Goal: Task Accomplishment & Management: Complete application form

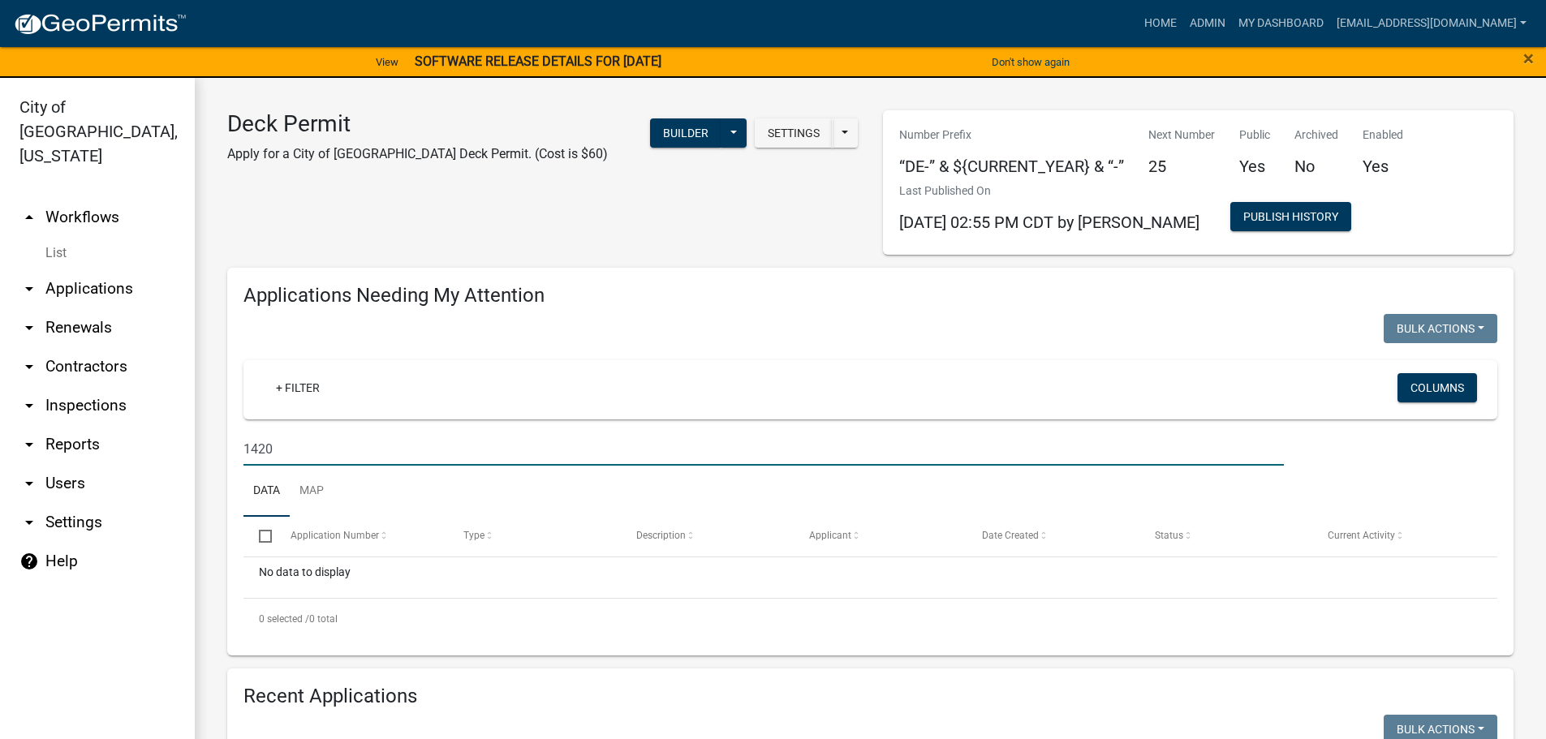
scroll to position [162, 0]
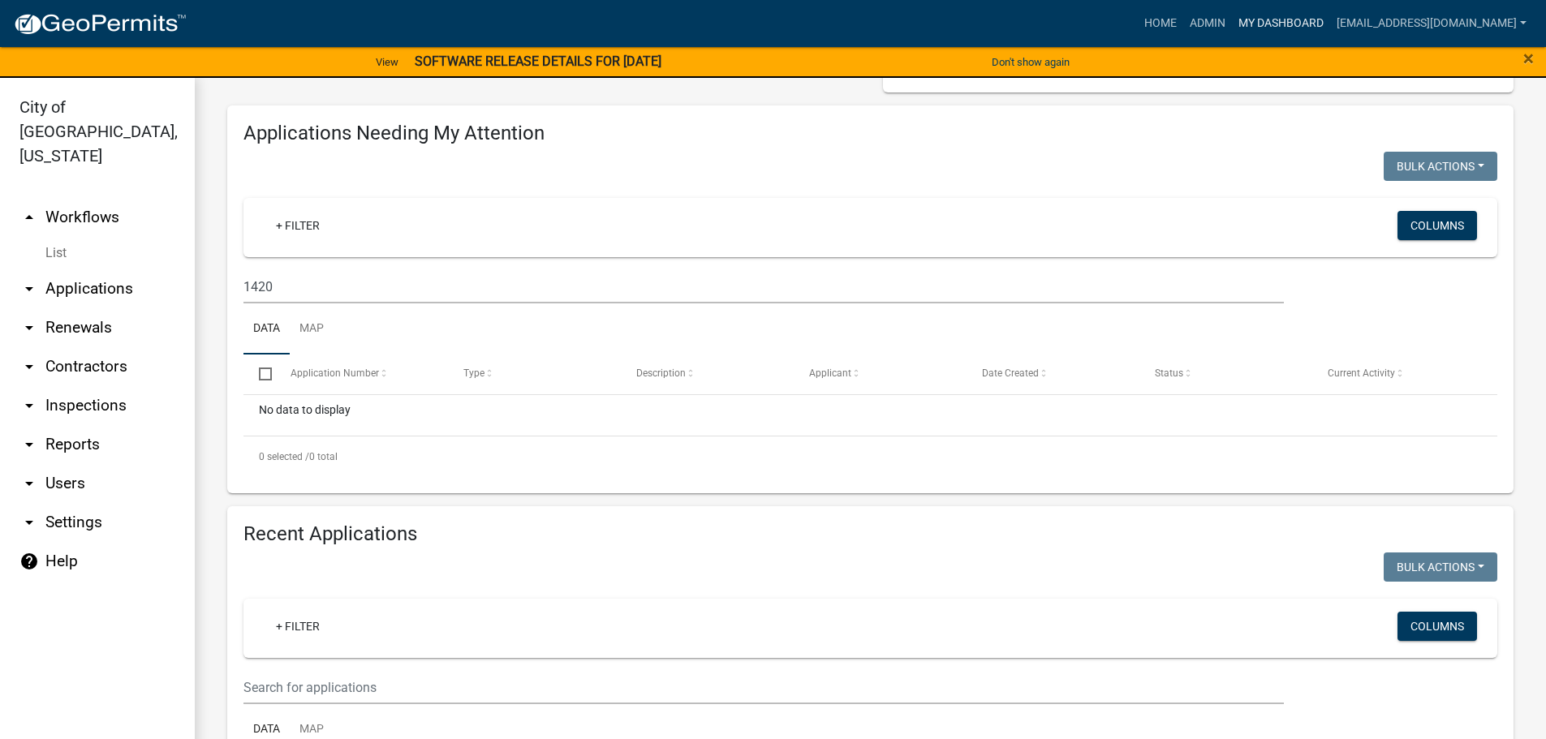
click at [1301, 21] on link "My Dashboard" at bounding box center [1281, 23] width 98 height 31
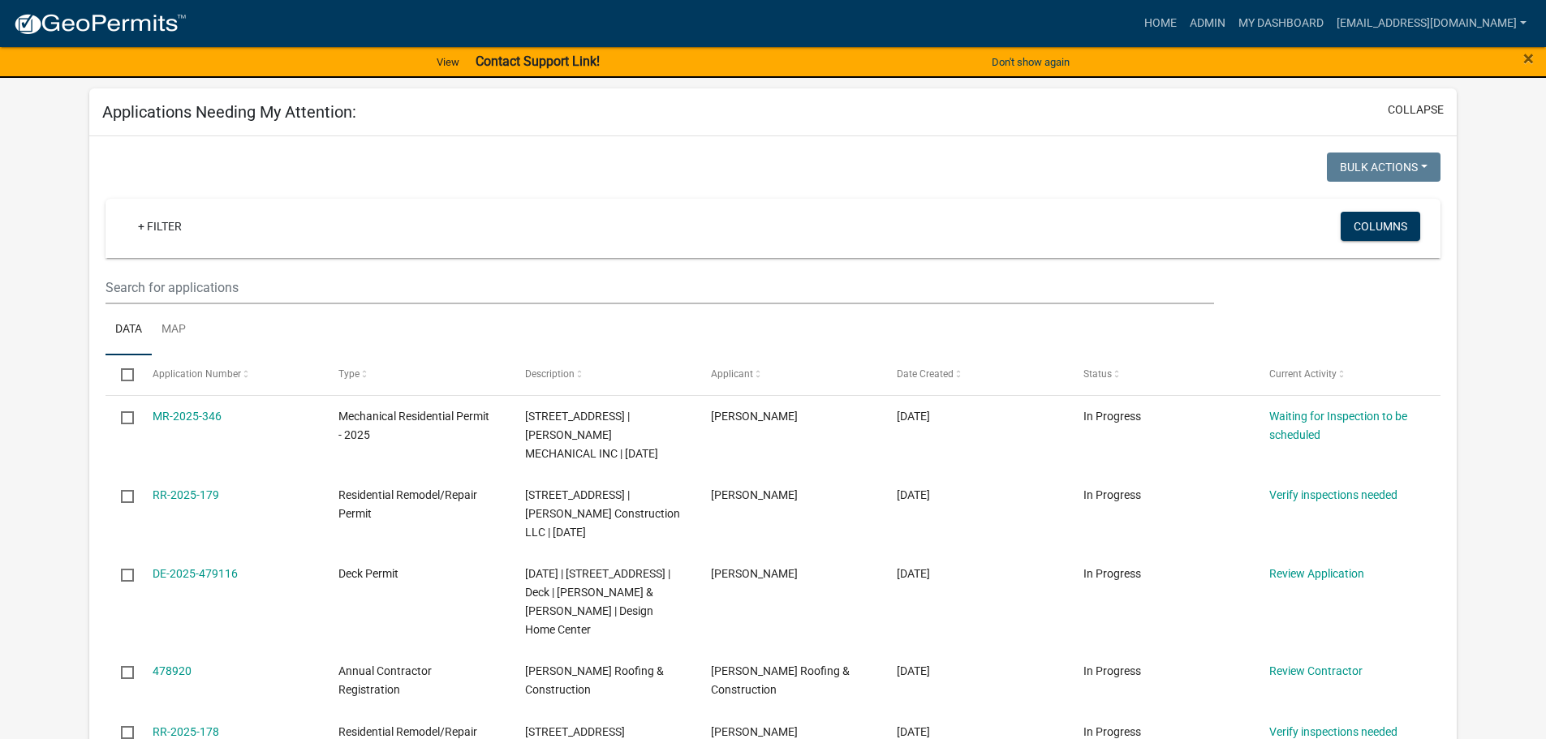
scroll to position [162, 0]
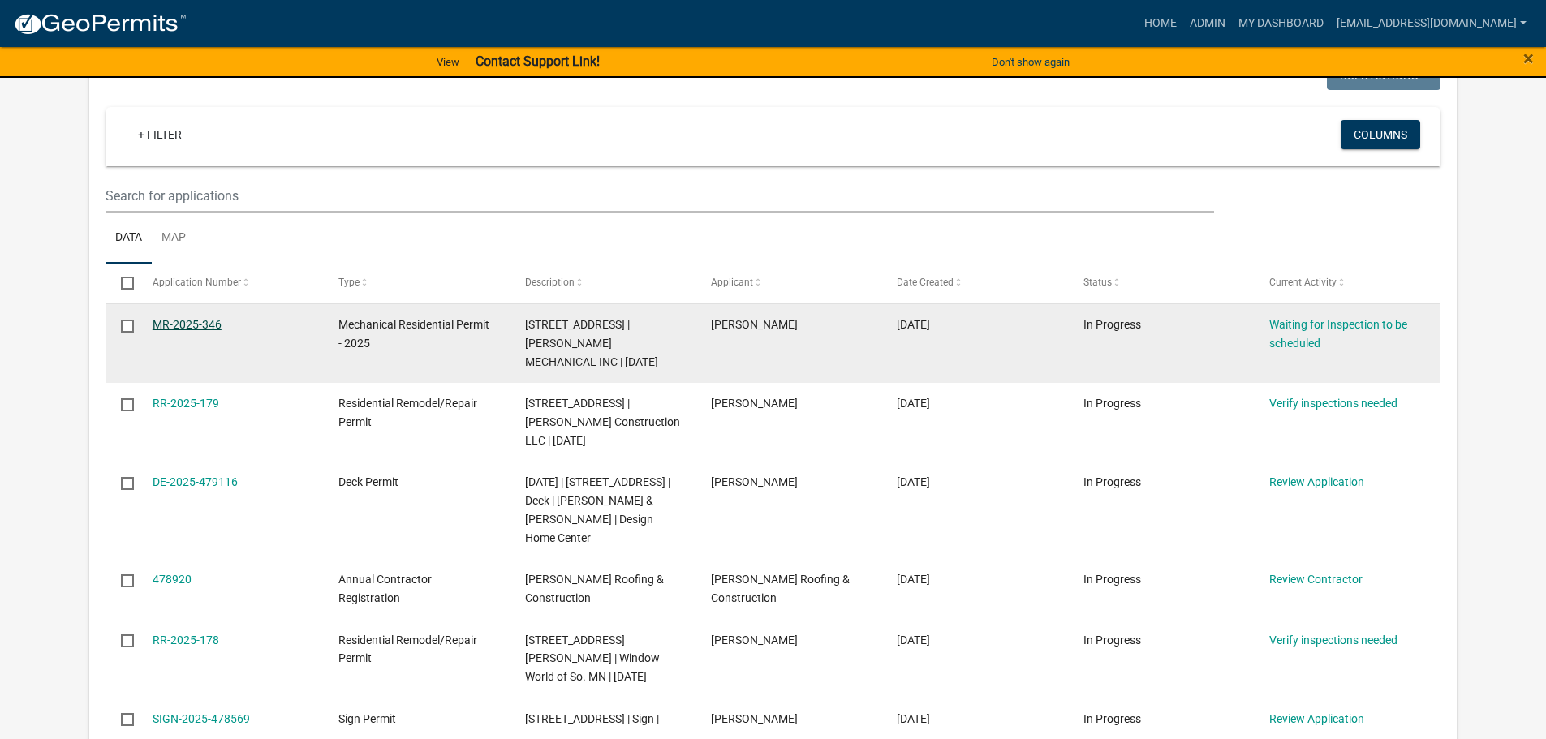
click at [179, 329] on link "MR-2025-346" at bounding box center [187, 324] width 69 height 13
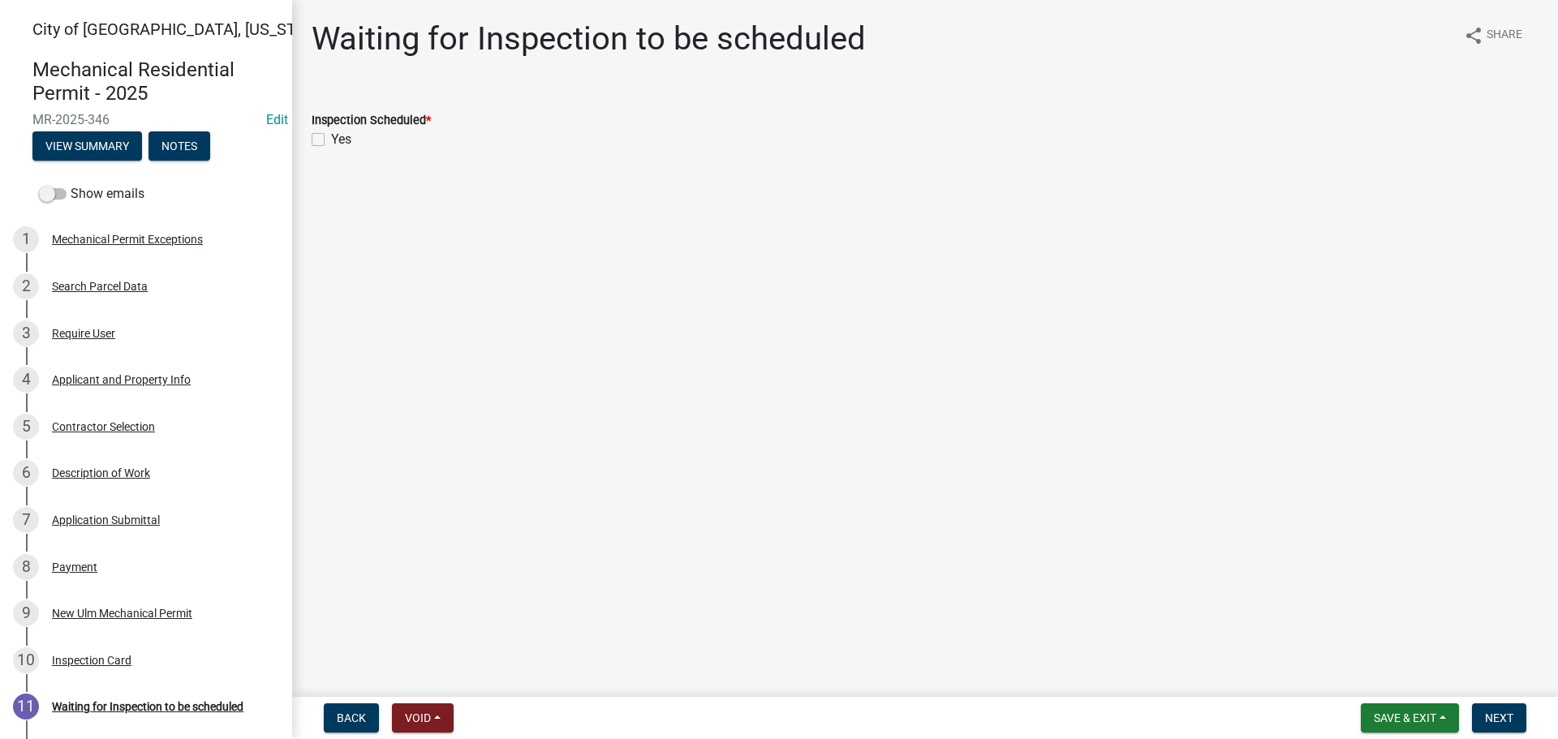
click at [317, 146] on div "Yes" at bounding box center [925, 139] width 1227 height 19
click at [331, 137] on label "Yes" at bounding box center [341, 139] width 20 height 19
click at [331, 137] on input "Yes" at bounding box center [336, 135] width 11 height 11
checkbox input "true"
click at [1499, 724] on span "Next" at bounding box center [1499, 718] width 28 height 13
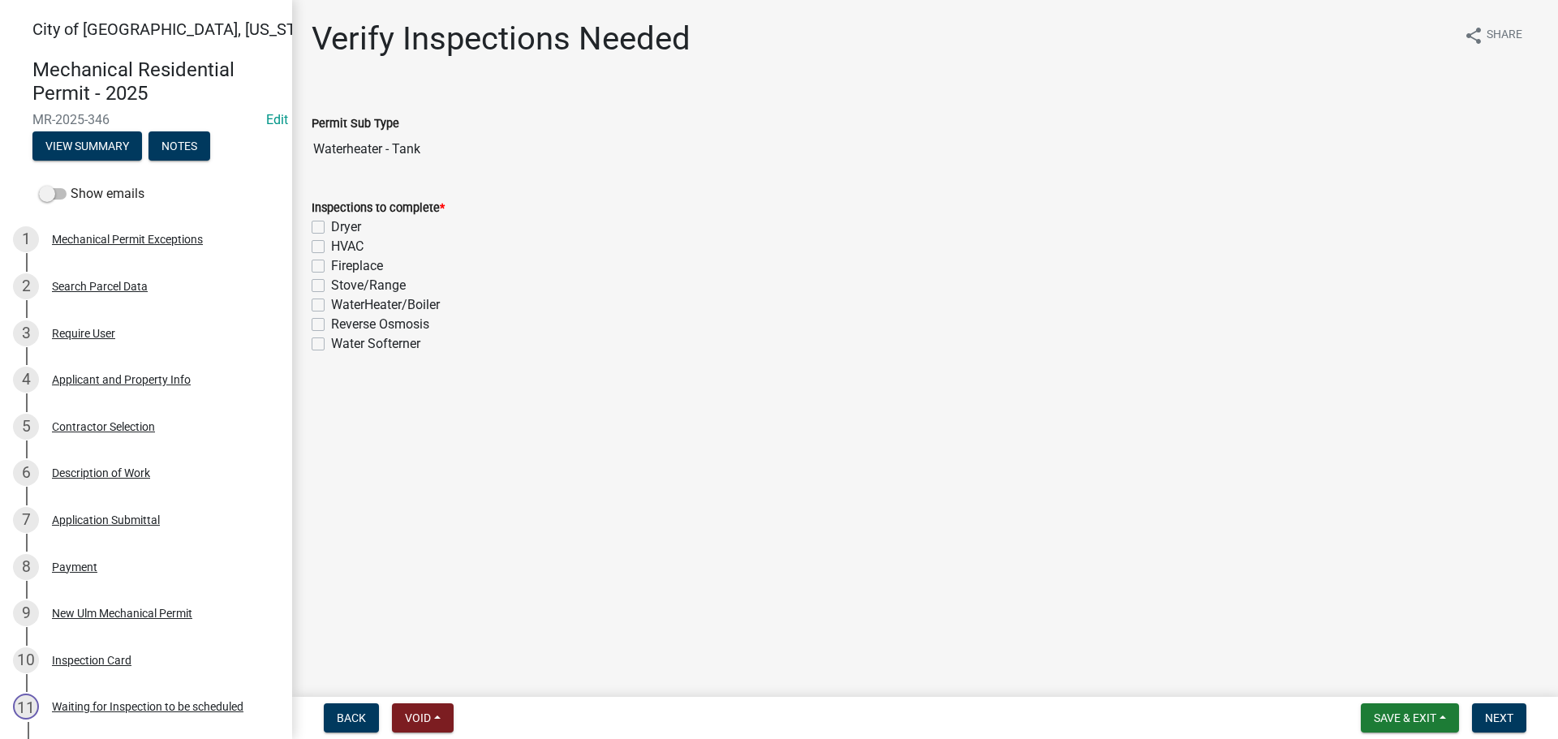
click at [331, 303] on label "WaterHeater/Boiler" at bounding box center [385, 304] width 109 height 19
click at [331, 303] on input "WaterHeater/Boiler" at bounding box center [336, 300] width 11 height 11
checkbox input "true"
checkbox input "false"
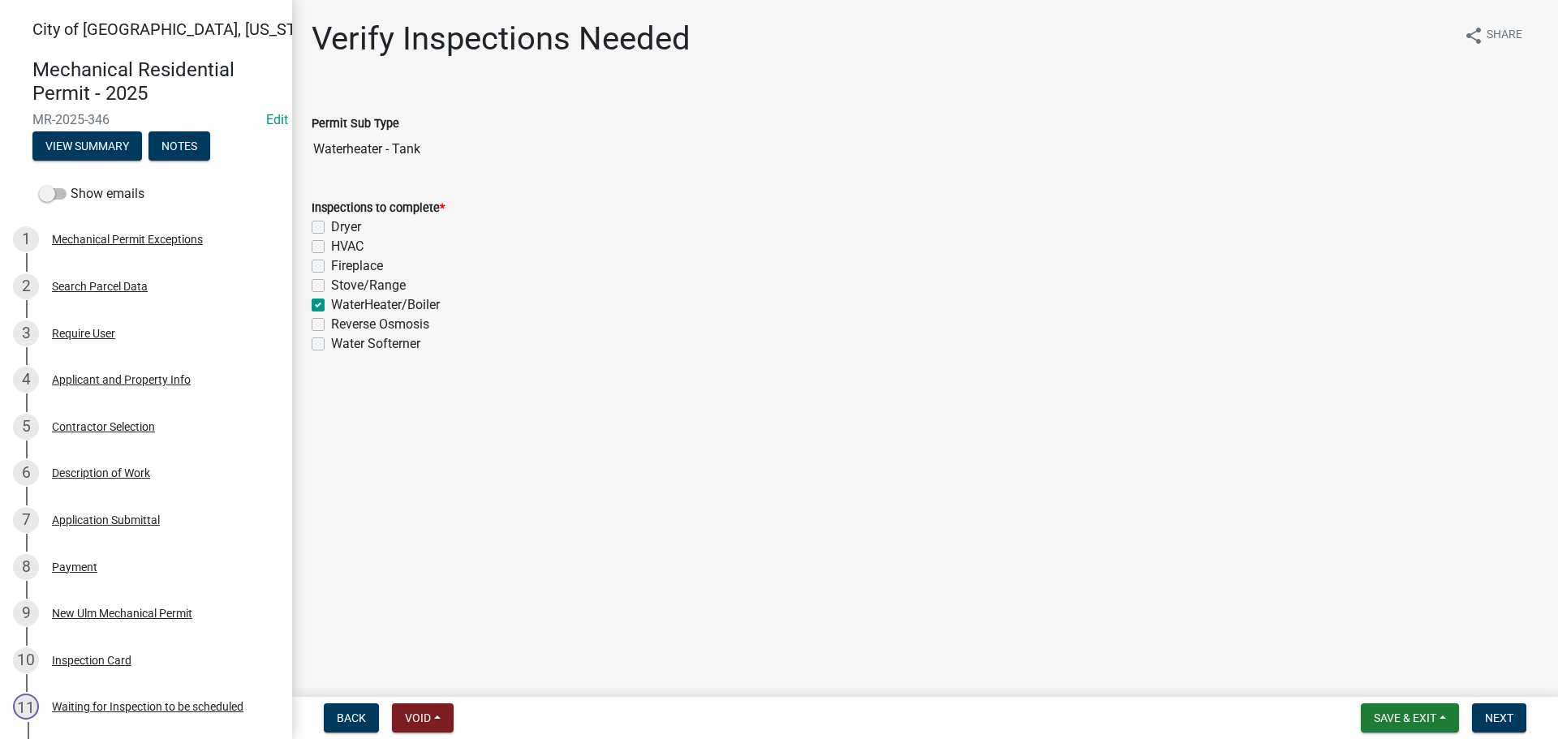
checkbox input "false"
checkbox input "true"
checkbox input "false"
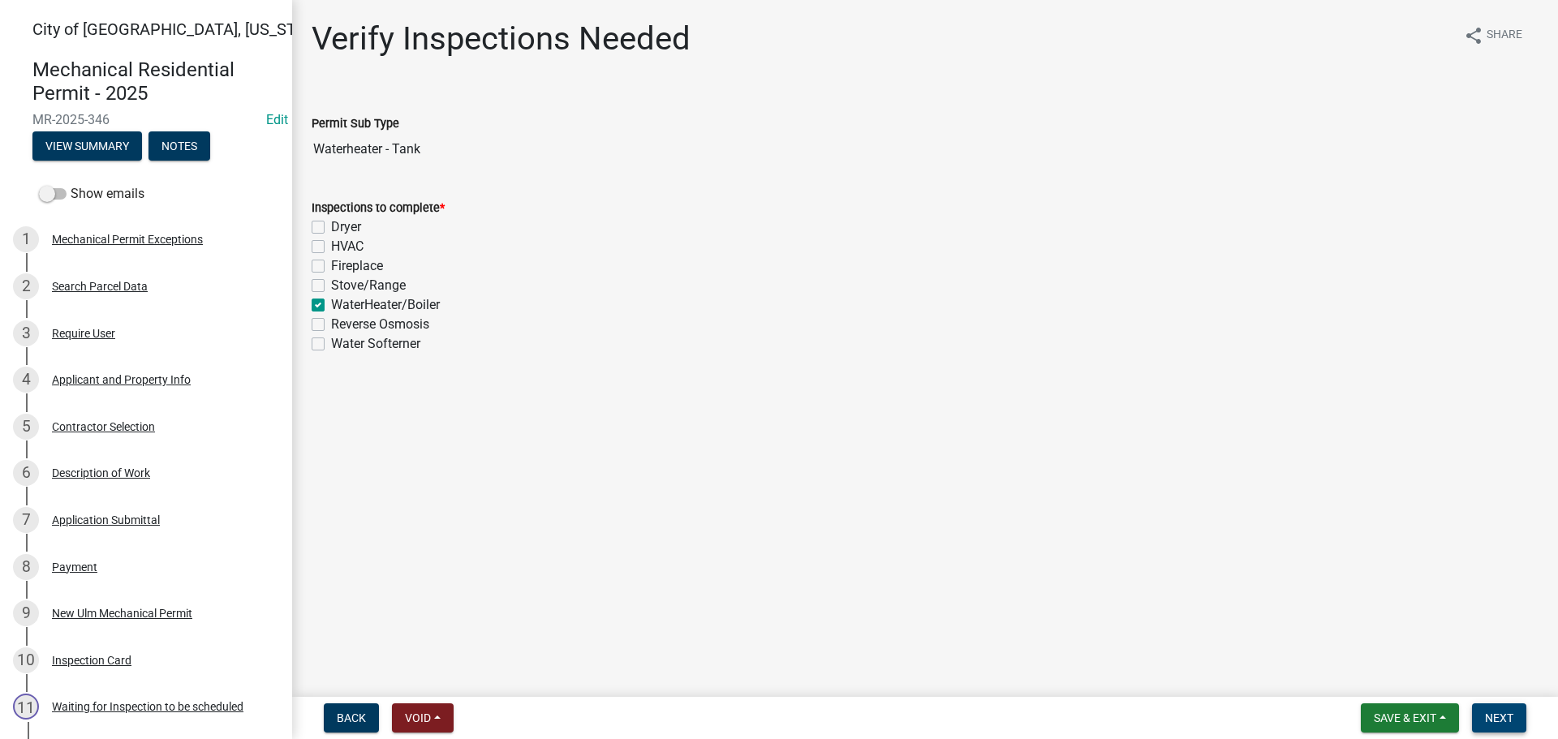
click at [1484, 724] on button "Next" at bounding box center [1499, 718] width 54 height 29
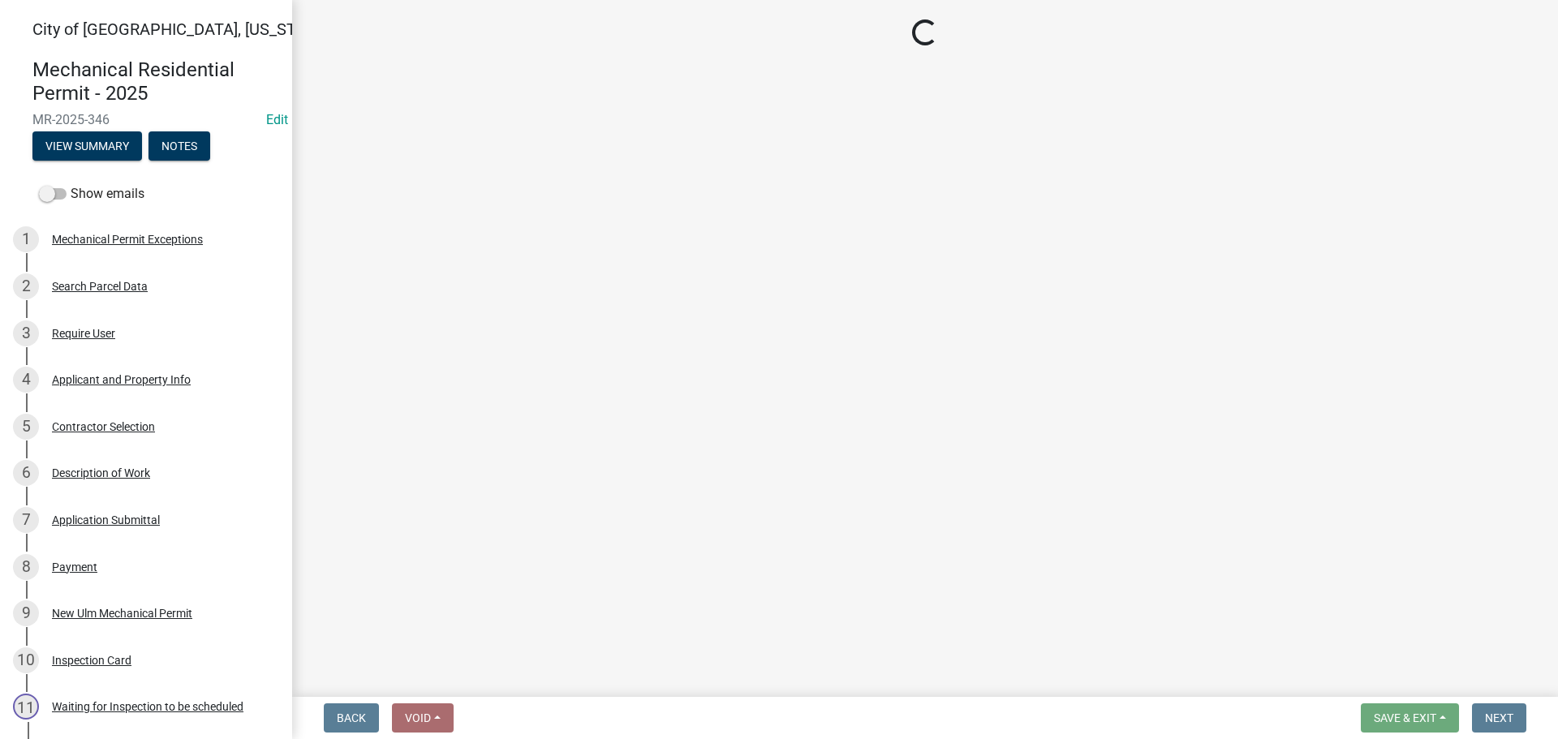
select select "805d55ac-e238-4e04-8f8e-acc067f36c3e"
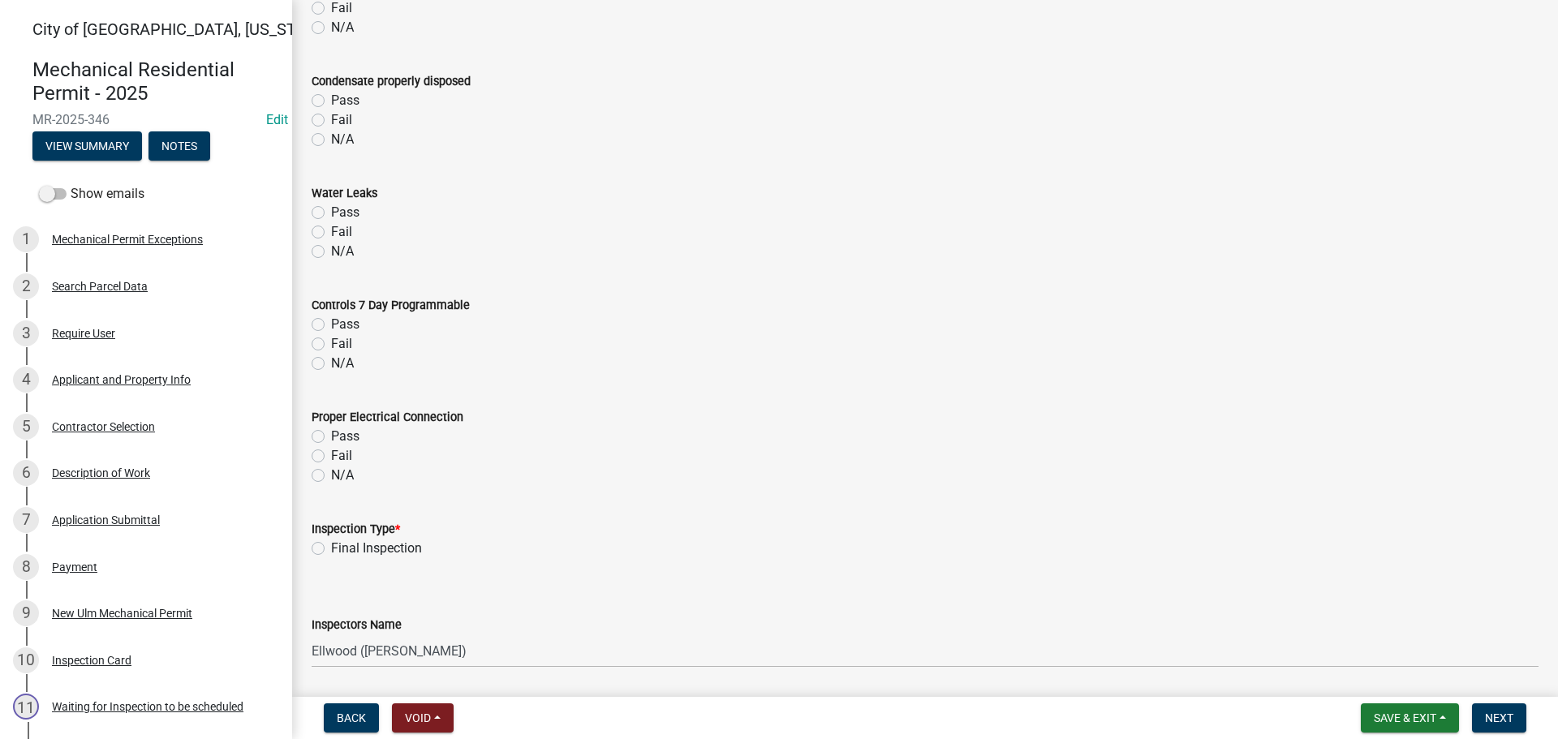
scroll to position [1298, 0]
click at [331, 544] on label "Final Inspection" at bounding box center [376, 546] width 91 height 19
click at [331, 544] on input "Final Inspection" at bounding box center [336, 542] width 11 height 11
radio input "true"
click at [345, 639] on select "Select Item... John Knisley (John Knisley - City of New Ulm) Ellwood (Ellwood Z…" at bounding box center [925, 649] width 1227 height 33
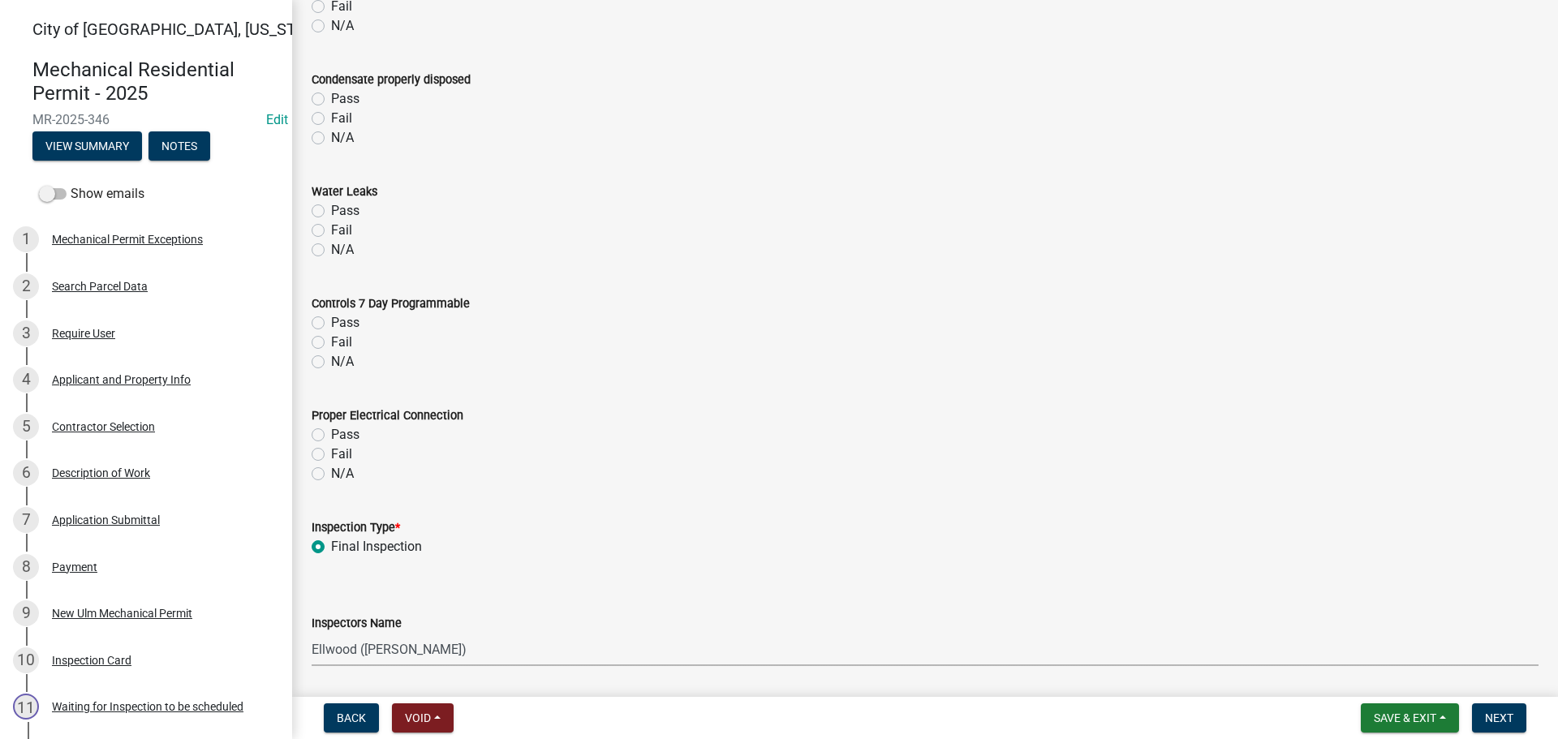
select select "cd72df13-1819-4c17-818e-bd68a66556fb"
click at [312, 633] on select "Select Item... John Knisley (John Knisley - City of New Ulm) Ellwood (Ellwood Z…" at bounding box center [925, 649] width 1227 height 33
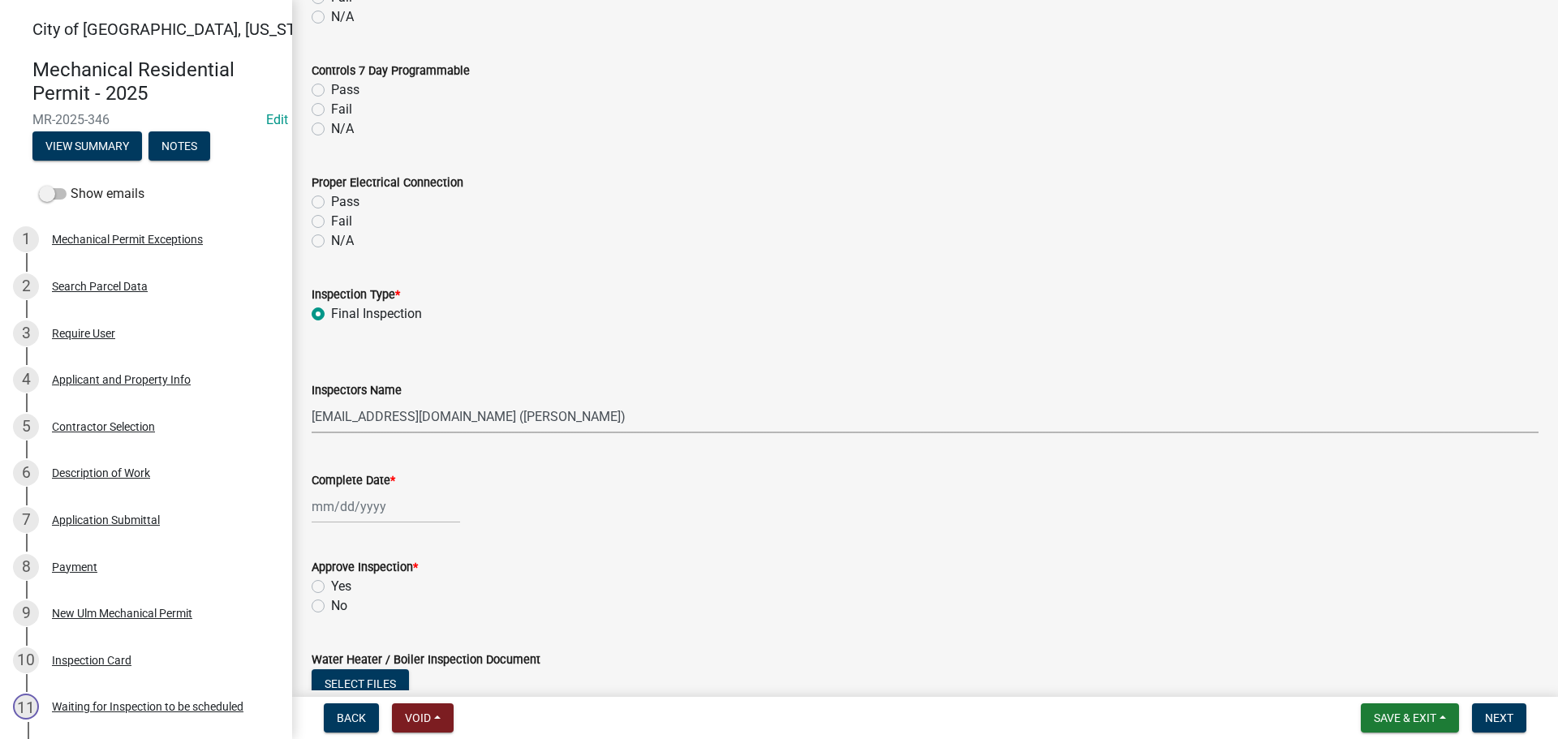
scroll to position [1542, 0]
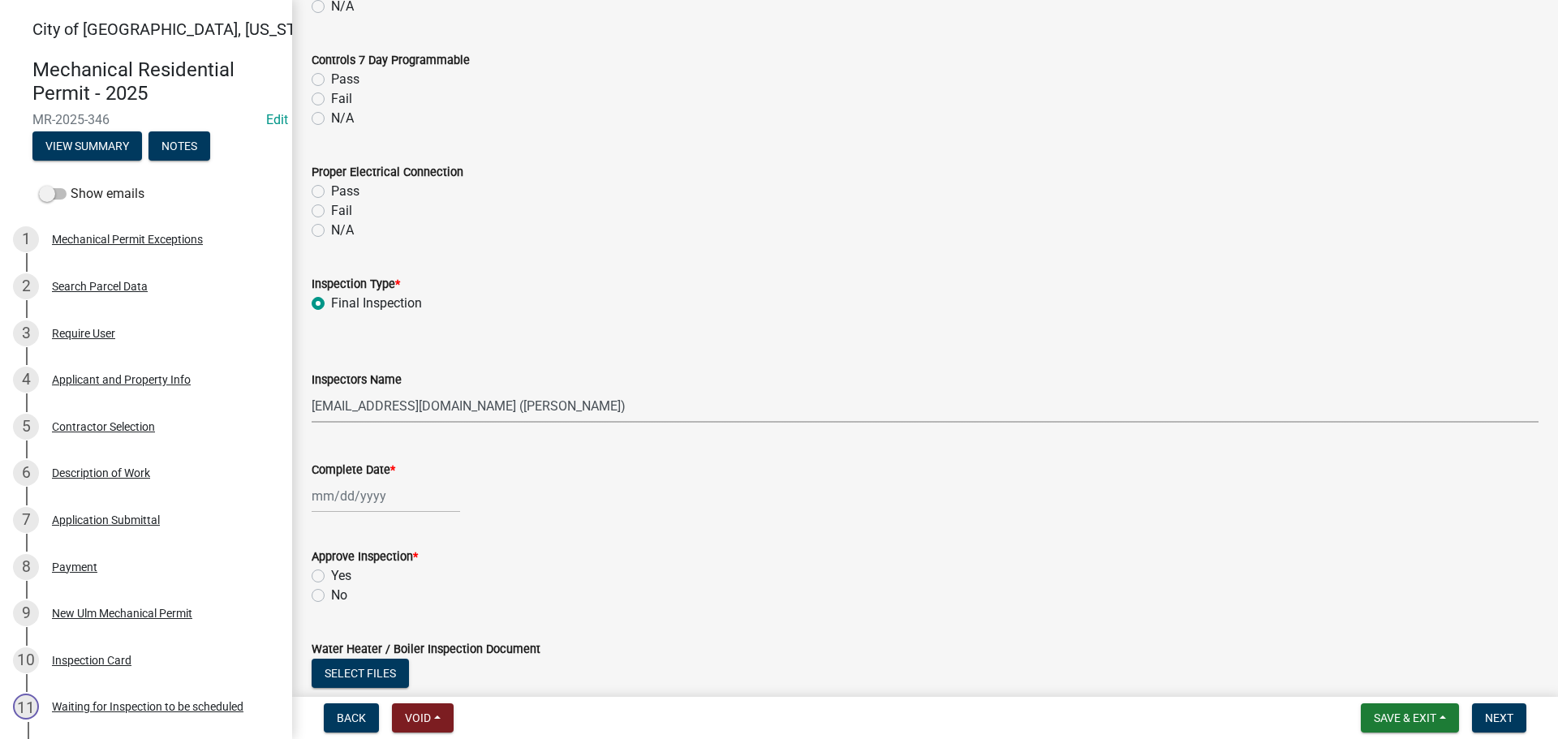
click at [358, 500] on div at bounding box center [386, 496] width 148 height 33
select select "9"
select select "2025"
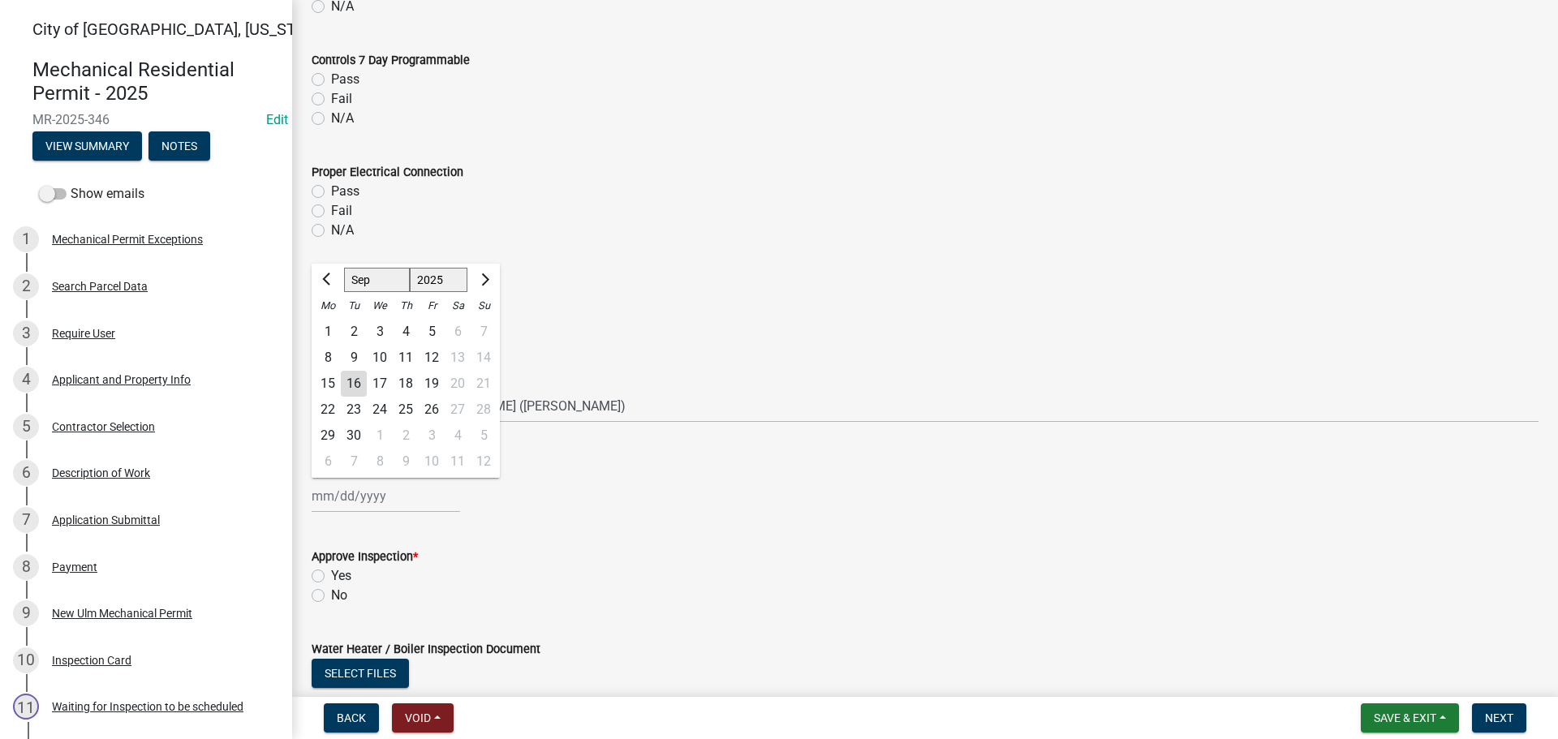
click at [358, 377] on div "16" at bounding box center [354, 384] width 26 height 26
type input "09/16/2025"
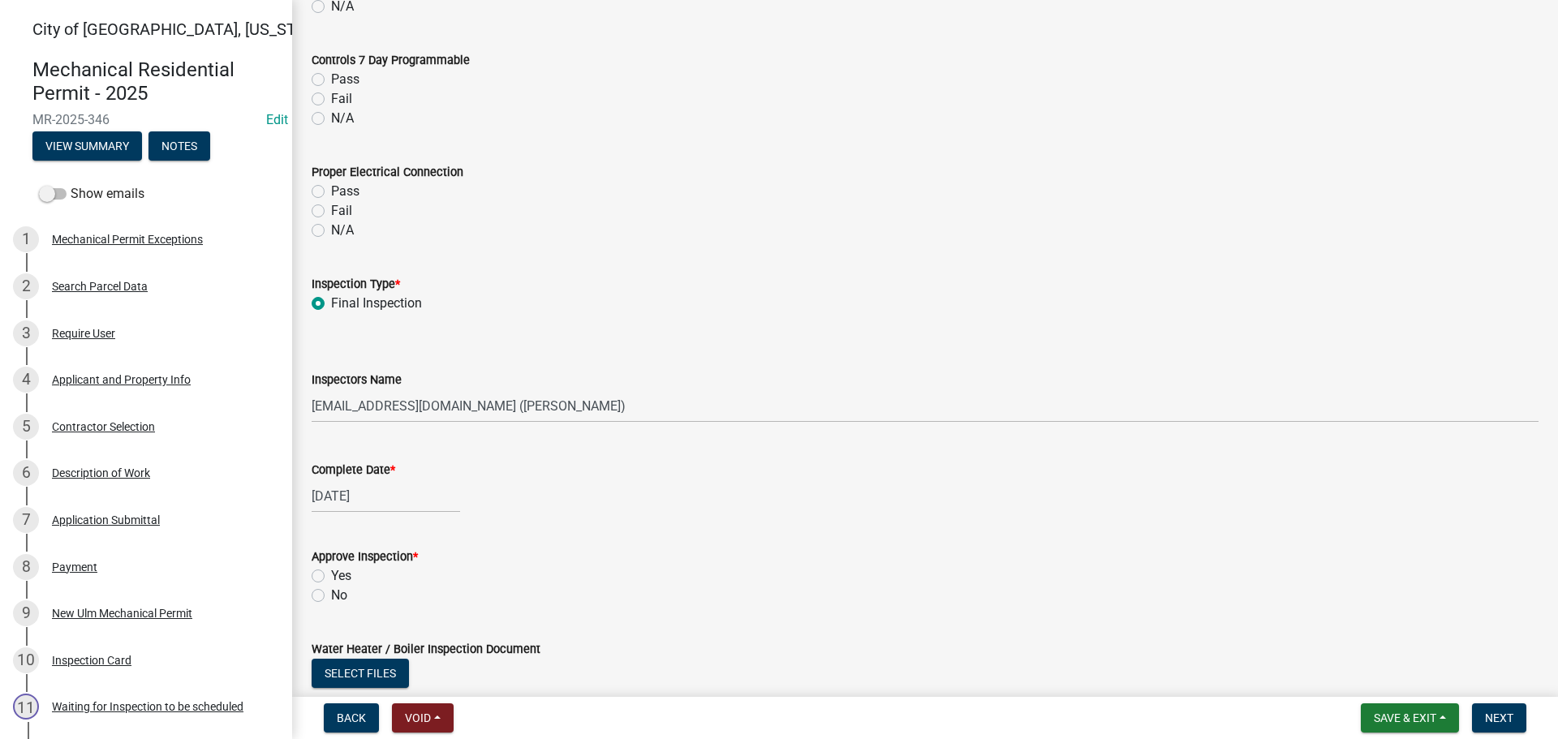
click at [331, 577] on label "Yes" at bounding box center [341, 575] width 20 height 19
click at [331, 577] on input "Yes" at bounding box center [336, 571] width 11 height 11
radio input "true"
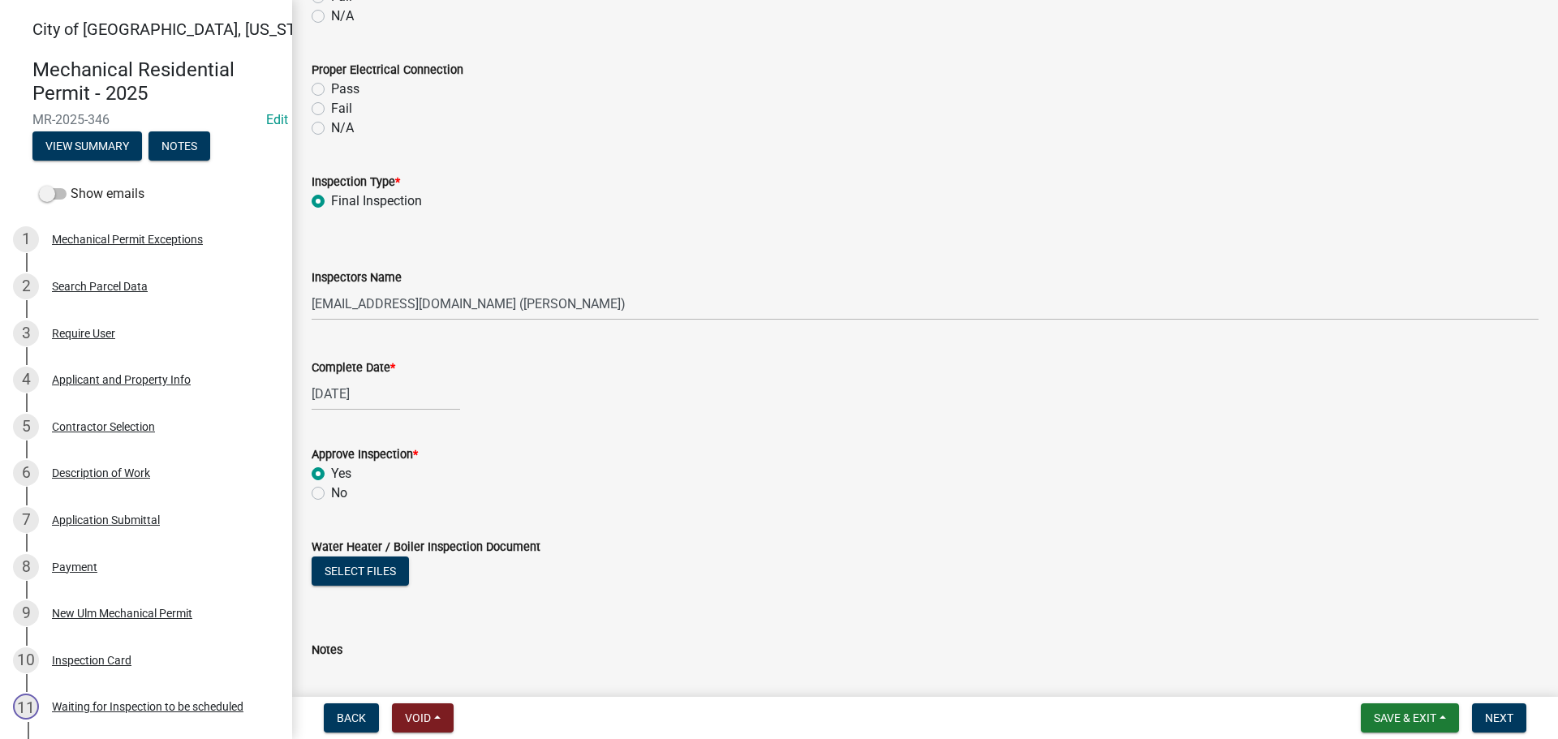
scroll to position [1766, 0]
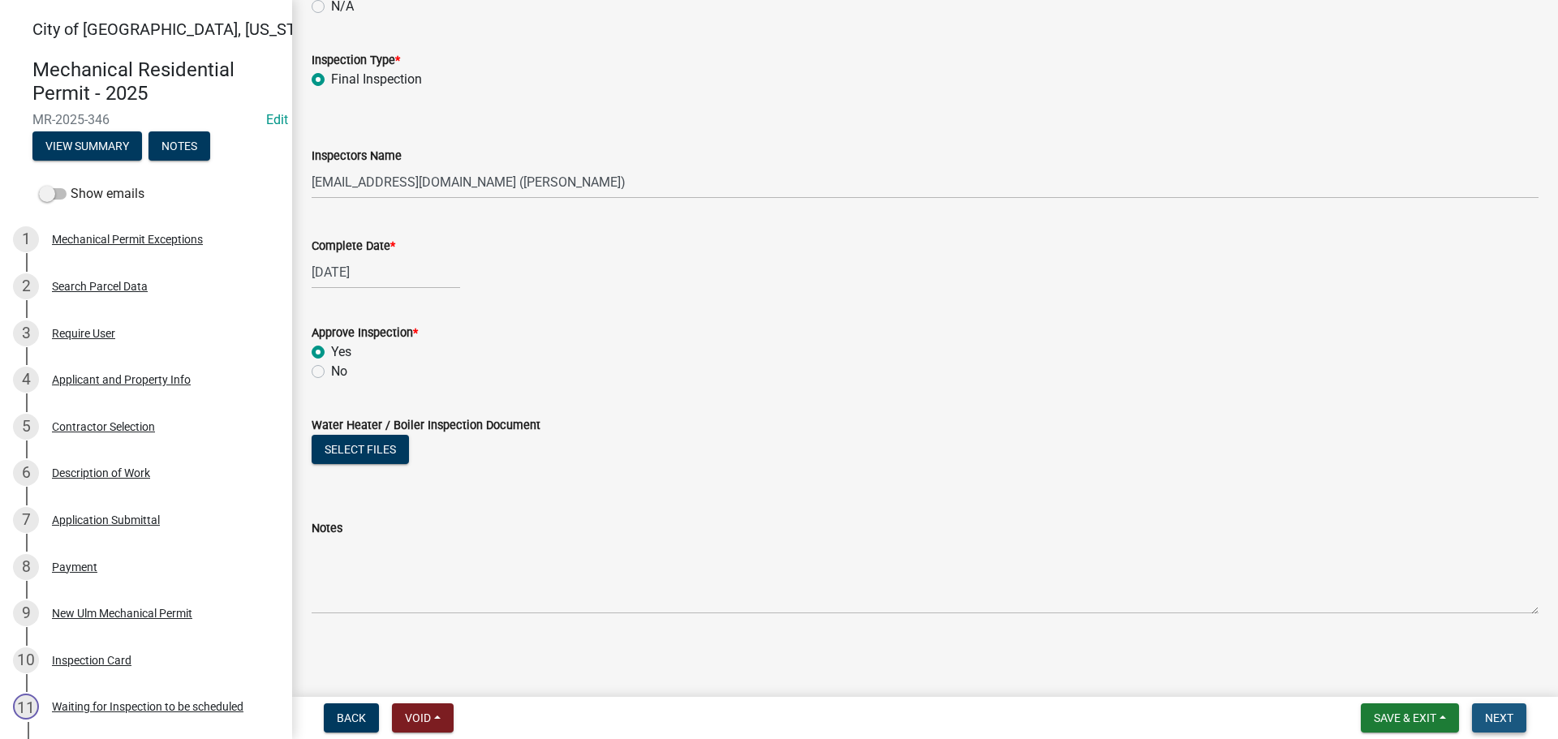
click at [1487, 715] on span "Next" at bounding box center [1499, 718] width 28 height 13
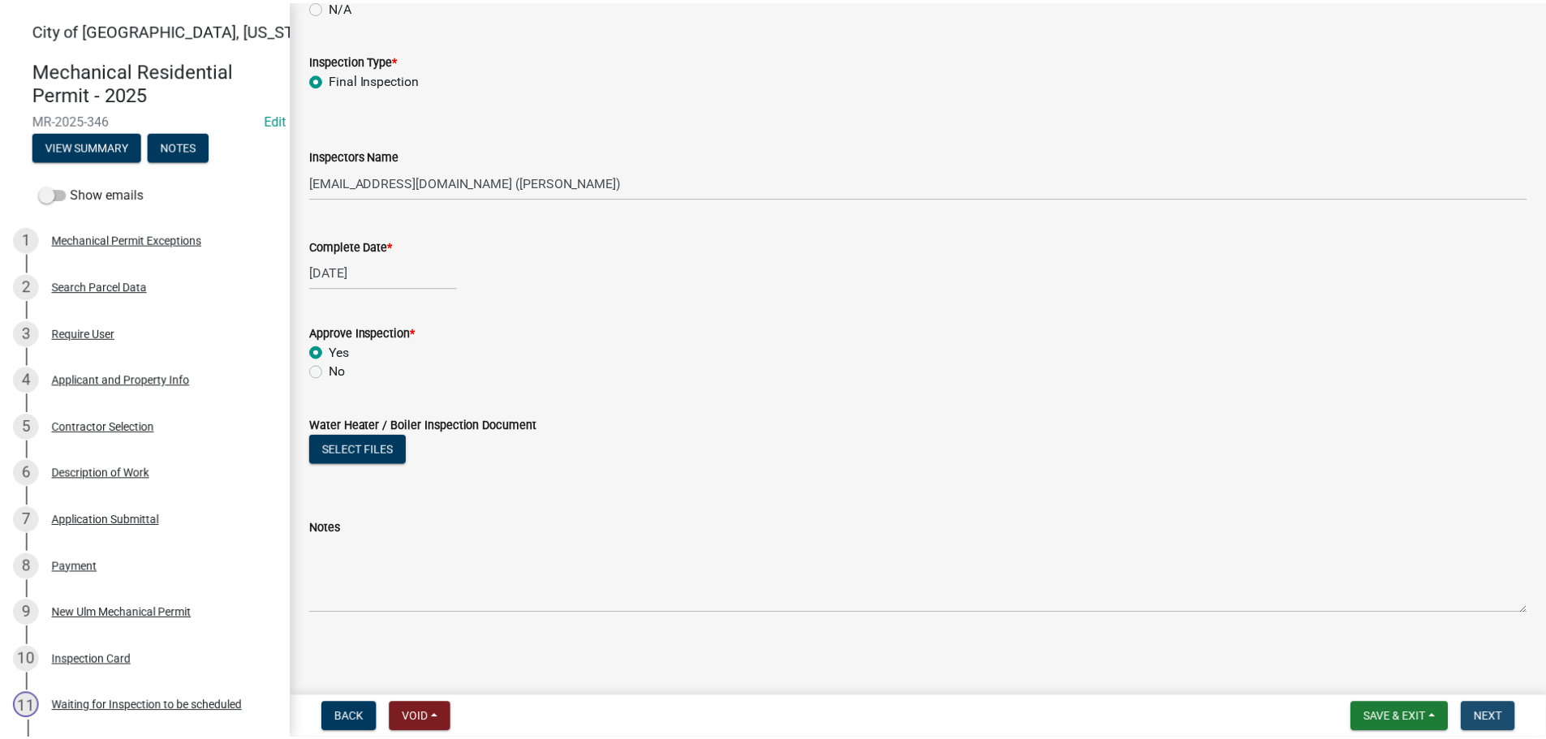
scroll to position [0, 0]
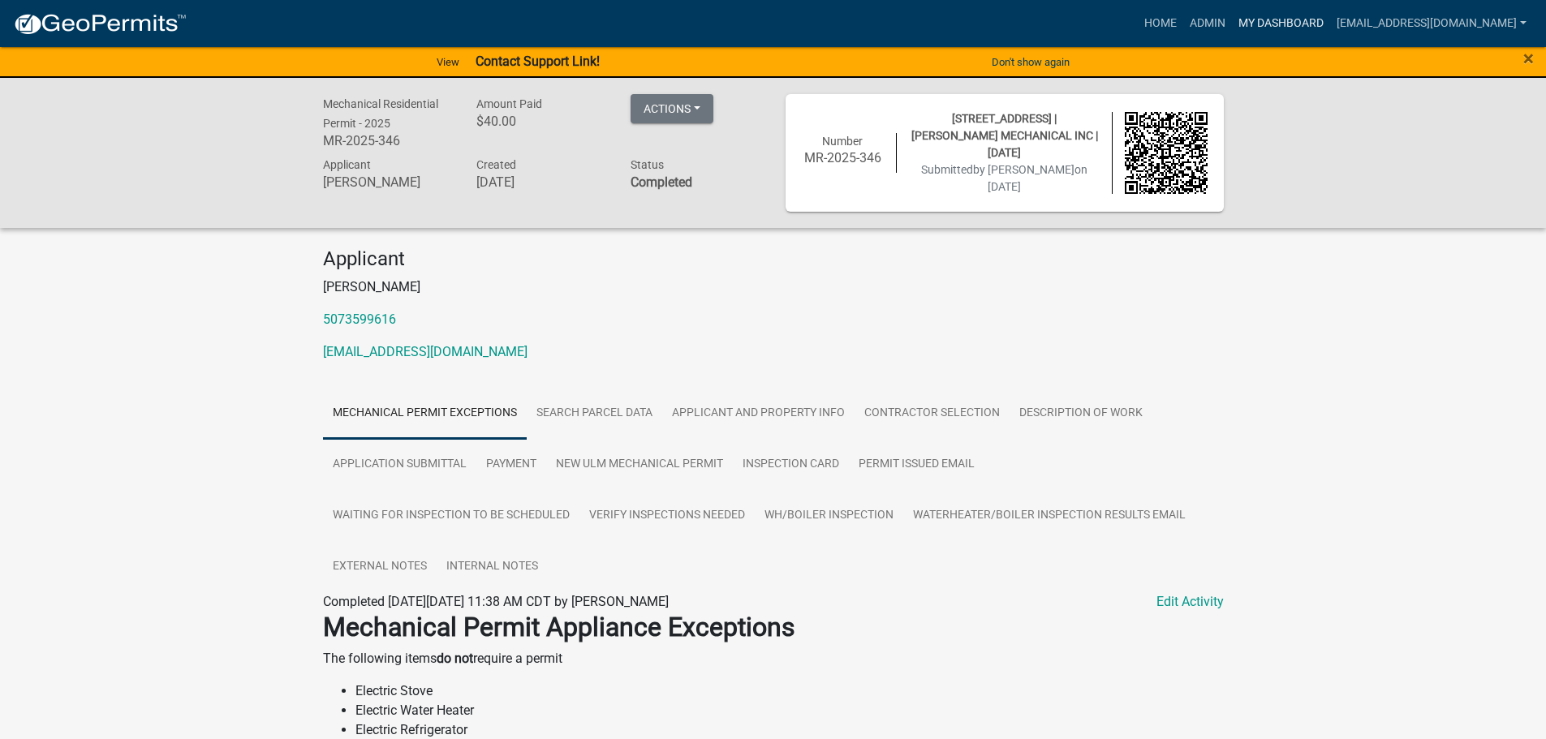
click at [1319, 17] on link "My Dashboard" at bounding box center [1281, 23] width 98 height 31
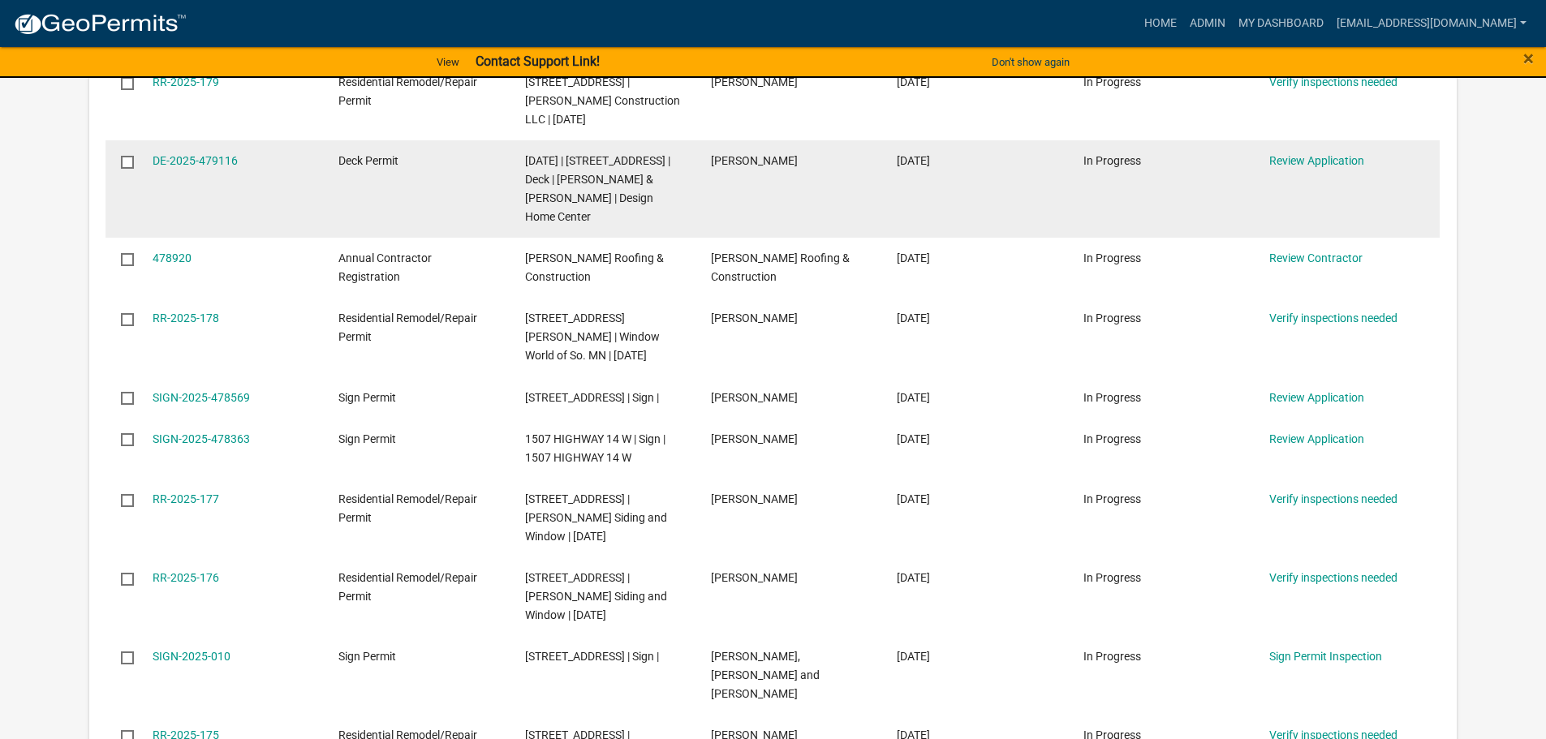
scroll to position [406, 0]
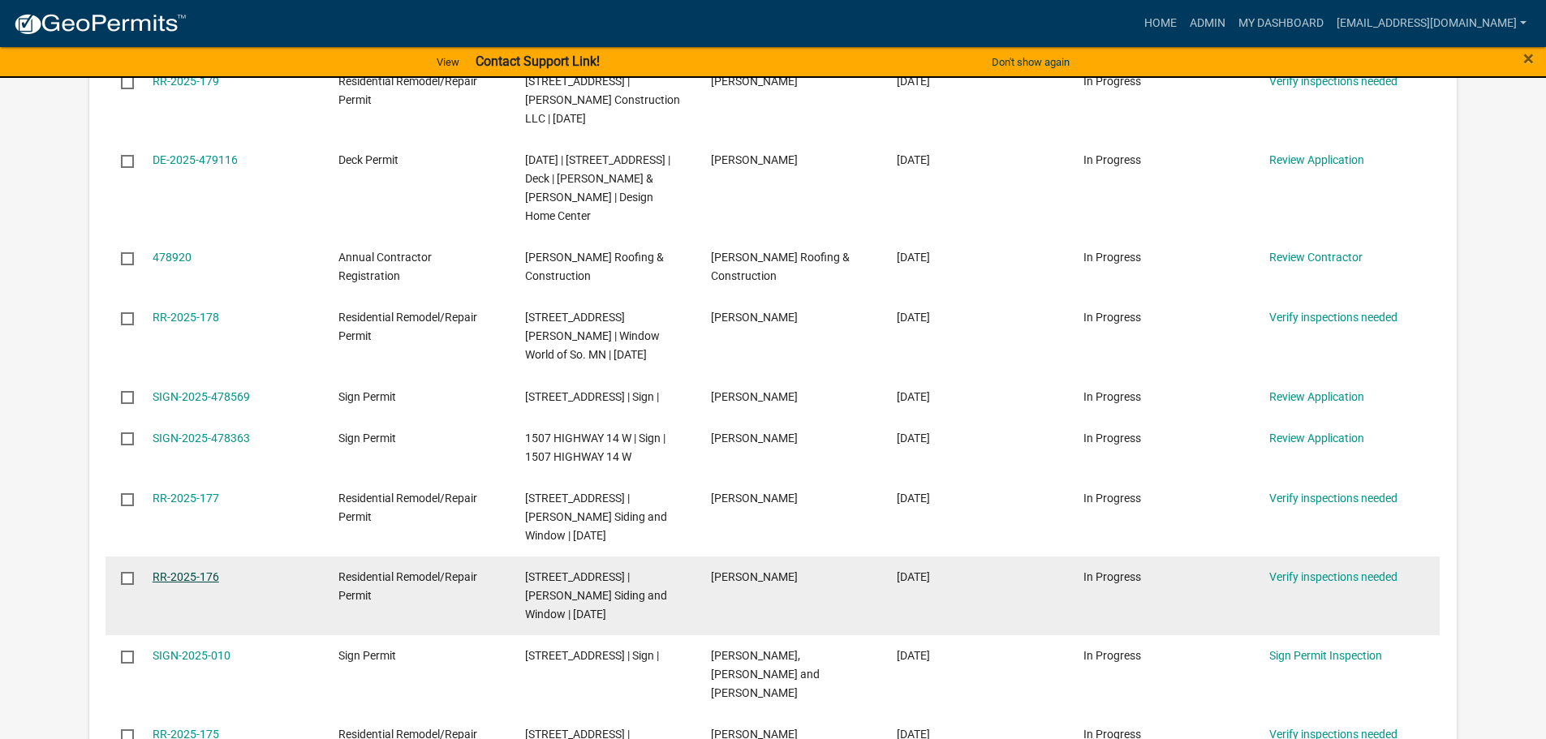
click at [196, 570] on link "RR-2025-176" at bounding box center [186, 576] width 67 height 13
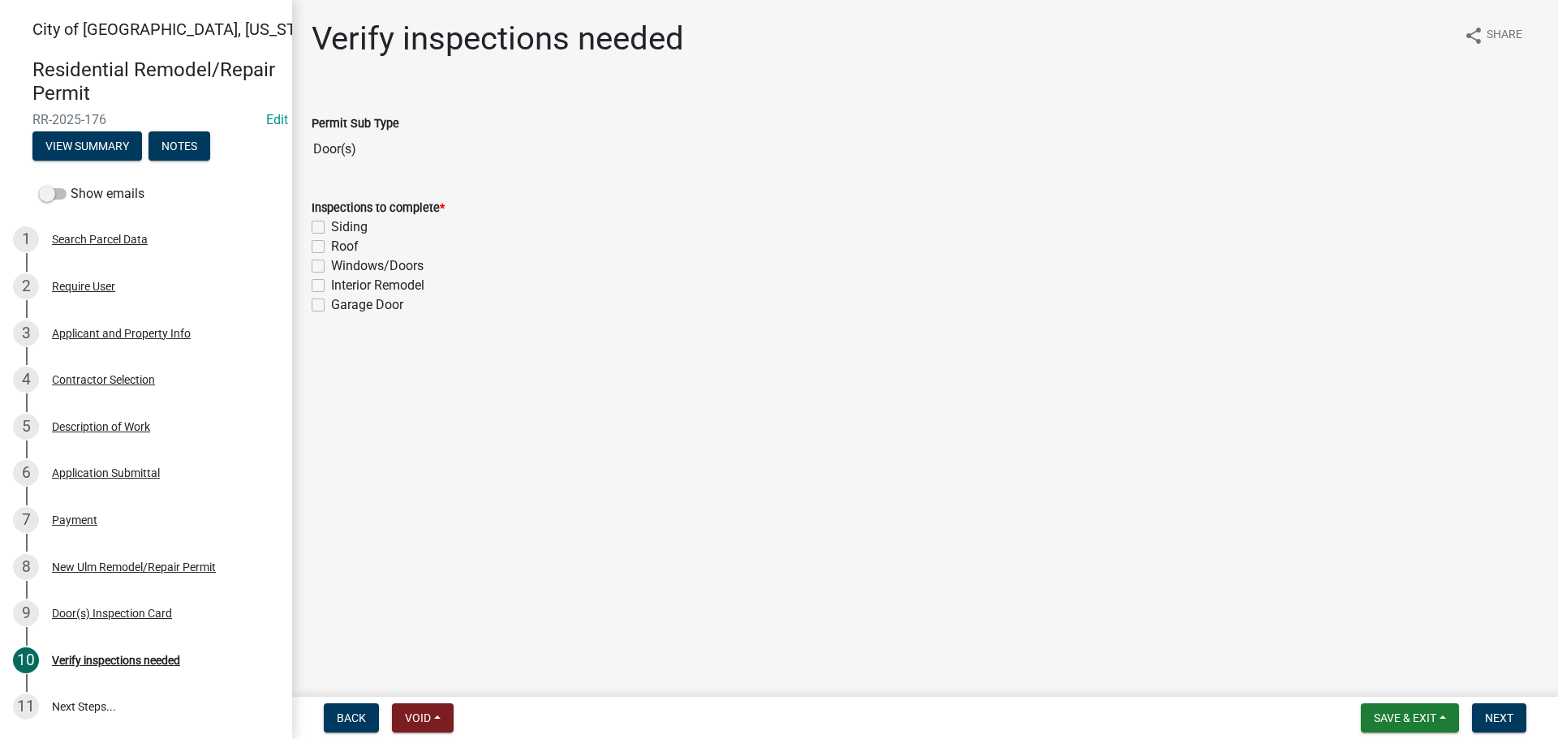
click at [331, 268] on label "Windows/Doors" at bounding box center [377, 265] width 93 height 19
click at [331, 267] on input "Windows/Doors" at bounding box center [336, 261] width 11 height 11
checkbox input "true"
checkbox input "false"
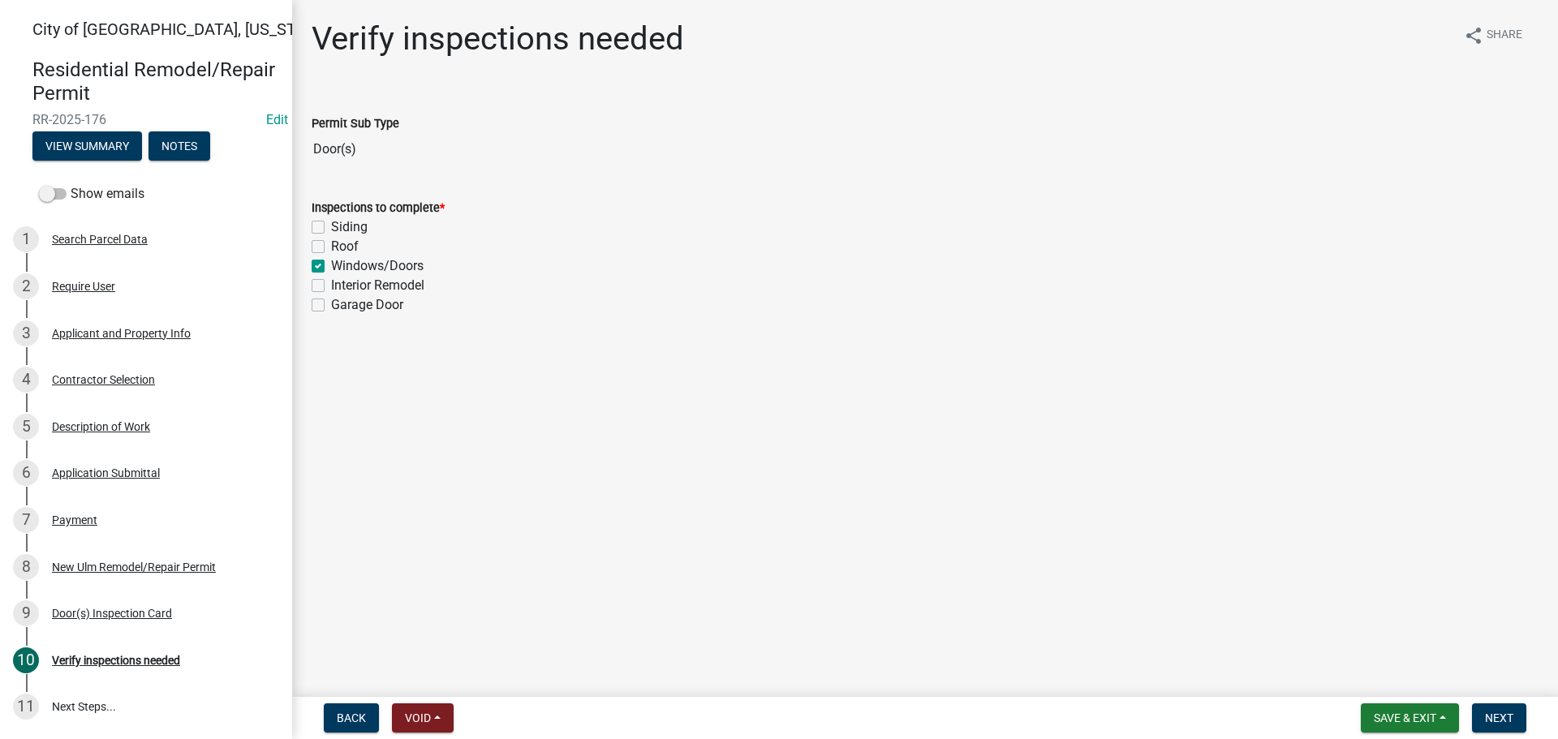
checkbox input "true"
checkbox input "false"
click at [1518, 720] on button "Next" at bounding box center [1499, 718] width 54 height 29
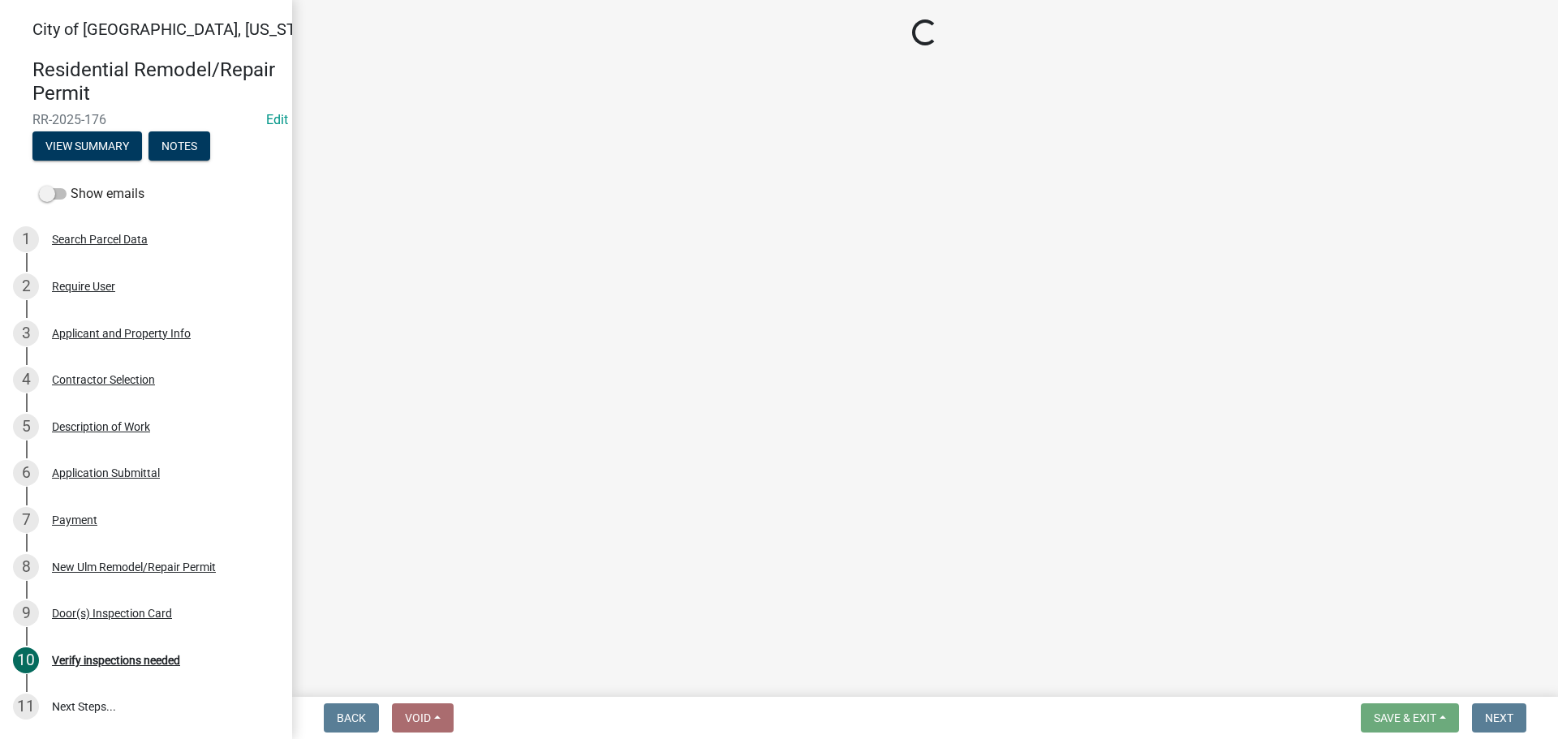
select select "805d55ac-e238-4e04-8f8e-acc067f36c3e"
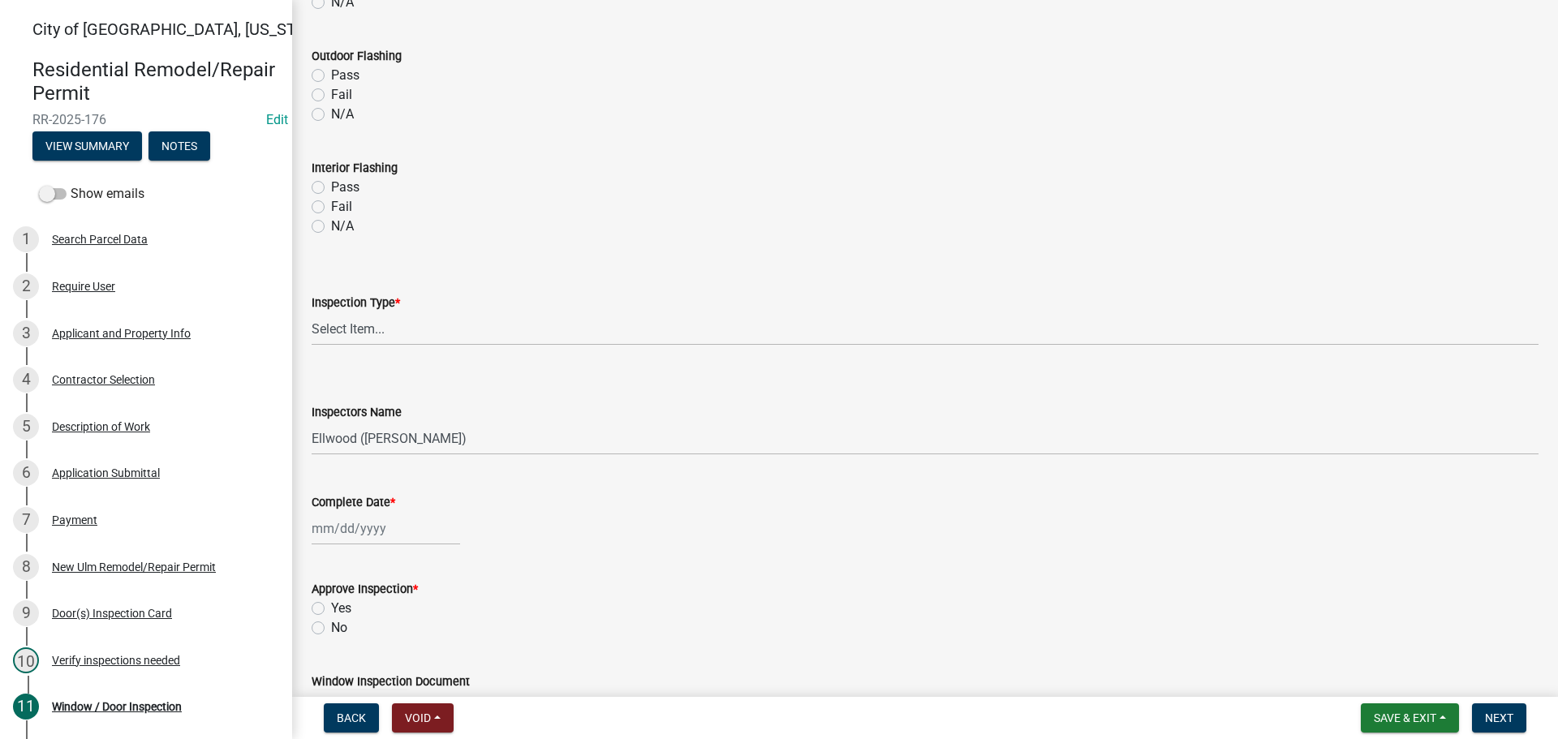
scroll to position [974, 0]
click at [350, 324] on select "Select Item... Final Inspection" at bounding box center [925, 328] width 1227 height 33
click at [312, 312] on select "Select Item... Final Inspection" at bounding box center [925, 328] width 1227 height 33
select select "5d98f003-6d41-4f8f-970a-1b1d481e433a"
click at [352, 428] on select "Select Item... Ellwood (Ellwood Zabel) mikep@newulmmn.gov (Mike Pautzke)" at bounding box center [925, 437] width 1227 height 33
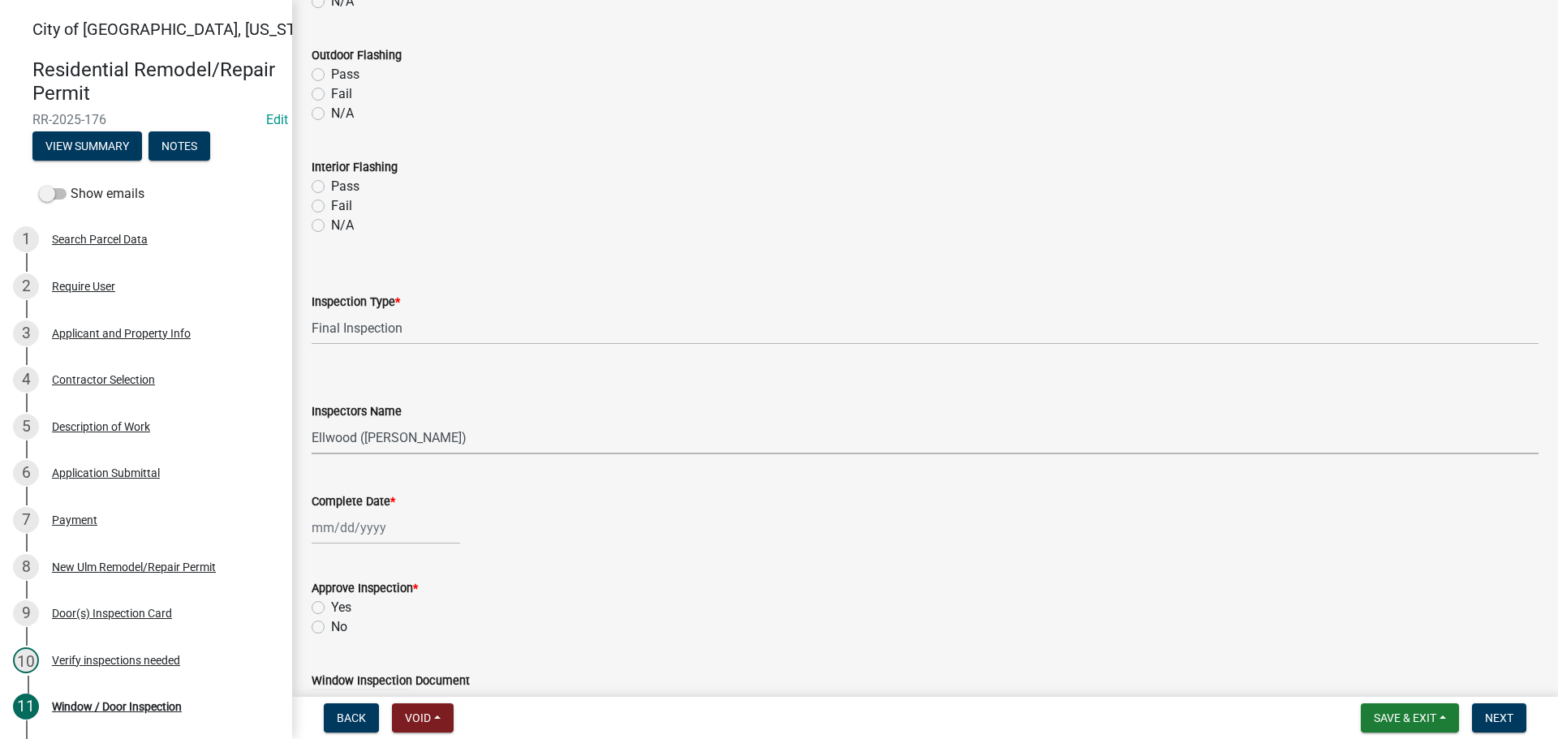
select select "cd72df13-1819-4c17-818e-bd68a66556fb"
click at [312, 421] on select "Select Item... Ellwood (Ellwood Zabel) mikep@newulmmn.gov (Mike Pautzke)" at bounding box center [925, 437] width 1227 height 33
click at [351, 522] on div at bounding box center [386, 527] width 148 height 33
select select "9"
select select "2025"
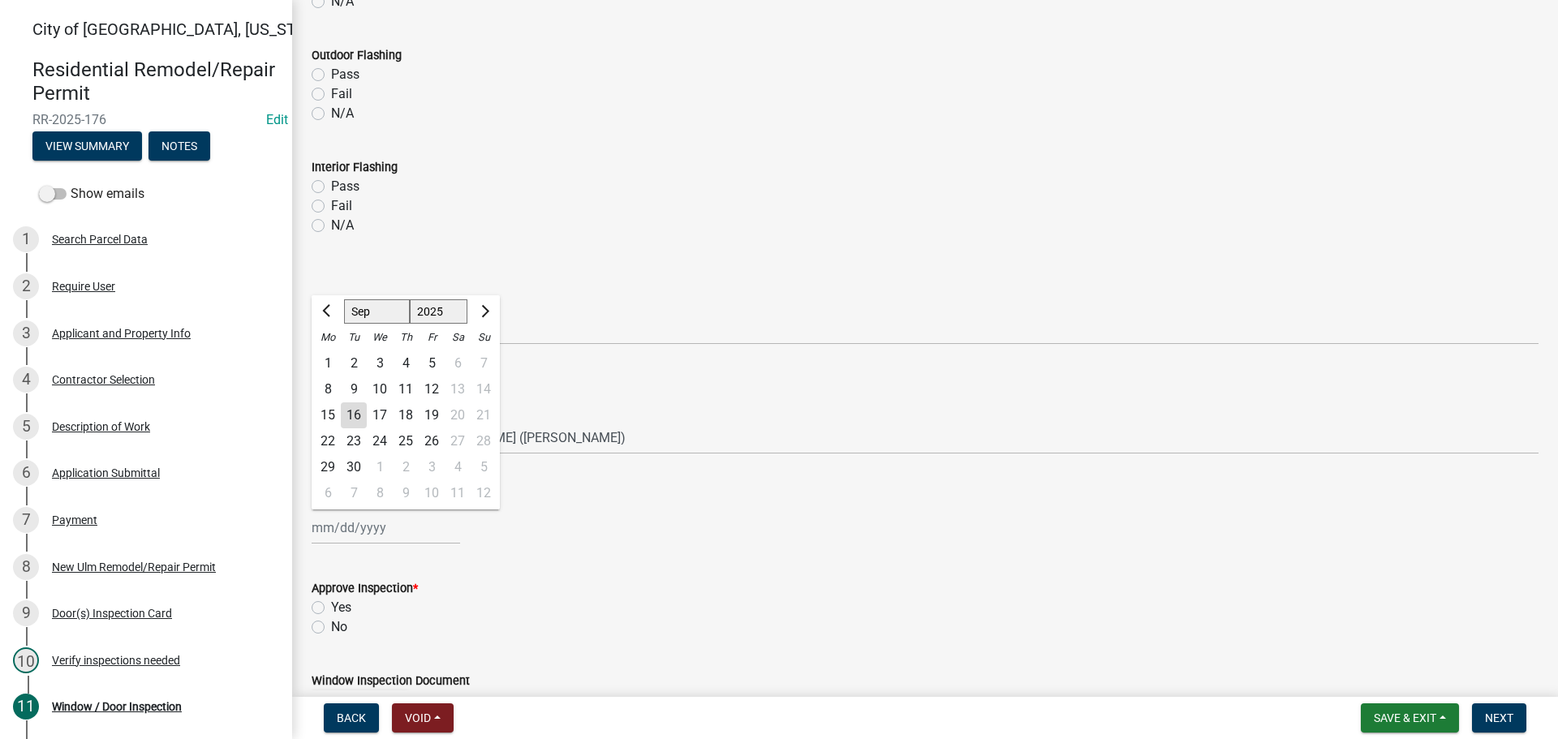
click at [362, 408] on div "16" at bounding box center [354, 415] width 26 height 26
type input "09/16/2025"
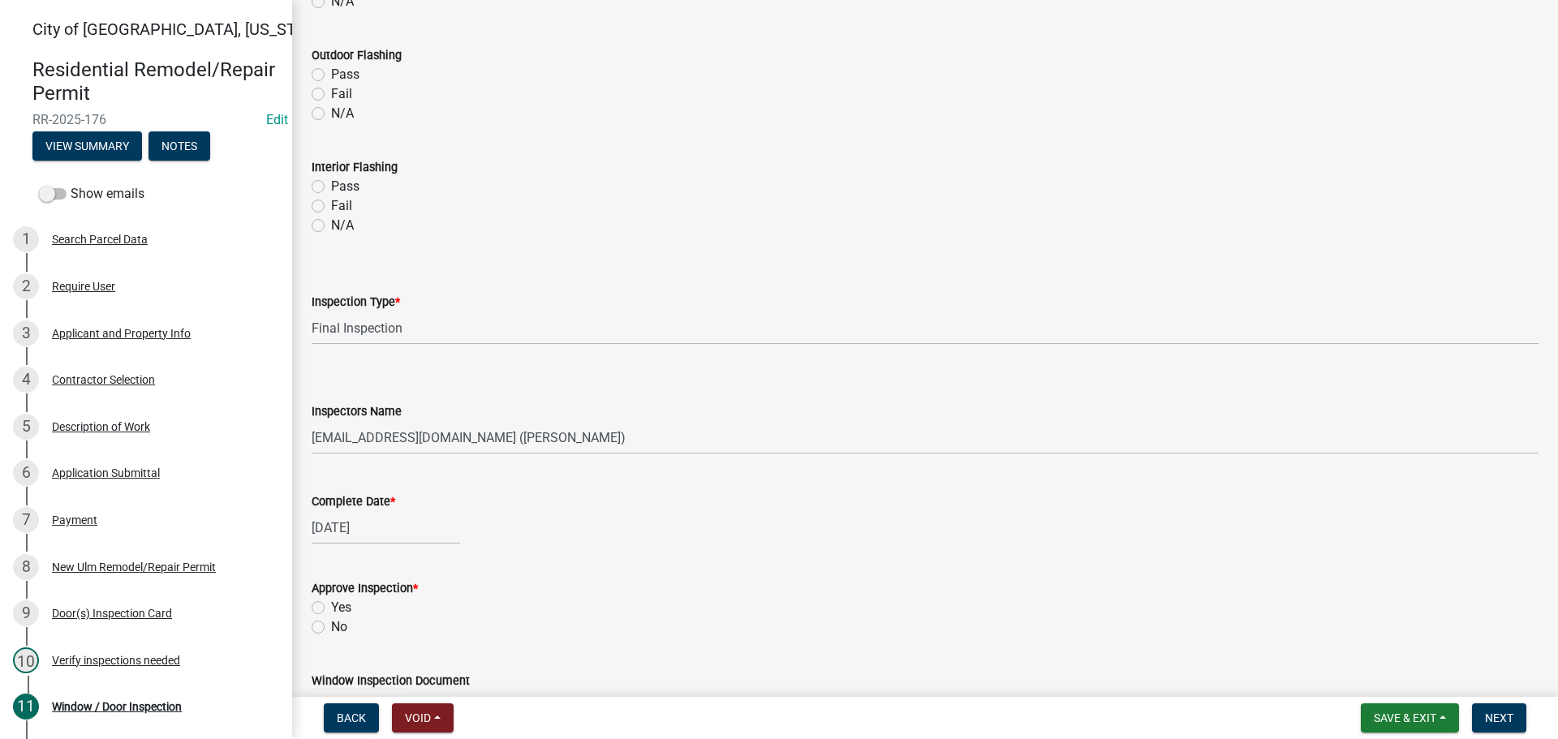
click at [319, 635] on div "No" at bounding box center [925, 627] width 1227 height 19
click at [331, 632] on label "No" at bounding box center [339, 627] width 16 height 19
click at [331, 628] on input "No" at bounding box center [336, 623] width 11 height 11
radio input "true"
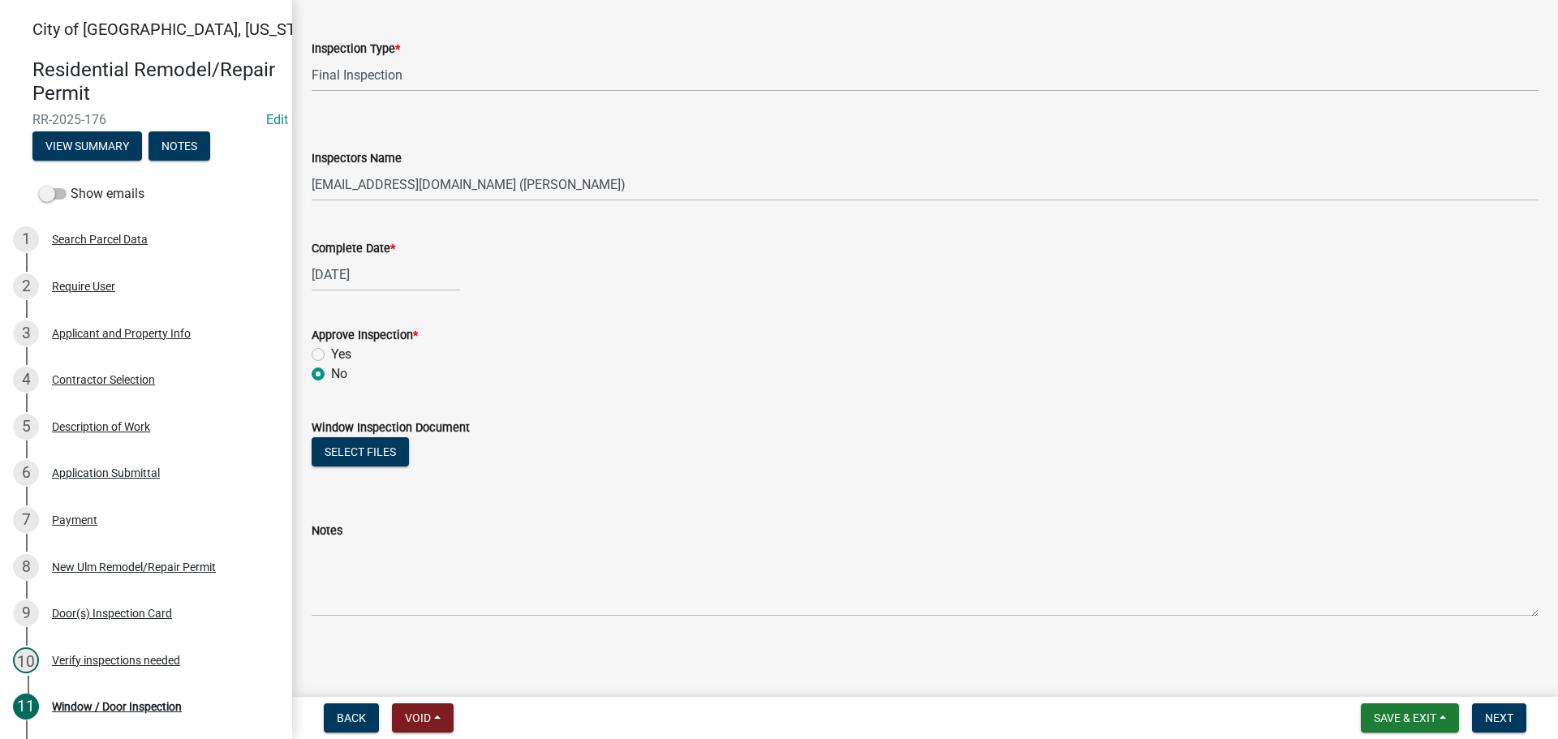
scroll to position [1229, 0]
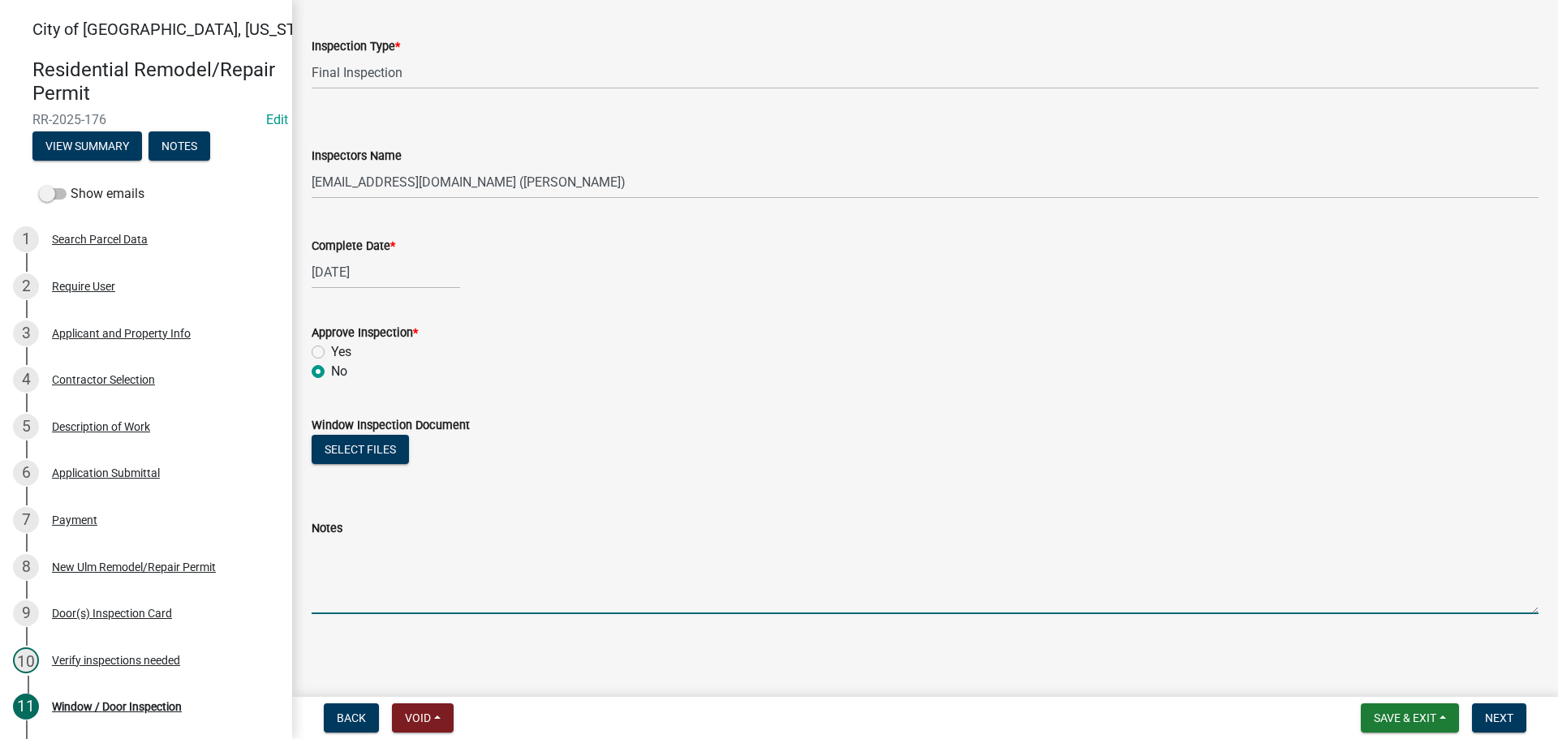
click at [338, 572] on textarea "Notes" at bounding box center [925, 576] width 1227 height 76
type textarea "I"
click at [328, 552] on textarea "SMoke/CO detectors insufficient" at bounding box center [925, 576] width 1227 height 76
type textarea "Smoke/CO detectors insufficient"
click at [1496, 710] on button "Next" at bounding box center [1499, 718] width 54 height 29
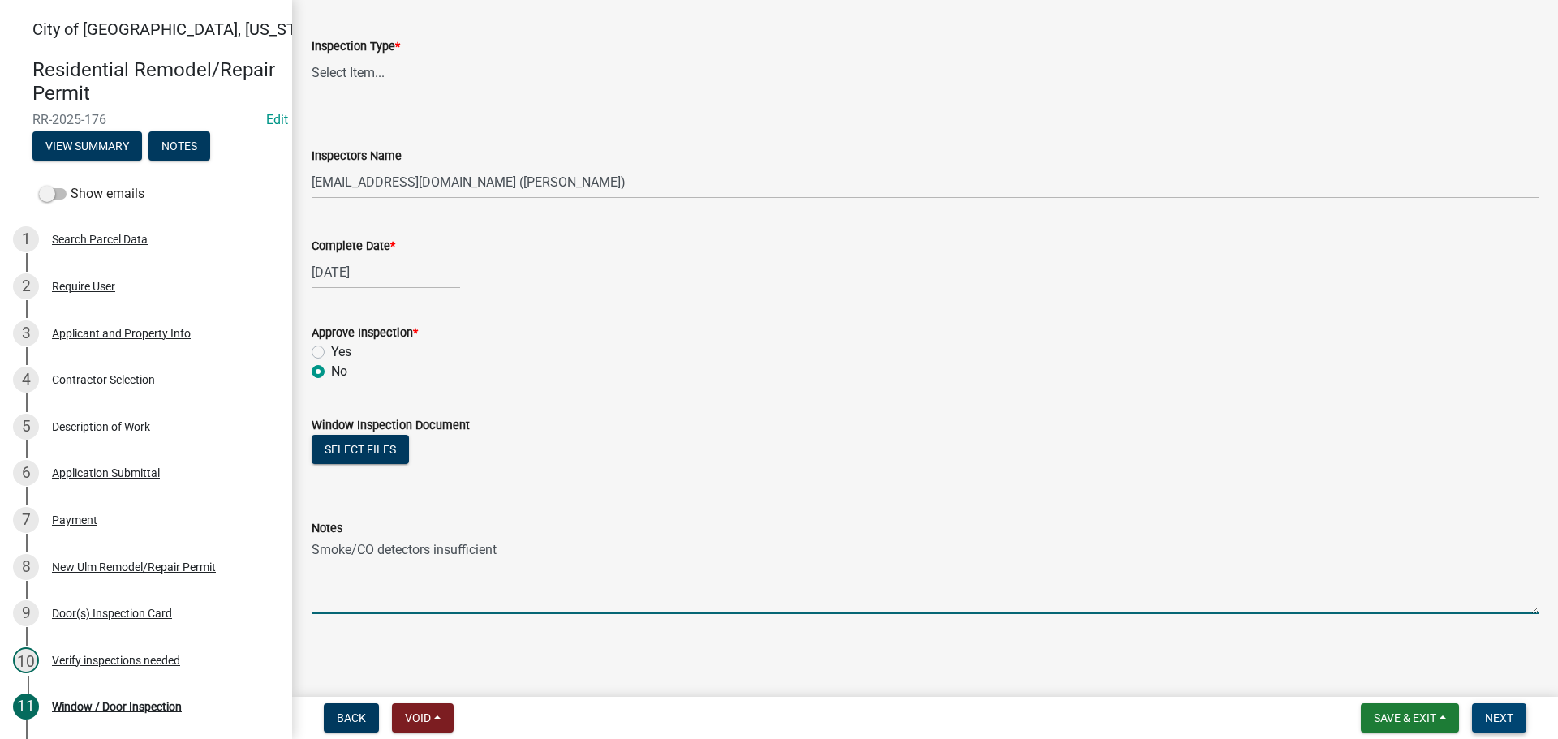
scroll to position [0, 0]
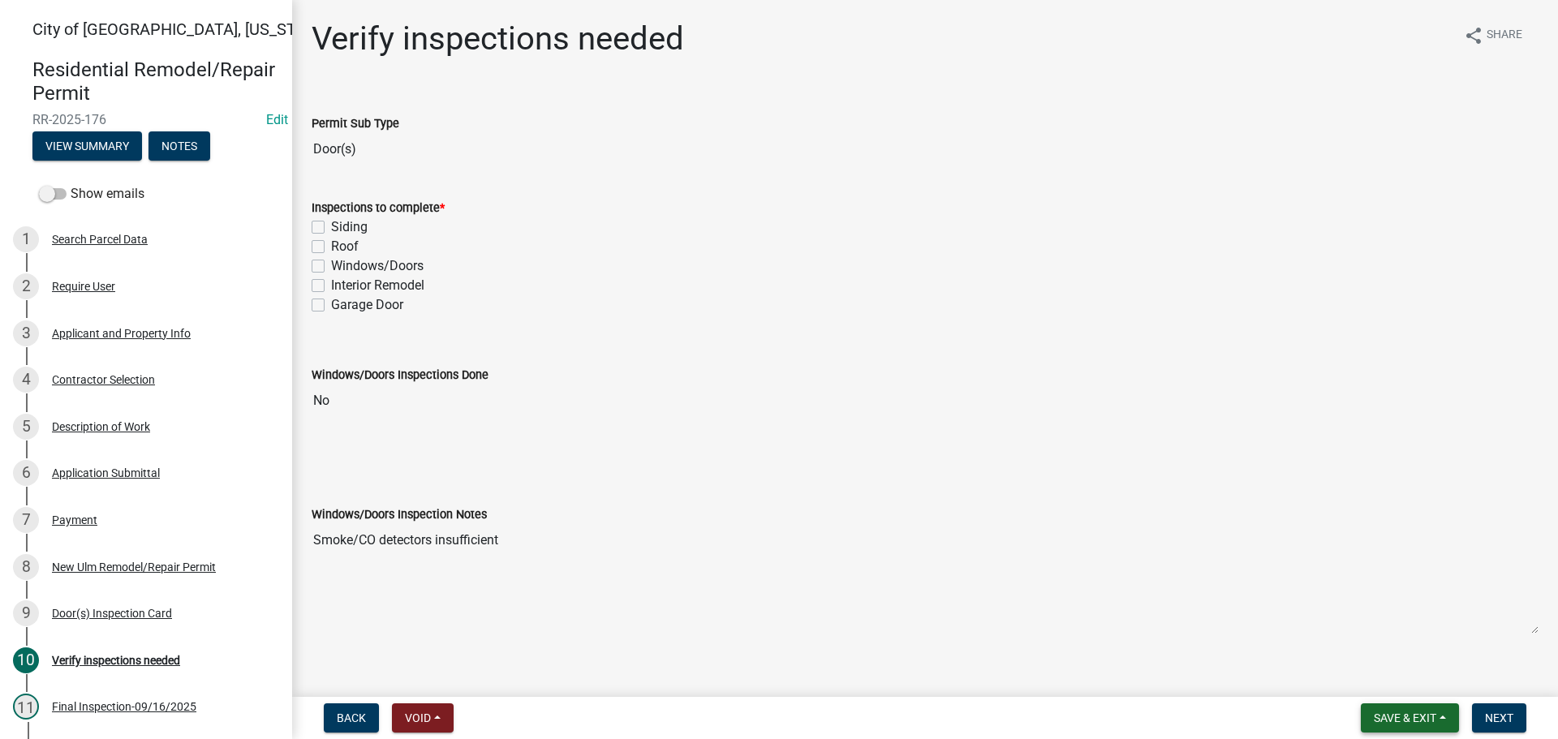
click at [1420, 716] on span "Save & Exit" at bounding box center [1405, 718] width 62 height 13
click at [1350, 670] on button "Save & Exit" at bounding box center [1394, 675] width 130 height 39
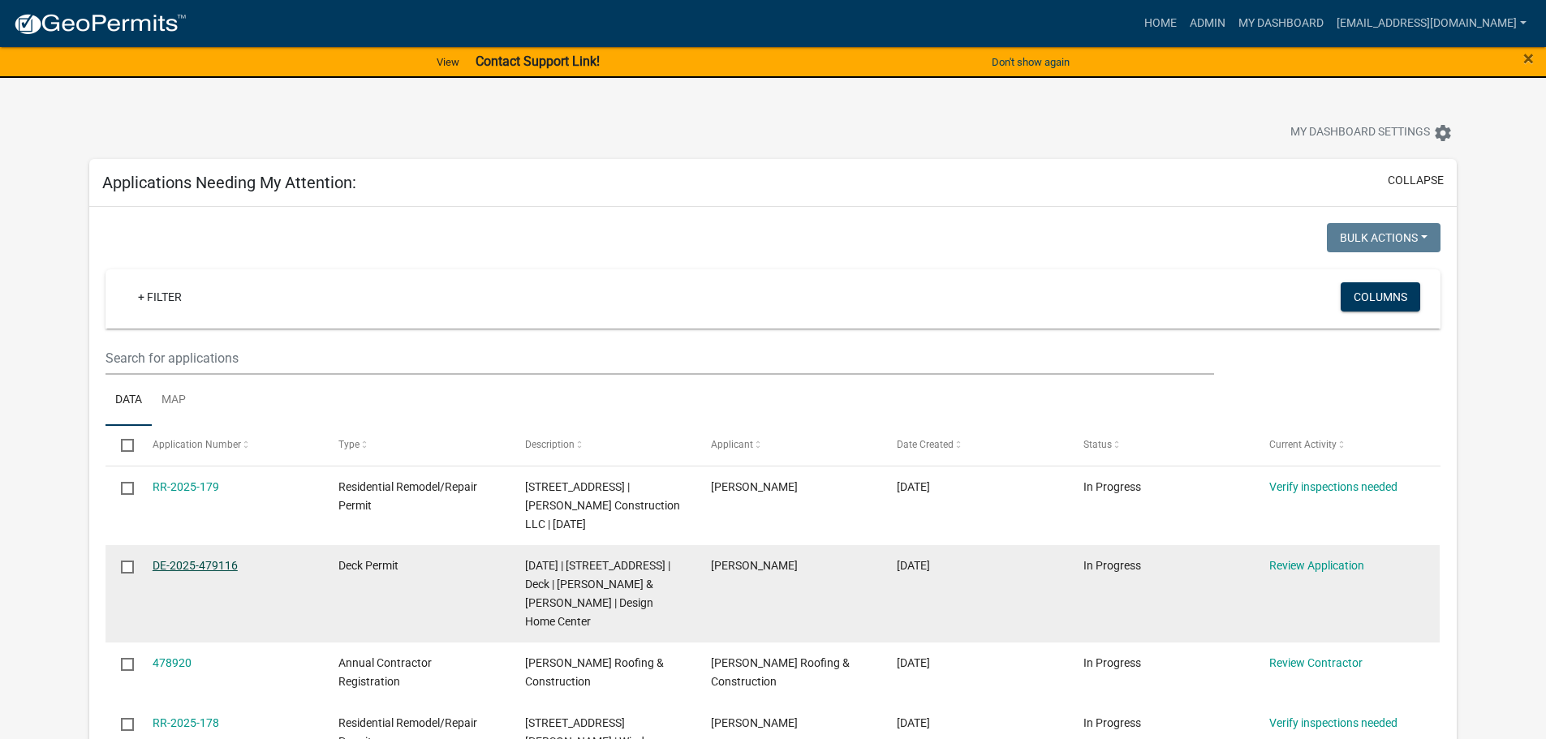
click at [215, 567] on link "DE-2025-479116" at bounding box center [195, 565] width 85 height 13
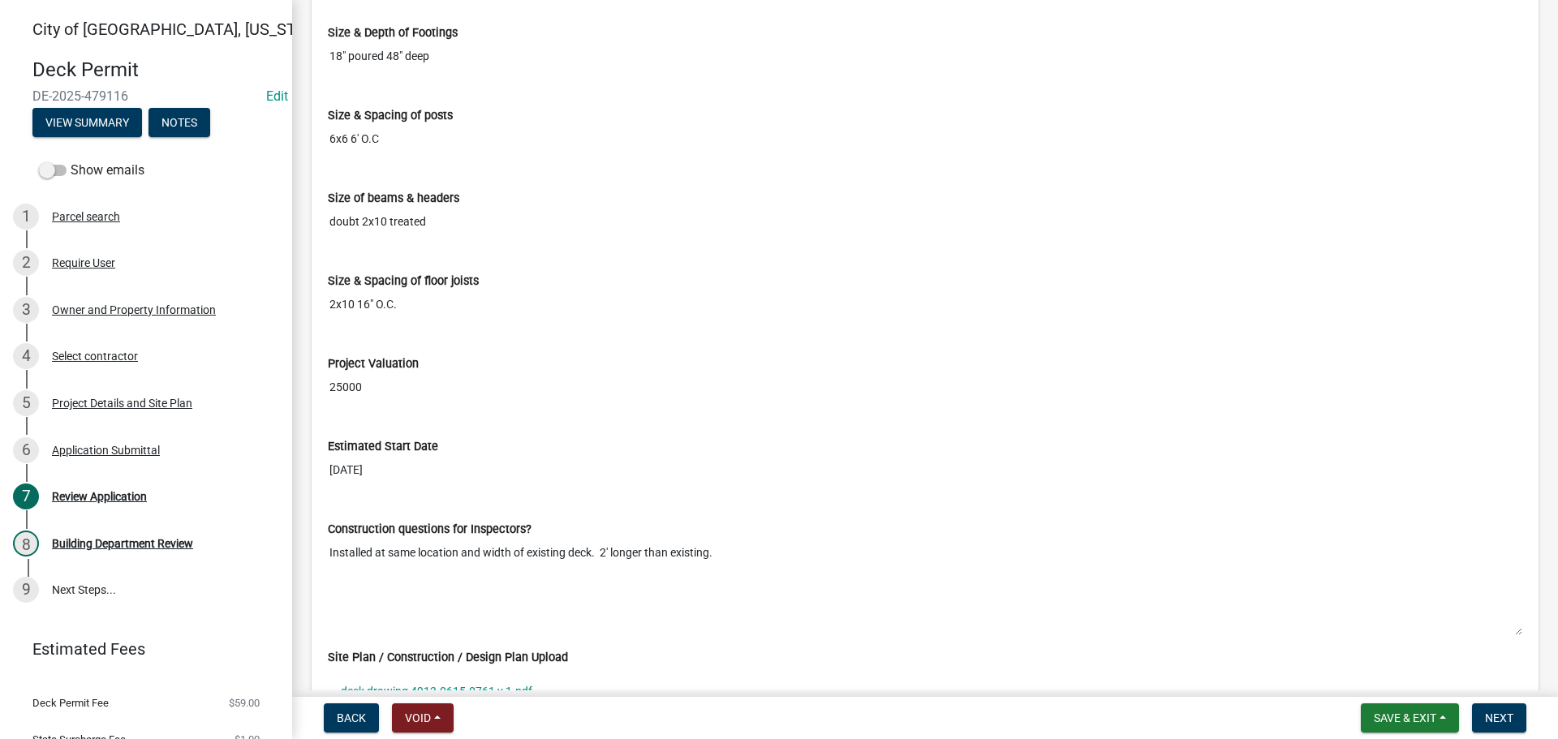
scroll to position [3327, 0]
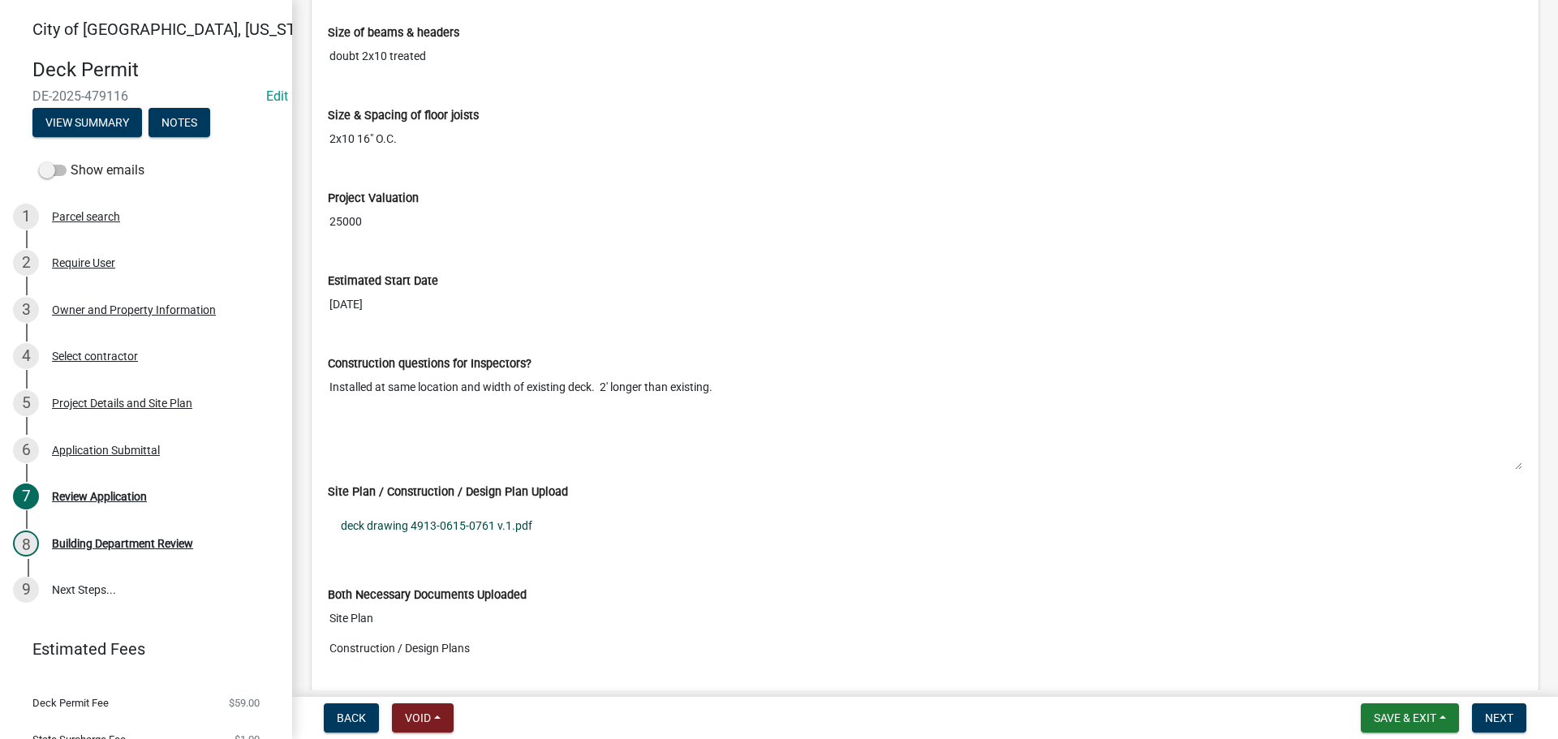
click at [458, 524] on link "deck drawing 4913-0615-0761 v.1.pdf" at bounding box center [925, 525] width 1194 height 37
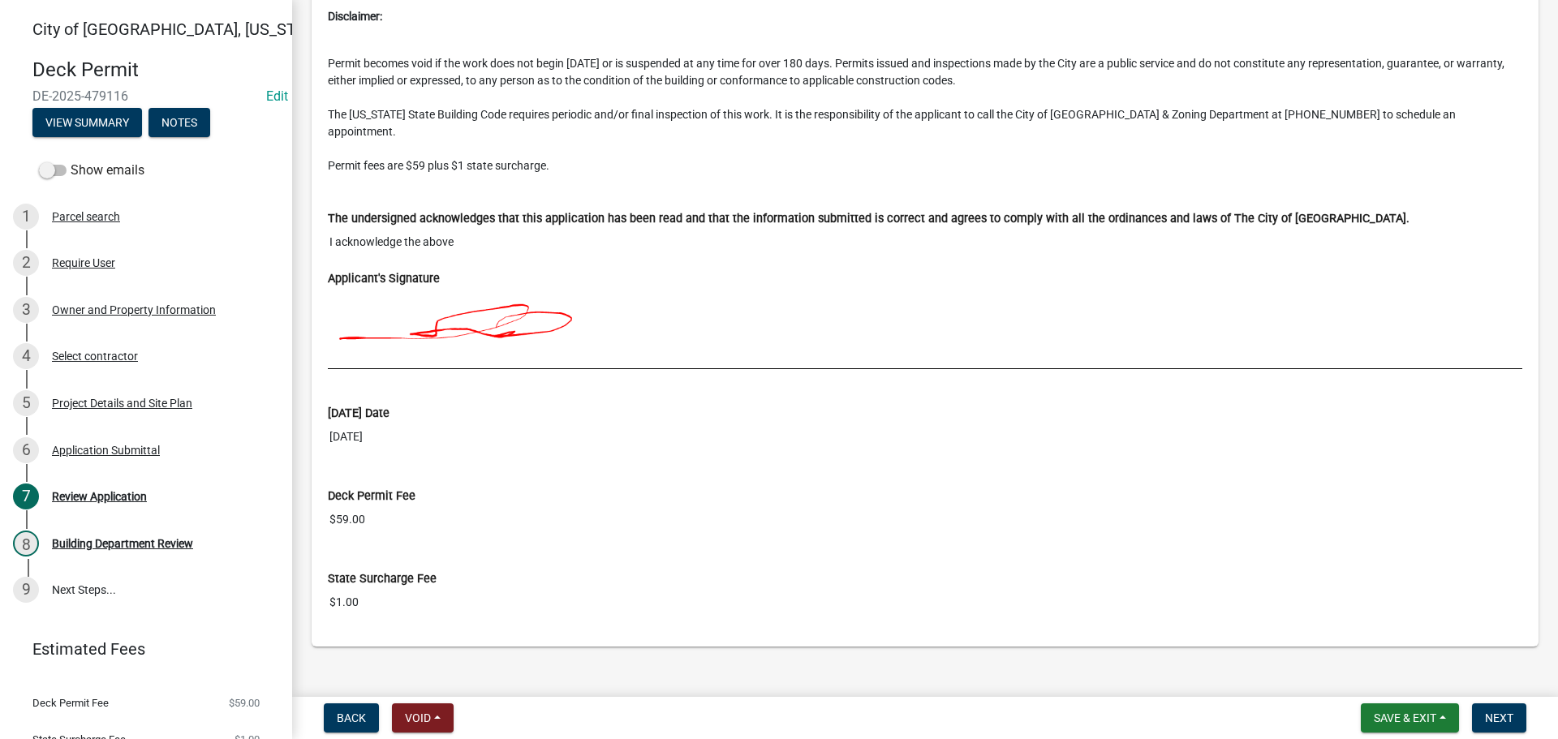
scroll to position [4103, 0]
click at [1502, 719] on span "Next" at bounding box center [1499, 718] width 28 height 13
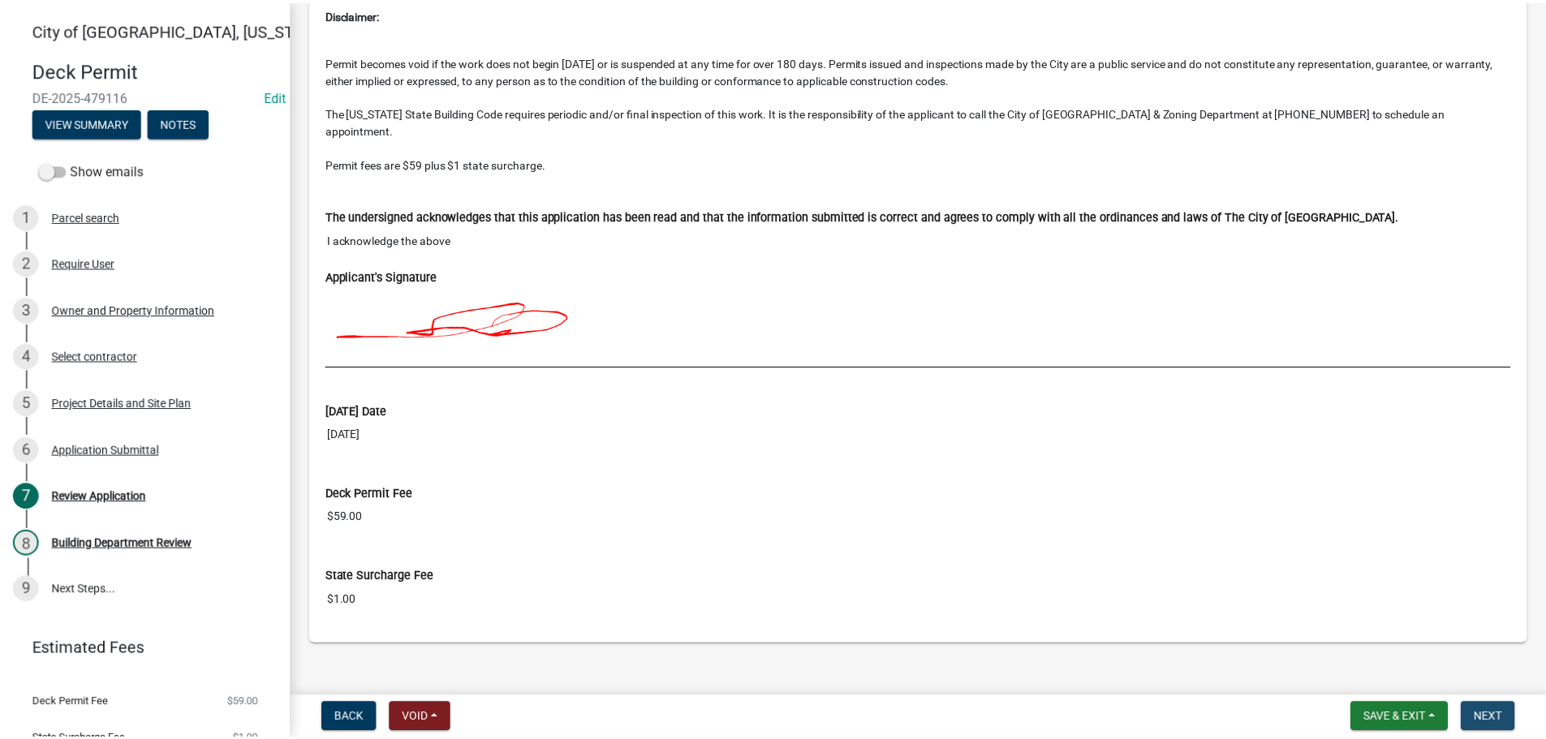
scroll to position [0, 0]
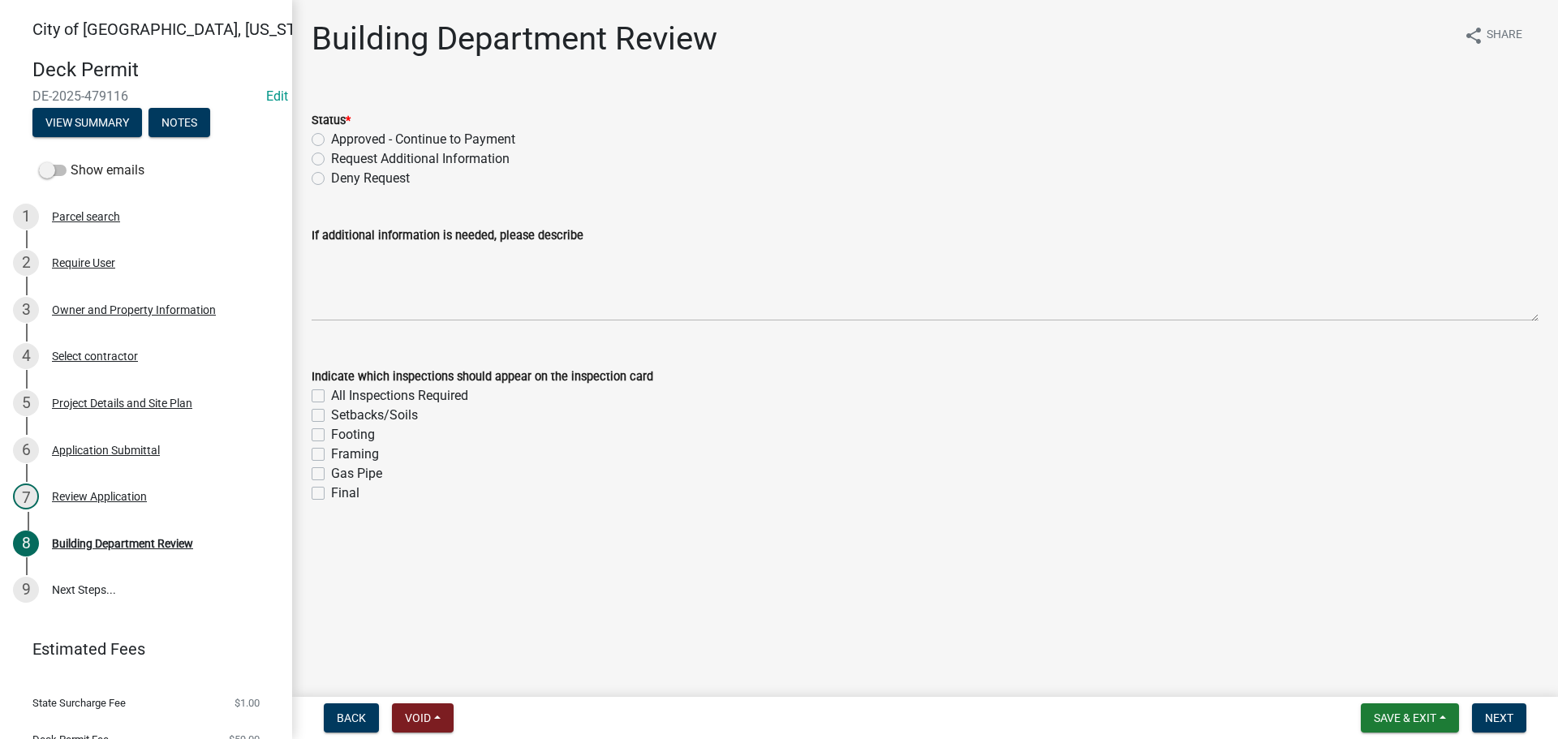
click at [331, 452] on label "Framing" at bounding box center [355, 454] width 48 height 19
click at [331, 452] on input "Framing" at bounding box center [336, 450] width 11 height 11
checkbox input "true"
checkbox input "false"
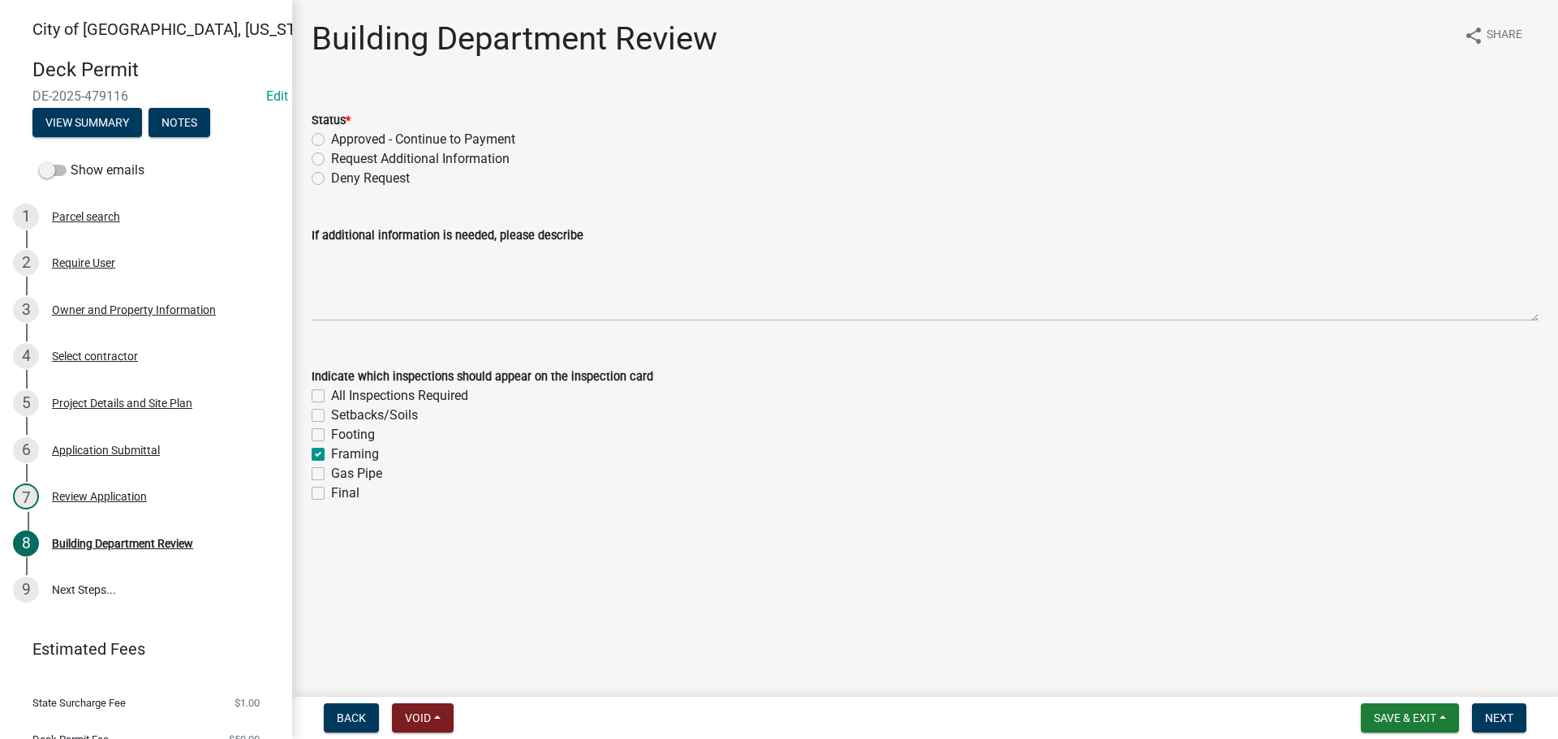
checkbox input "false"
checkbox input "true"
checkbox input "false"
click at [331, 436] on label "Footing" at bounding box center [353, 434] width 44 height 19
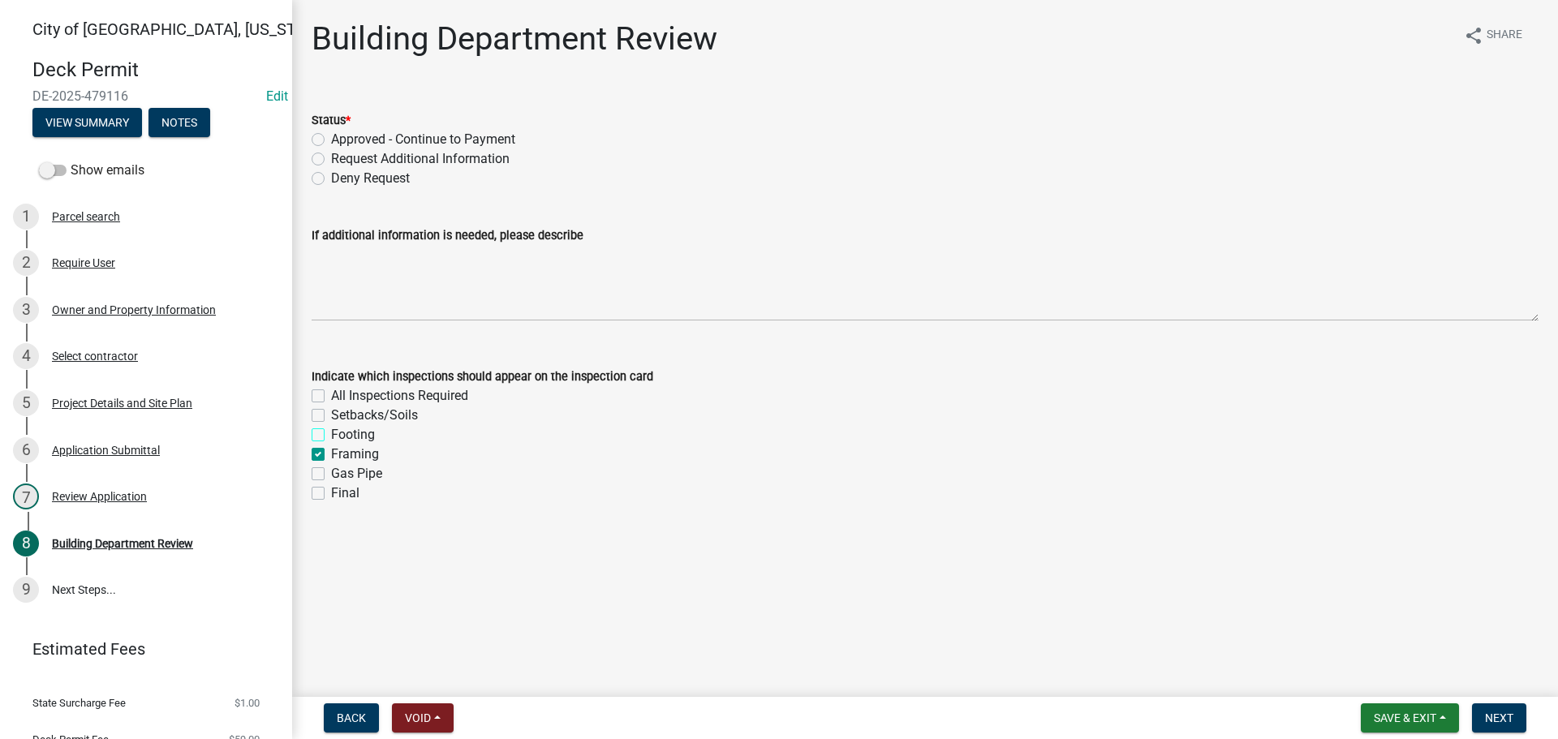
click at [331, 436] on input "Footing" at bounding box center [336, 430] width 11 height 11
checkbox input "true"
checkbox input "false"
checkbox input "true"
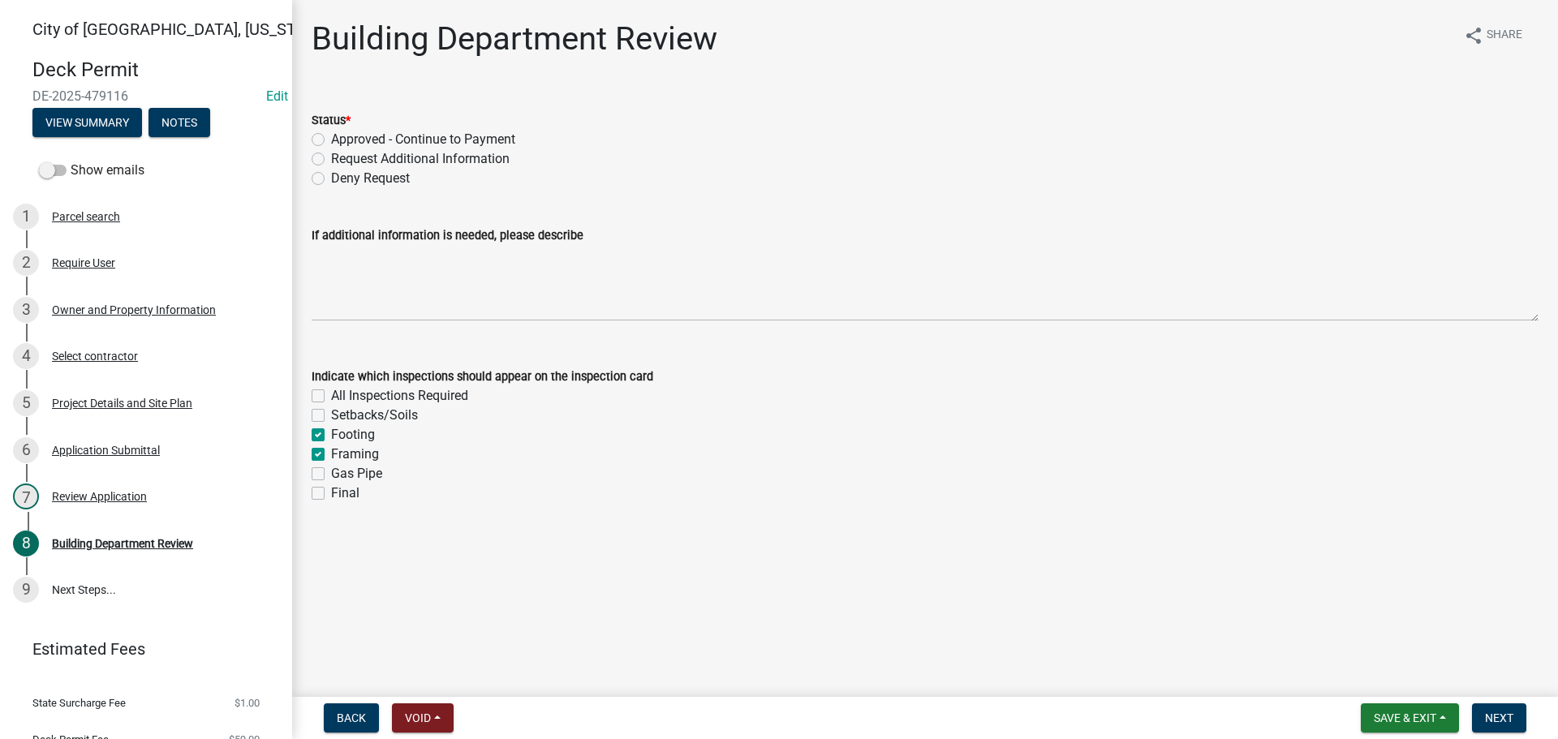
checkbox input "true"
checkbox input "false"
click at [331, 497] on label "Final" at bounding box center [345, 493] width 28 height 19
click at [331, 494] on input "Final" at bounding box center [336, 489] width 11 height 11
checkbox input "true"
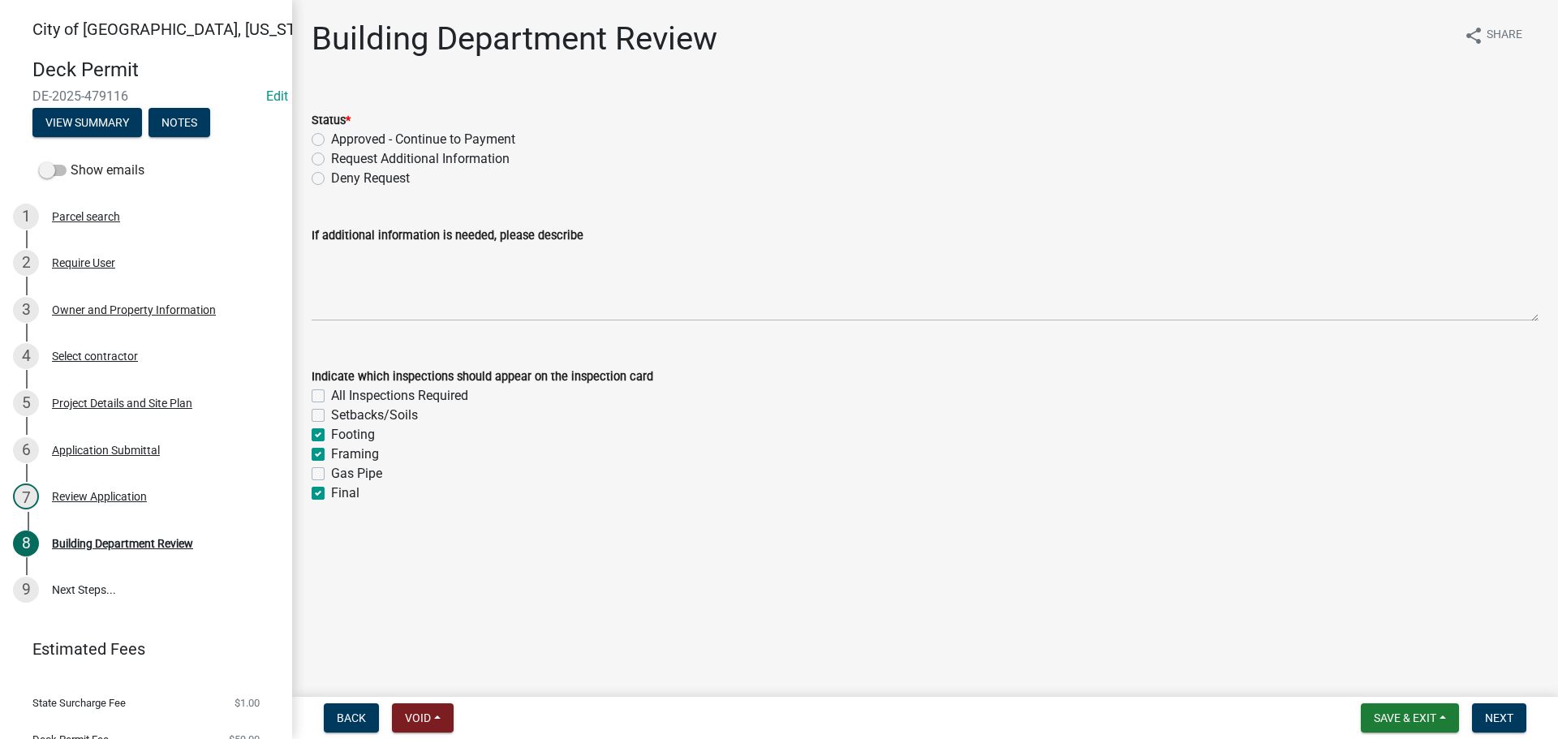
checkbox input "false"
checkbox input "true"
checkbox input "false"
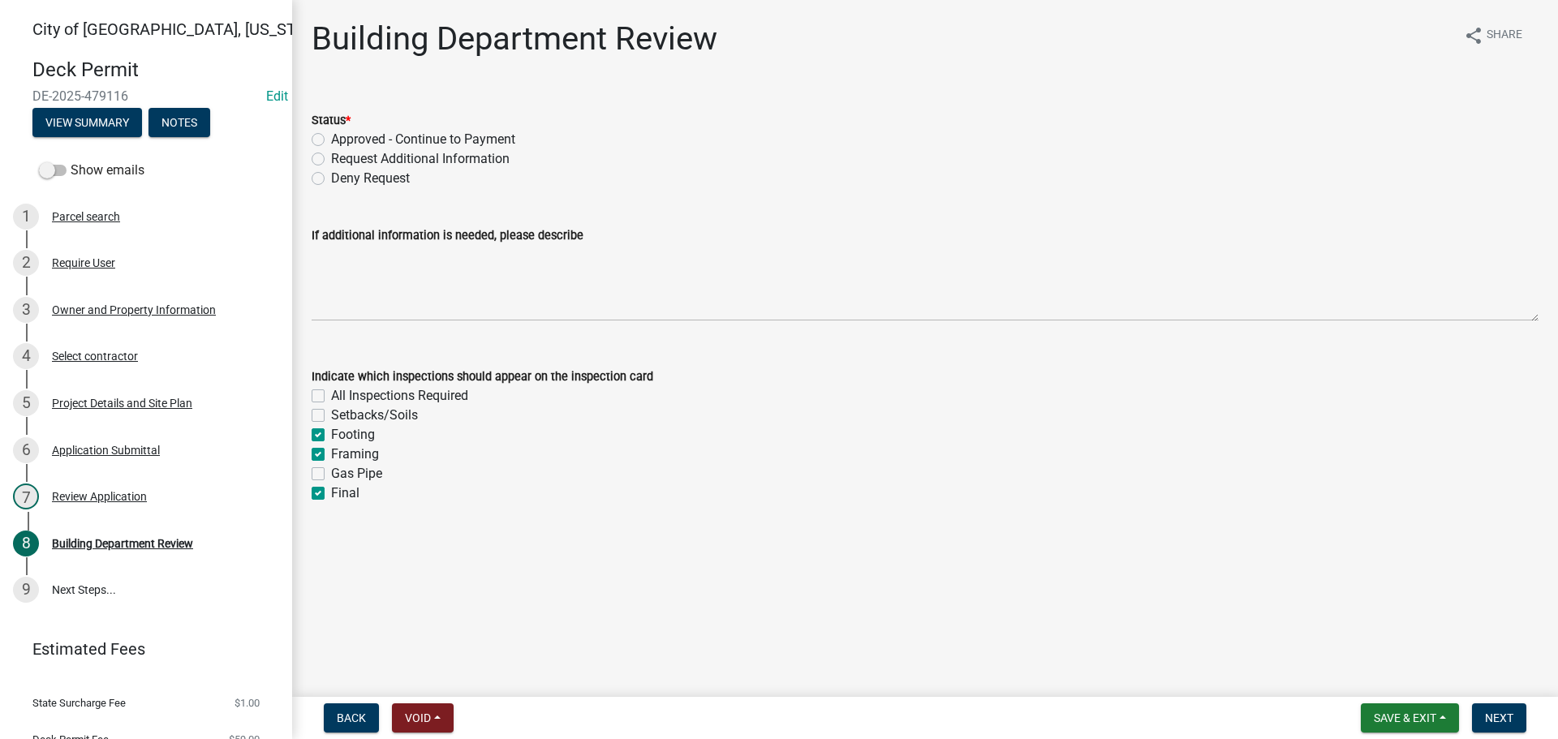
checkbox input "true"
click at [331, 140] on label "Approved - Continue to Payment" at bounding box center [423, 139] width 184 height 19
click at [331, 140] on input "Approved - Continue to Payment" at bounding box center [336, 135] width 11 height 11
radio input "true"
click at [1500, 716] on span "Next" at bounding box center [1499, 718] width 28 height 13
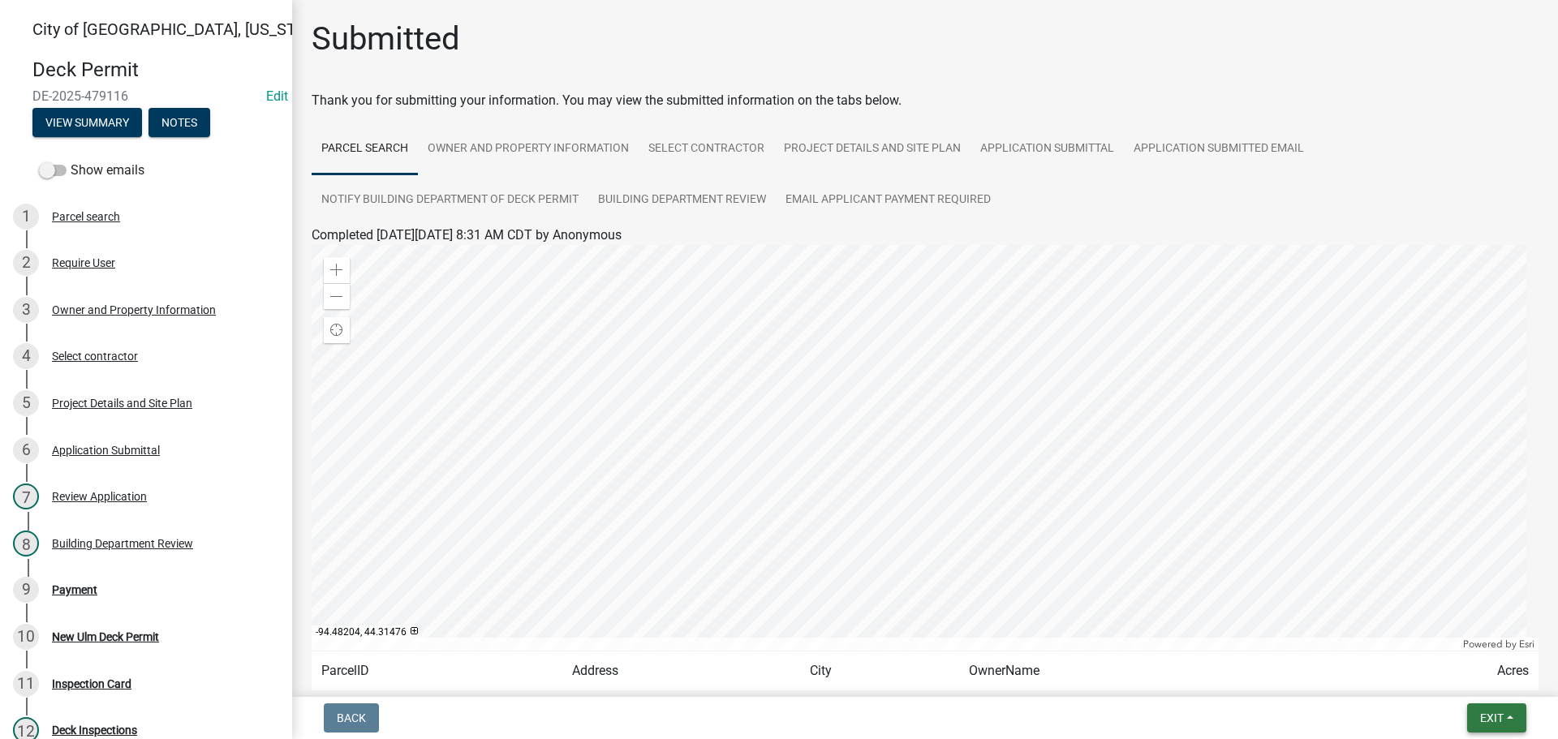
click at [1505, 712] on button "Exit" at bounding box center [1496, 718] width 59 height 29
click at [1458, 685] on button "Save & Exit" at bounding box center [1461, 675] width 130 height 39
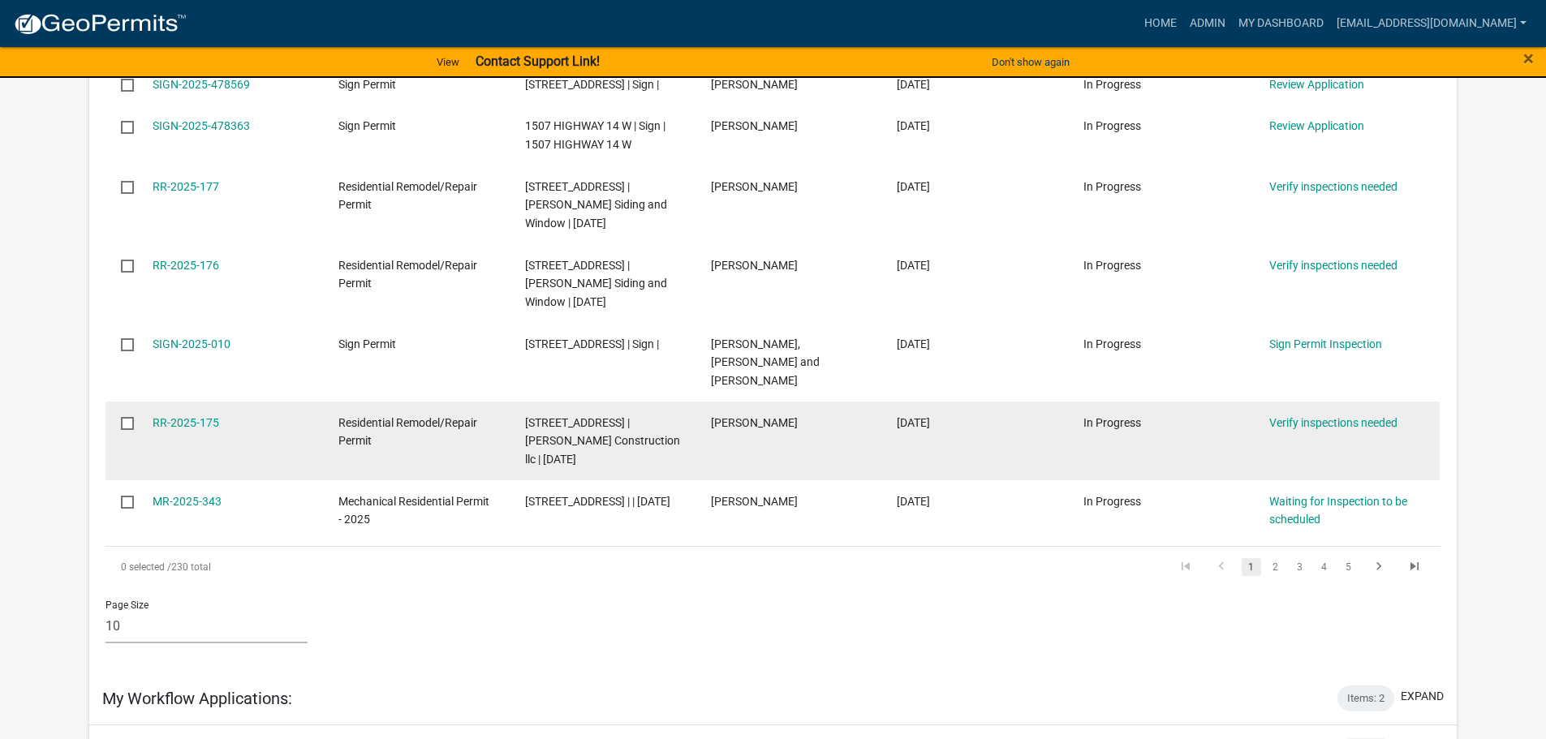
scroll to position [649, 0]
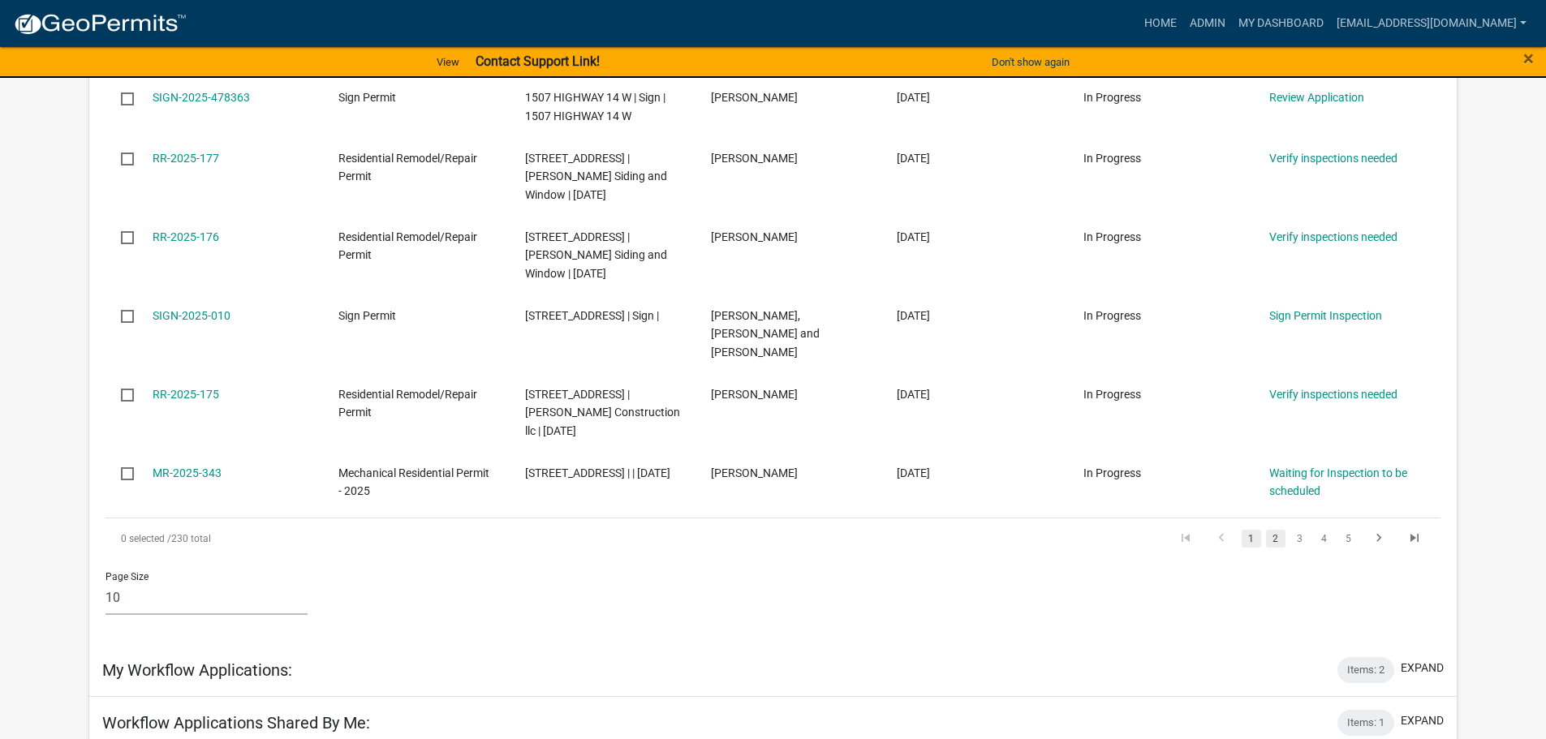
click at [1280, 530] on link "2" at bounding box center [1275, 539] width 19 height 18
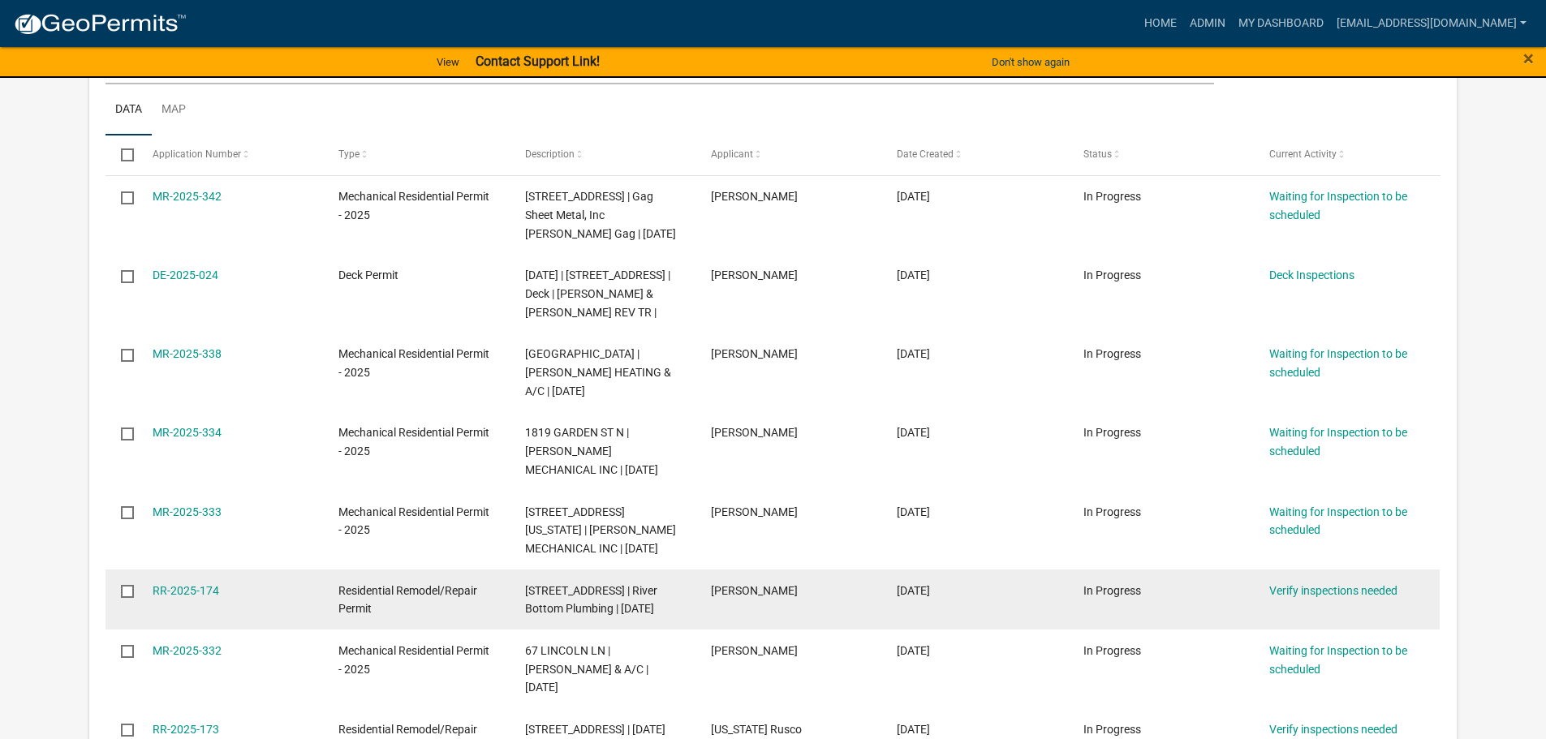
scroll to position [262, 0]
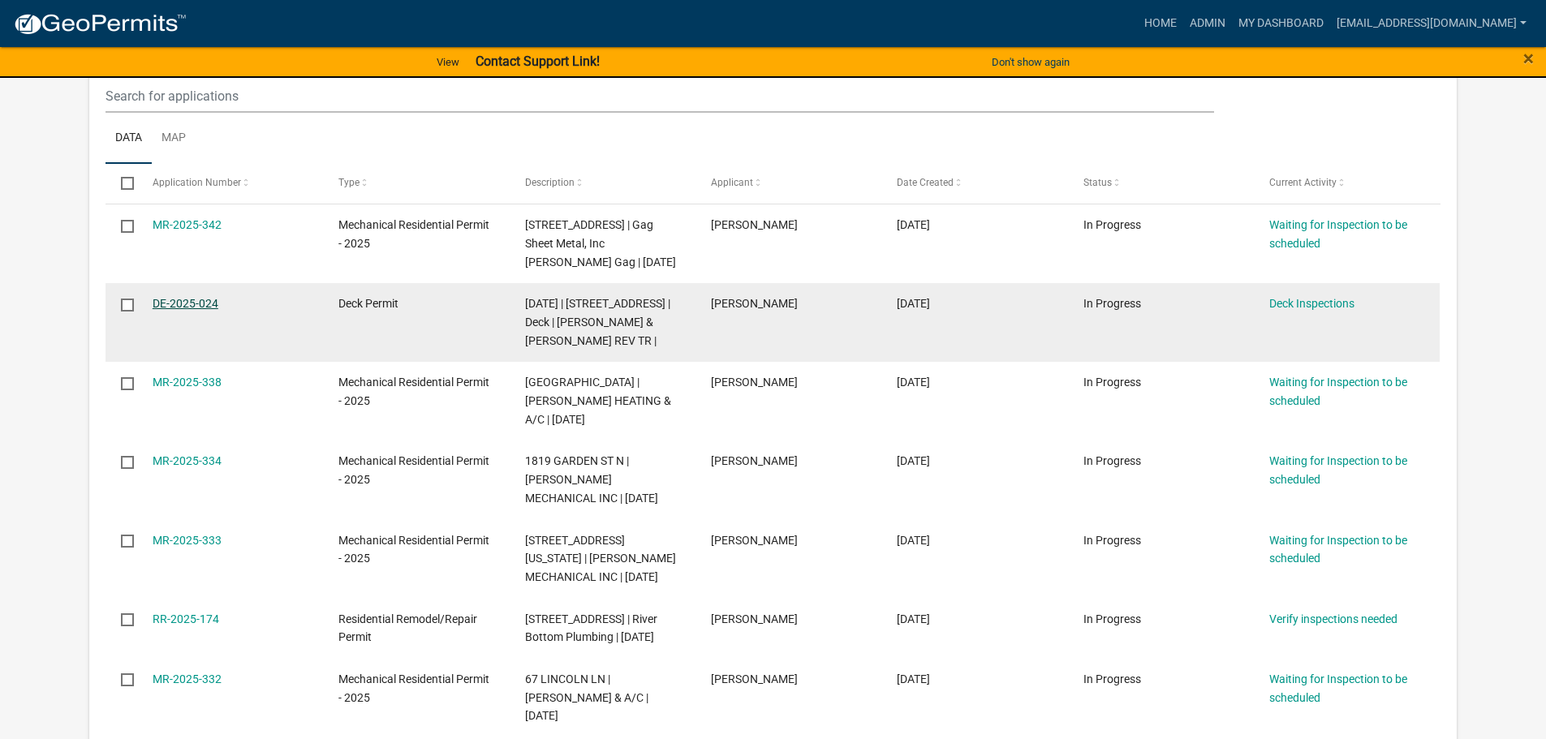
click at [163, 304] on link "DE-2025-024" at bounding box center [186, 303] width 66 height 13
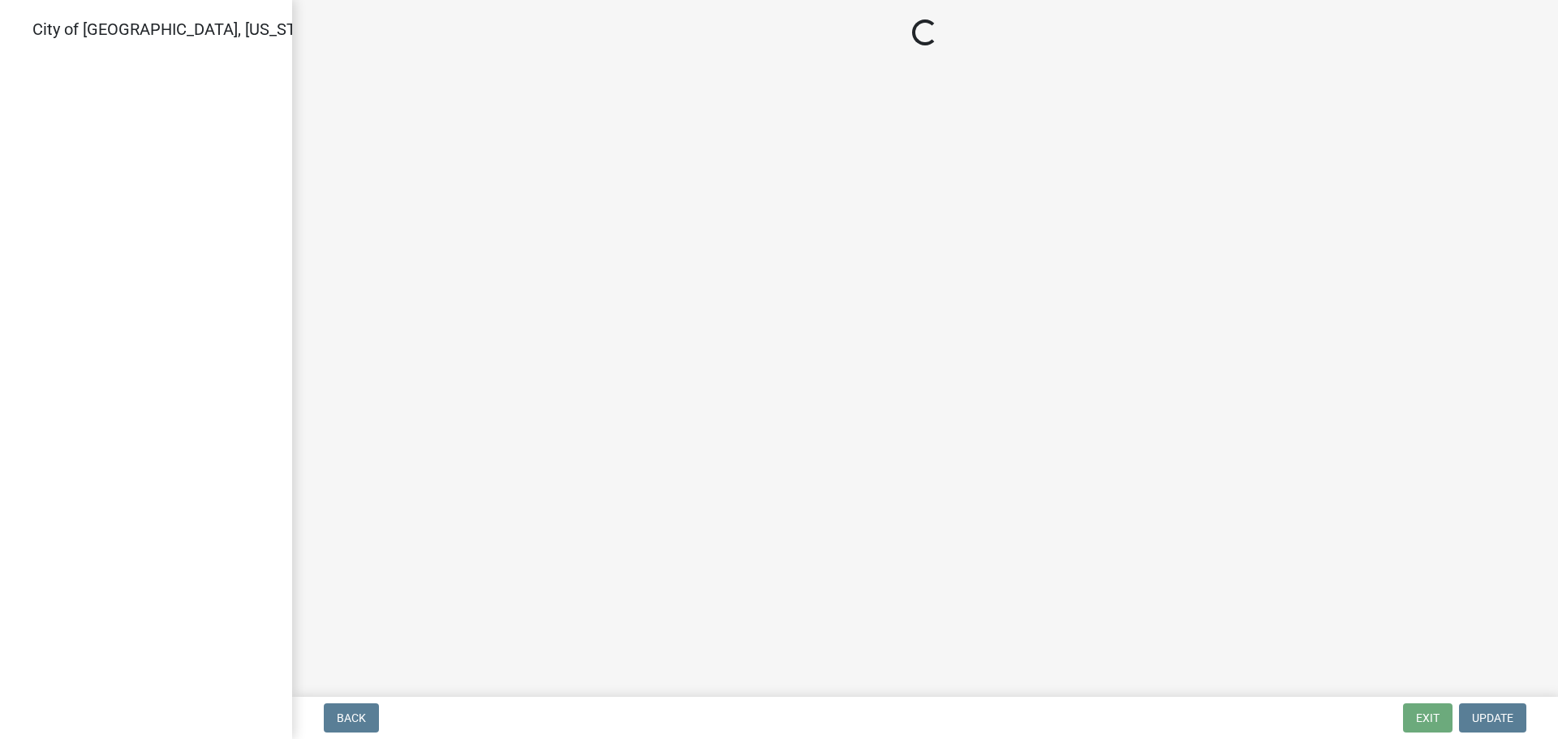
select select "805d55ac-e238-4e04-8f8e-acc067f36c3e"
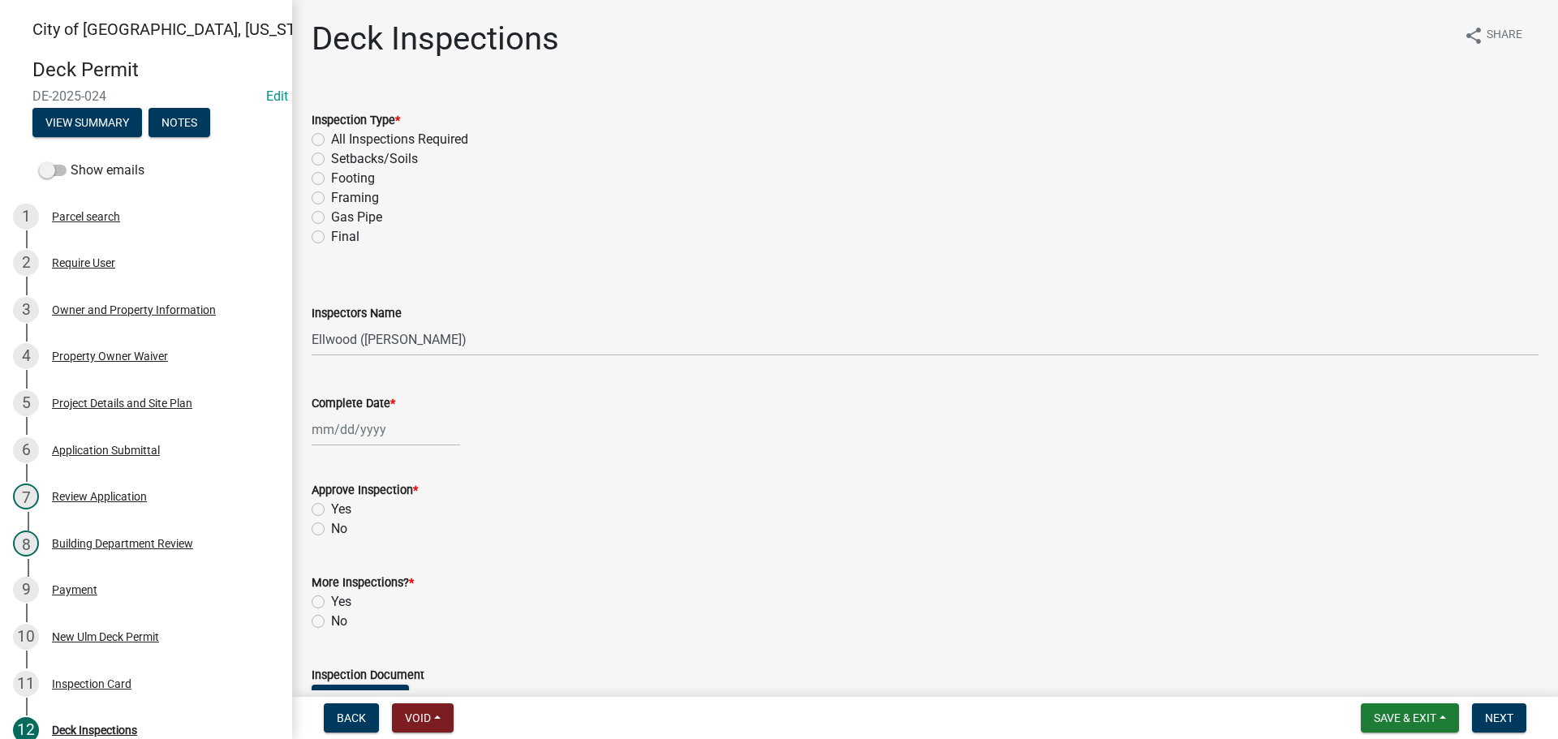
click at [331, 194] on label "Framing" at bounding box center [355, 197] width 48 height 19
click at [331, 194] on input "Framing" at bounding box center [336, 193] width 11 height 11
radio input "true"
click at [383, 347] on select "Select Item... Ellwood (Ellwood Zabel) mikep@newulmmn.gov (Mike Pautzke)" at bounding box center [925, 339] width 1227 height 33
select select "cd72df13-1819-4c17-818e-bd68a66556fb"
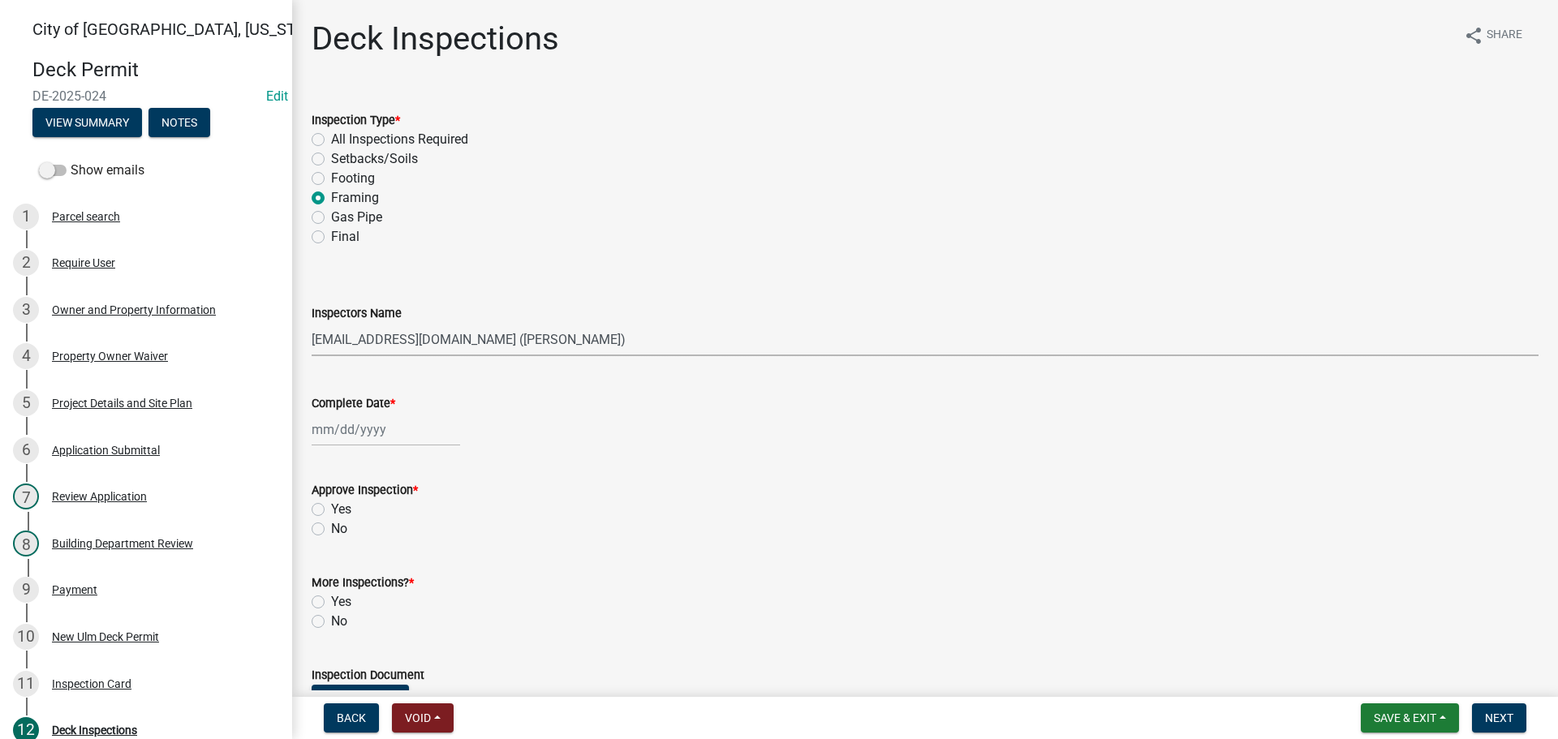
click at [312, 323] on select "Select Item... Ellwood (Ellwood Zabel) mikep@newulmmn.gov (Mike Pautzke)" at bounding box center [925, 339] width 1227 height 33
click at [352, 425] on div at bounding box center [386, 429] width 148 height 33
select select "9"
select select "2025"
click at [356, 579] on div "16" at bounding box center [354, 568] width 26 height 26
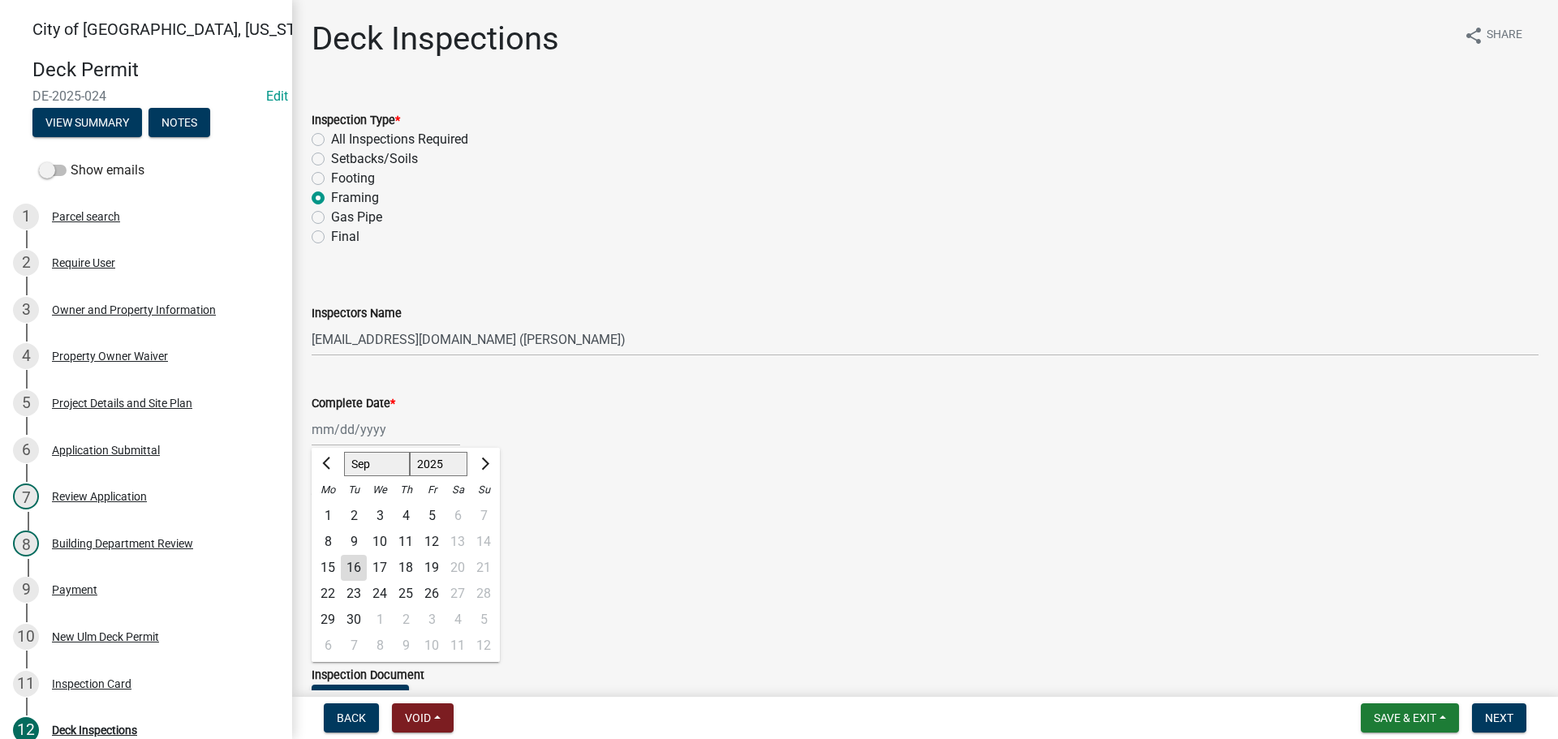
type input "09/16/2025"
click at [331, 510] on label "Yes" at bounding box center [341, 509] width 20 height 19
click at [331, 510] on input "Yes" at bounding box center [336, 505] width 11 height 11
radio input "true"
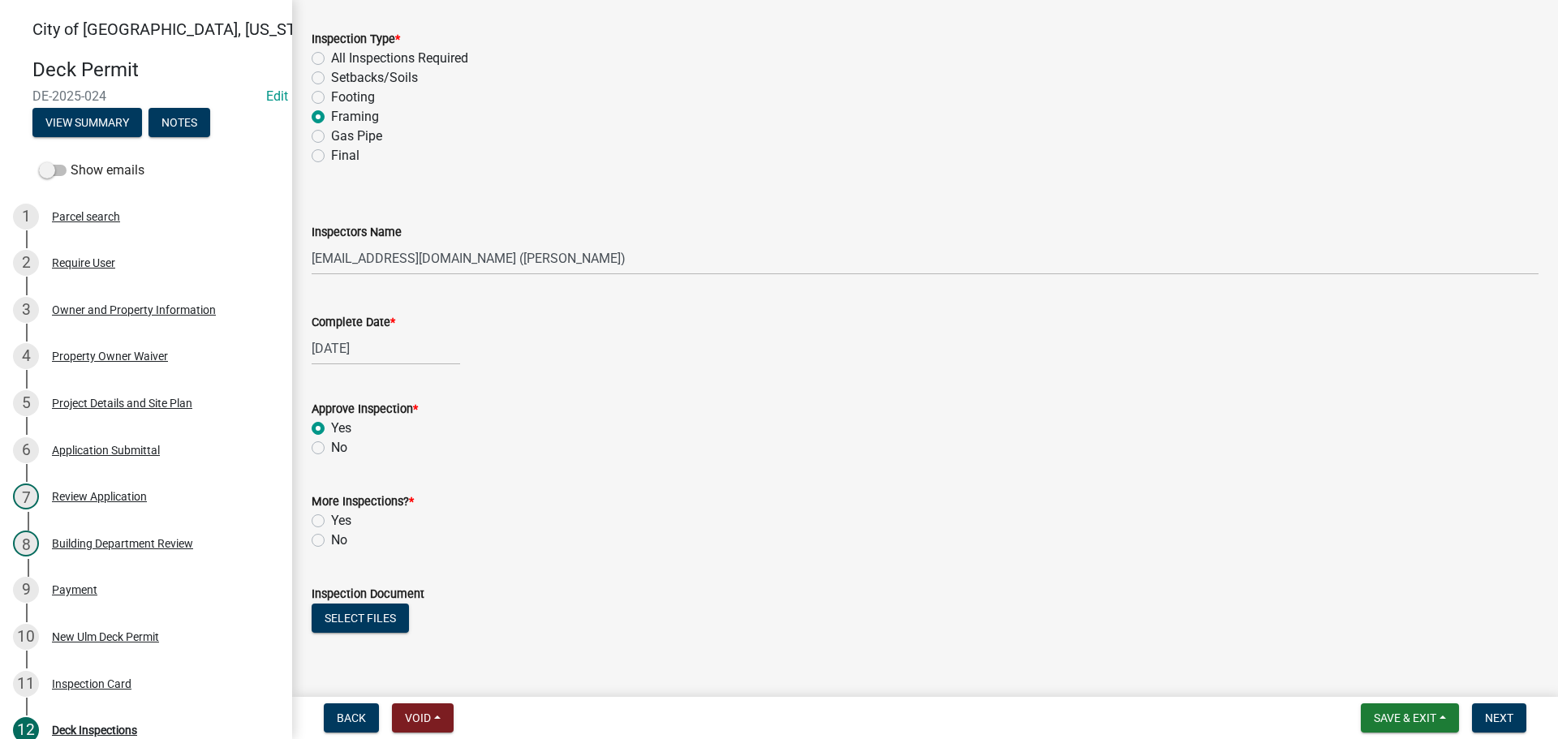
click at [331, 525] on label "Yes" at bounding box center [341, 520] width 20 height 19
click at [331, 522] on input "Yes" at bounding box center [336, 516] width 11 height 11
radio input "true"
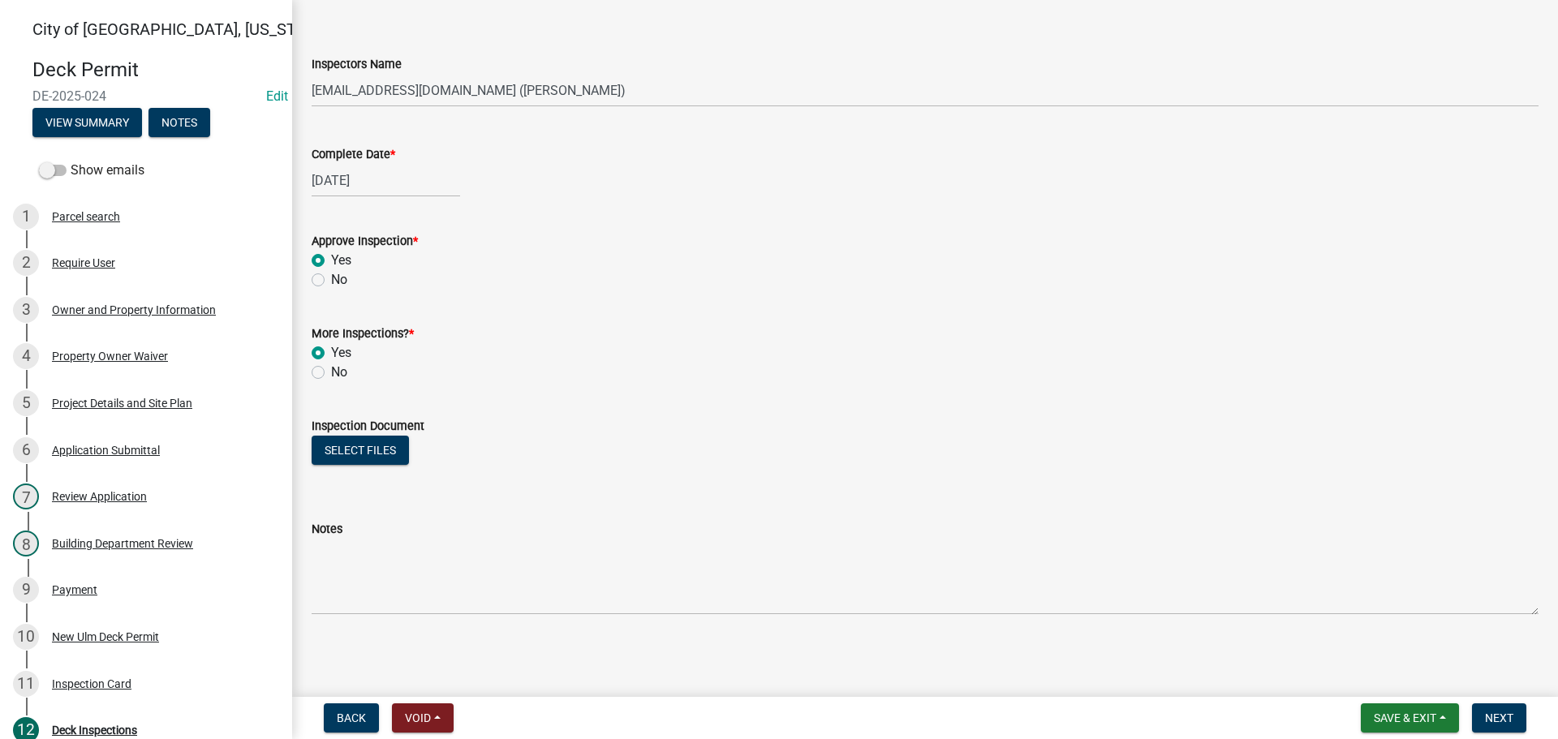
scroll to position [250, 0]
click at [1486, 719] on span "Next" at bounding box center [1499, 718] width 28 height 13
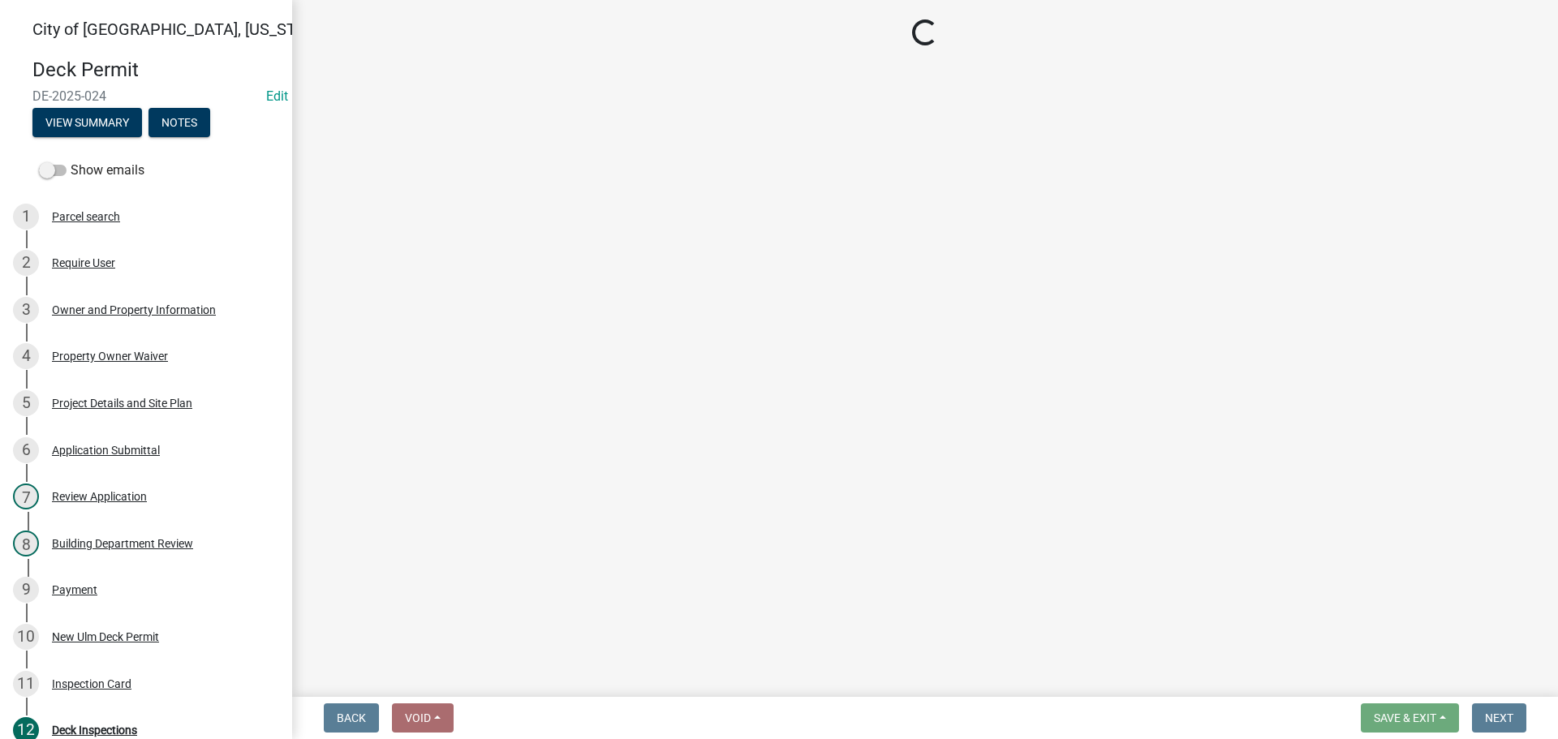
select select "805d55ac-e238-4e04-8f8e-acc067f36c3e"
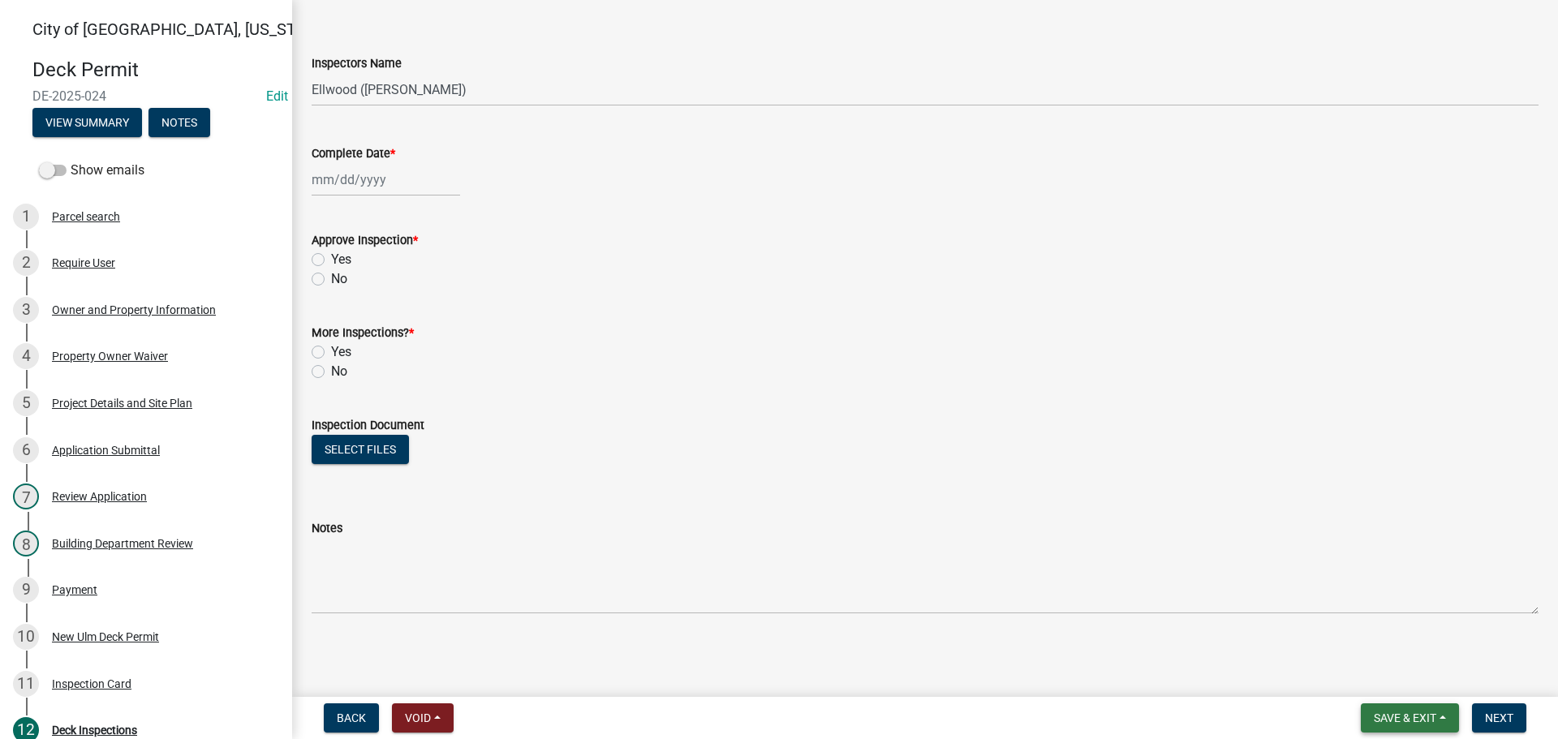
click at [1399, 709] on button "Save & Exit" at bounding box center [1410, 718] width 98 height 29
click at [1344, 684] on button "Save & Exit" at bounding box center [1394, 675] width 130 height 39
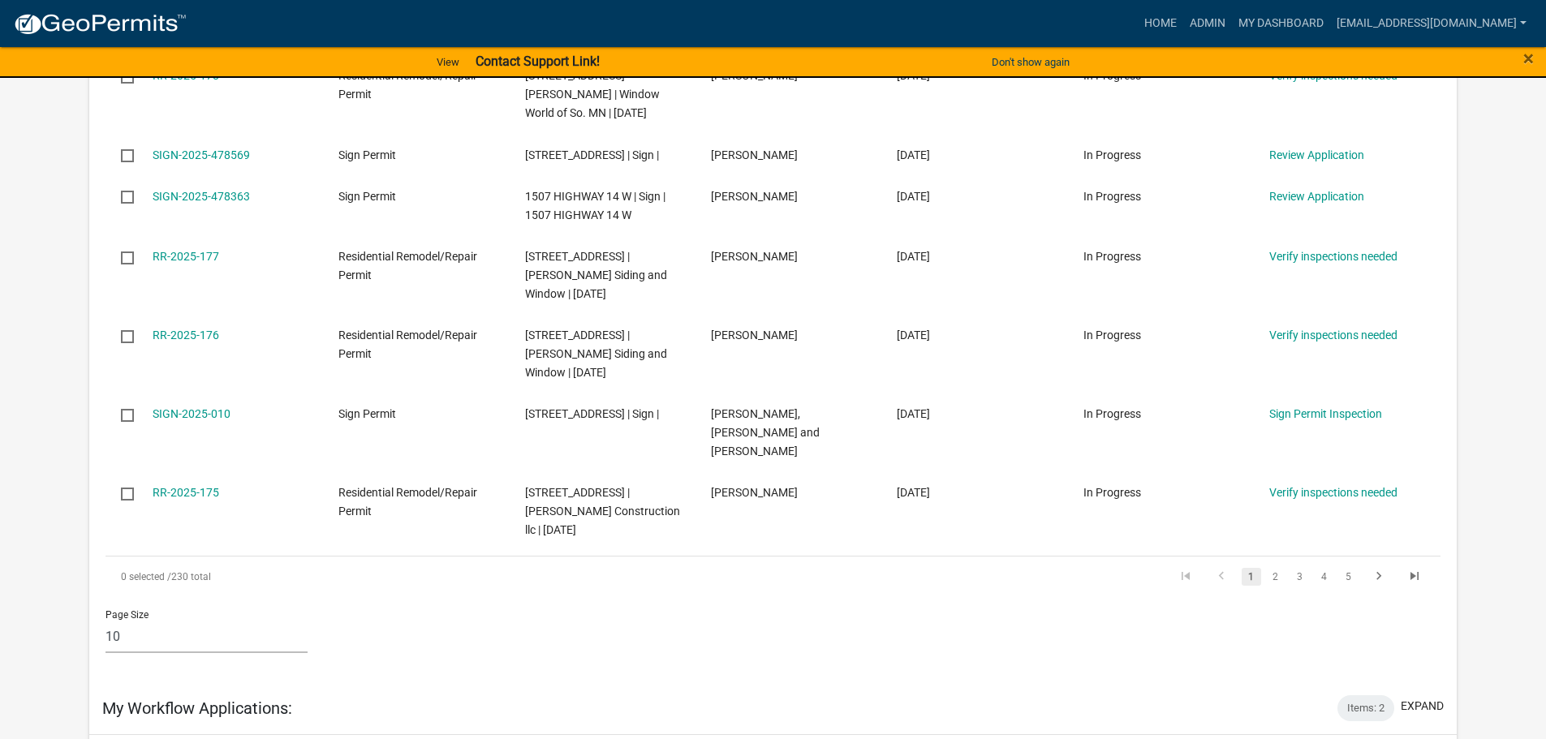
scroll to position [649, 0]
click at [1271, 566] on link "2" at bounding box center [1275, 575] width 19 height 18
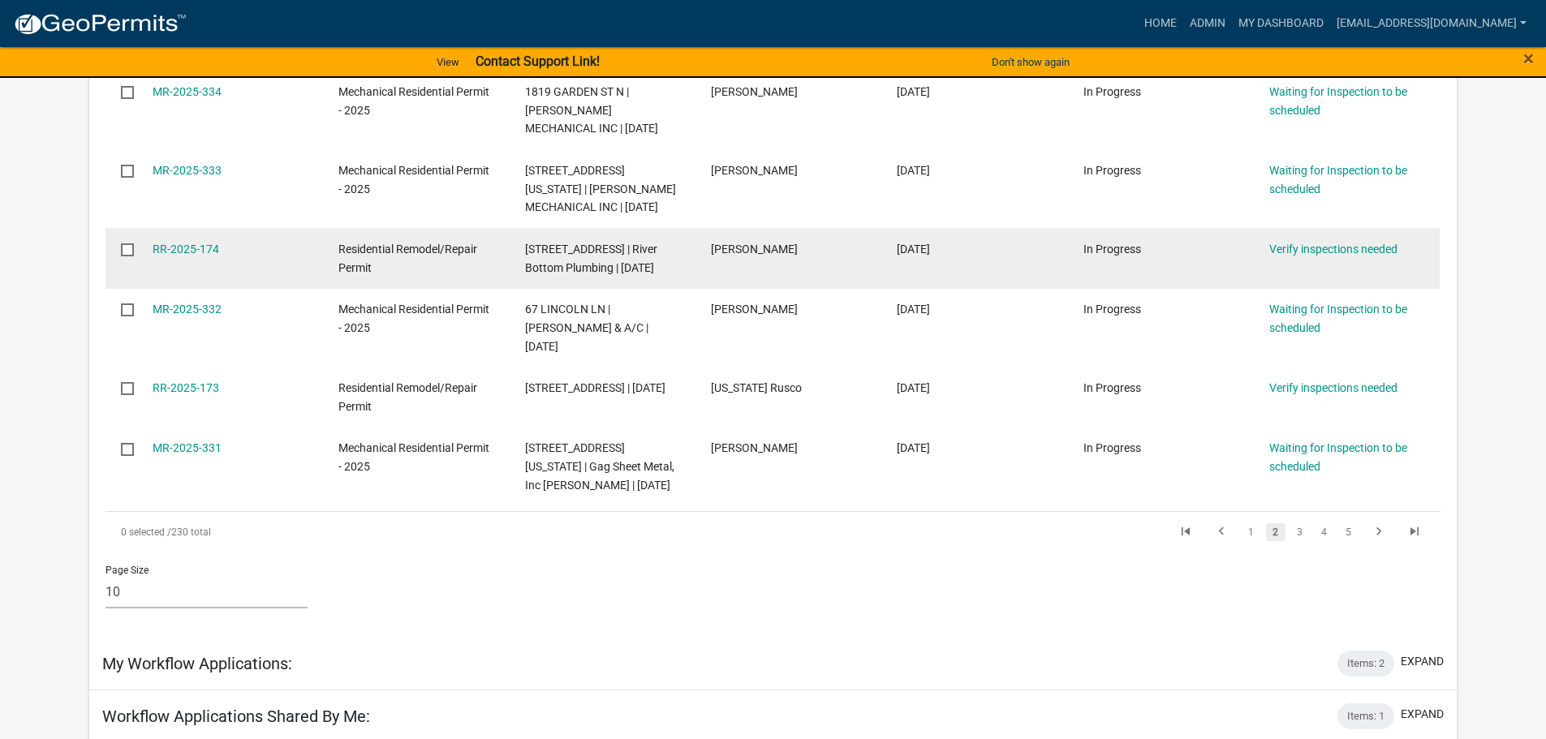
scroll to position [693, 0]
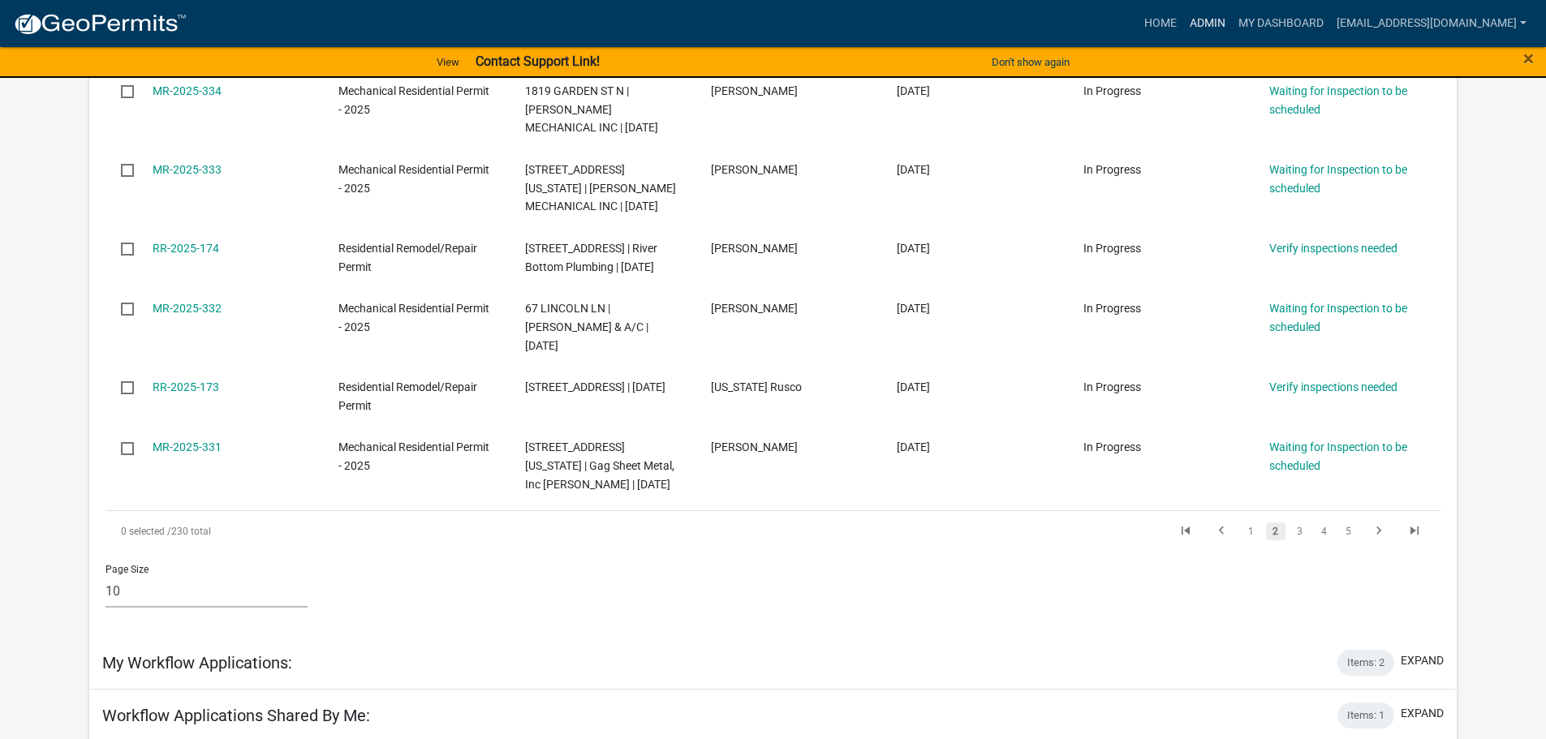
click at [1232, 24] on link "Admin" at bounding box center [1207, 23] width 49 height 31
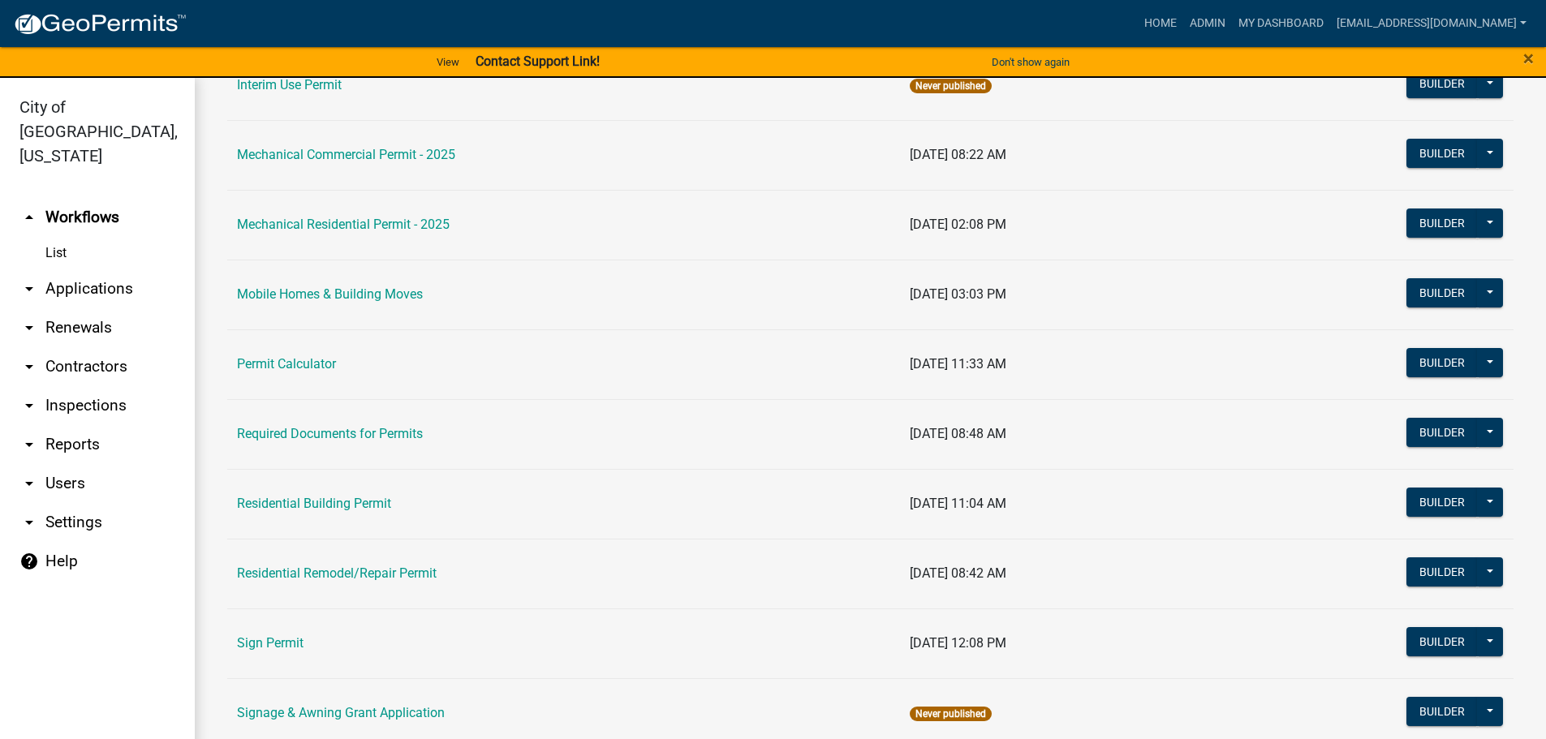
scroll to position [893, 0]
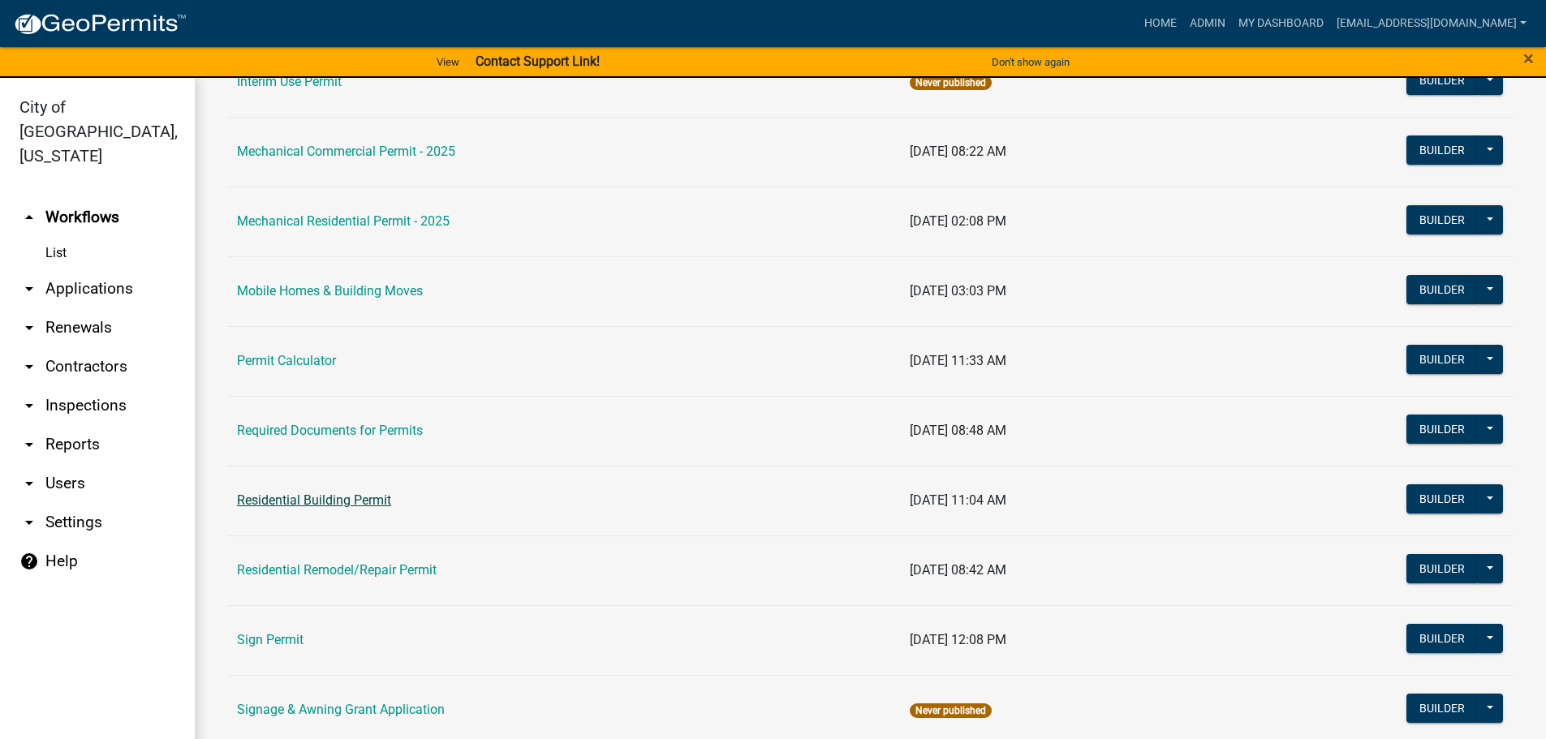
click at [346, 497] on link "Residential Building Permit" at bounding box center [314, 500] width 154 height 15
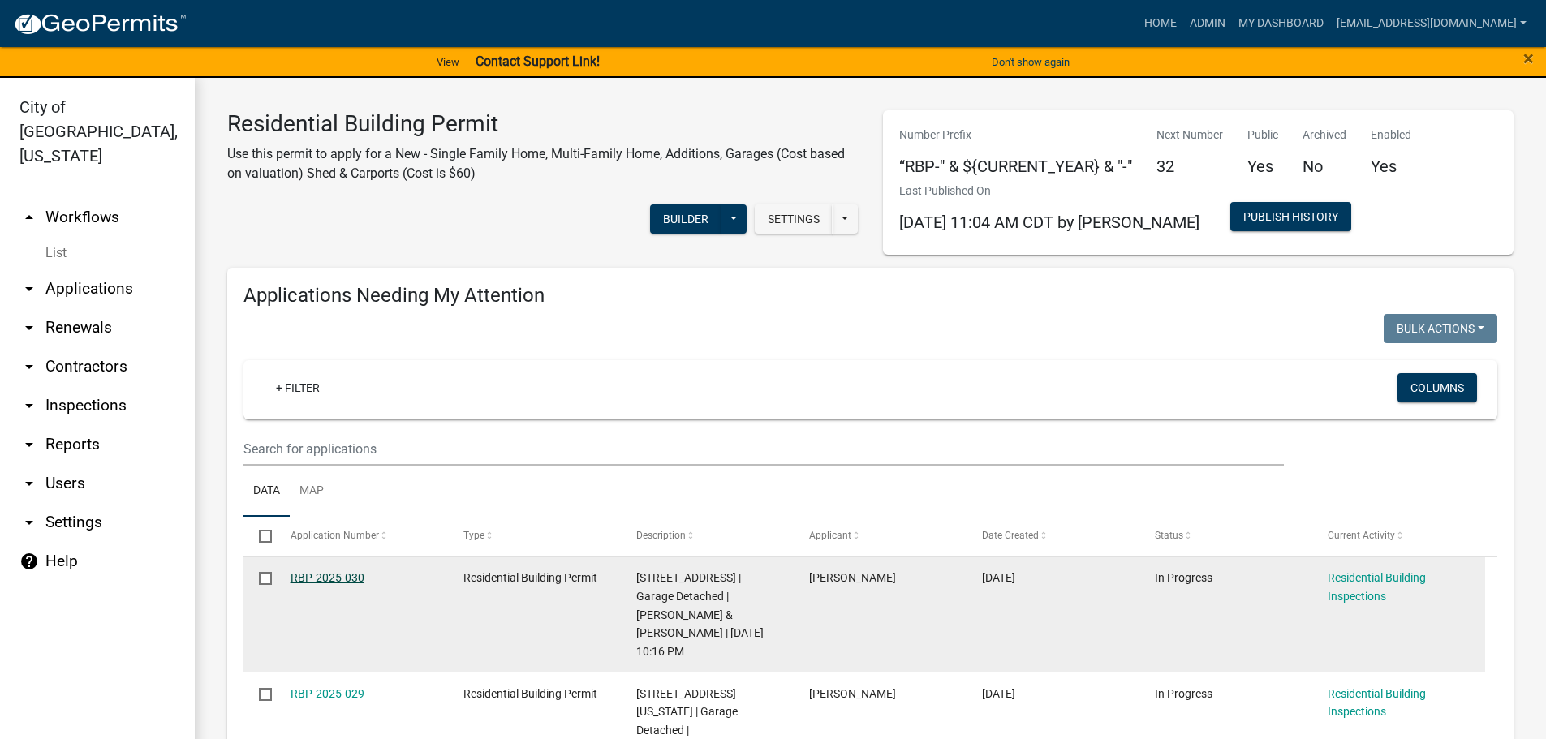
click at [322, 573] on link "RBP-2025-030" at bounding box center [327, 577] width 74 height 13
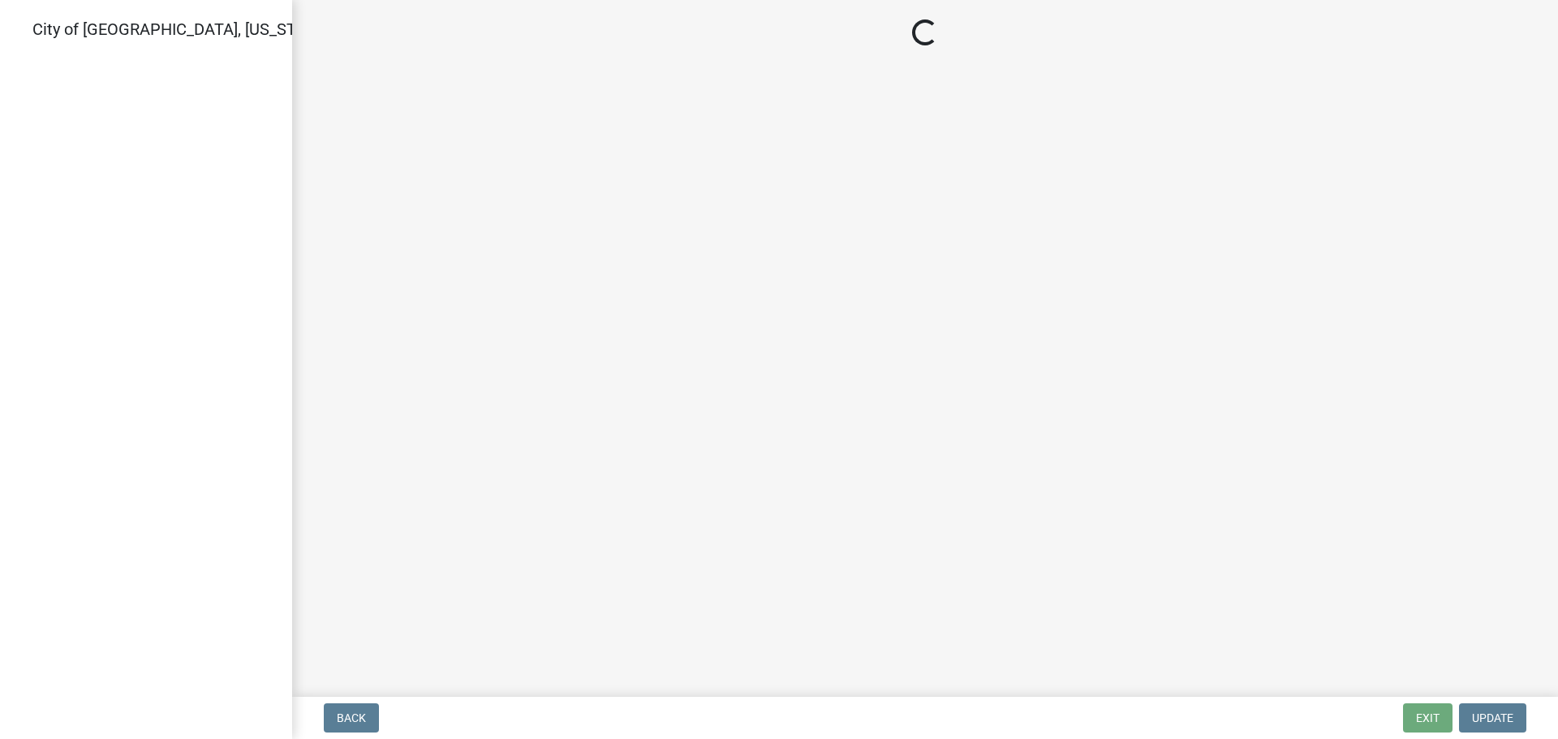
select select "805d55ac-e238-4e04-8f8e-acc067f36c3e"
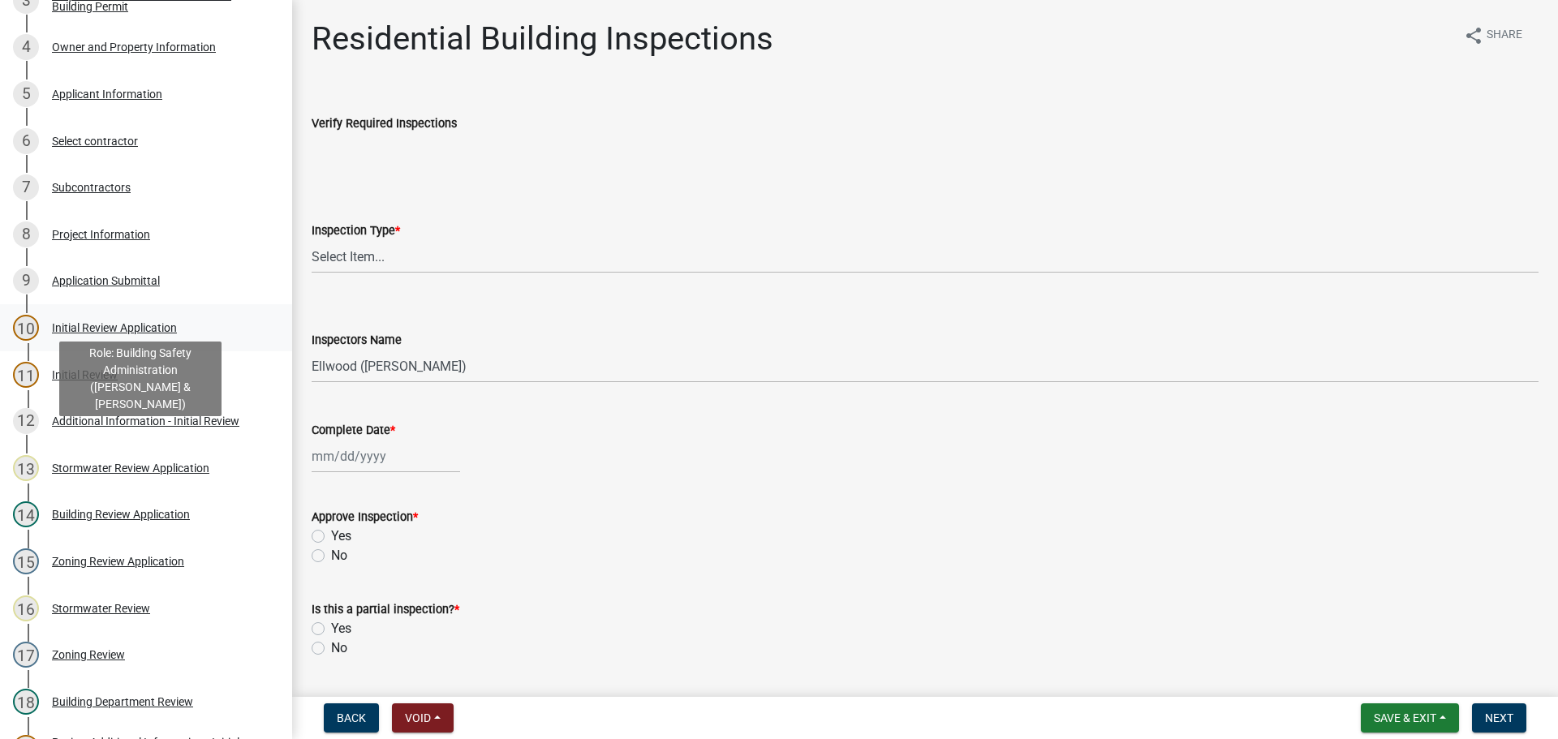
scroll to position [325, 0]
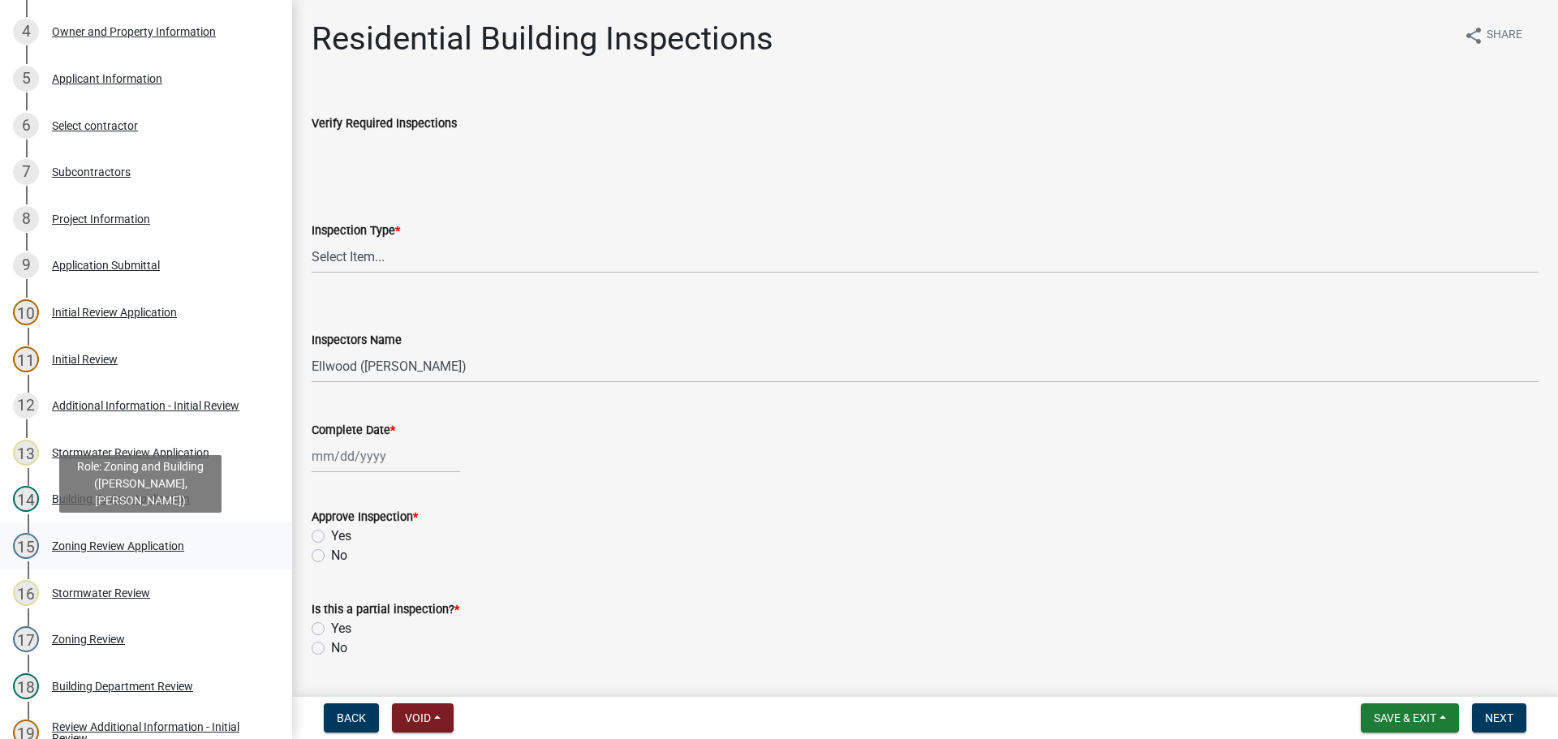
click at [123, 540] on div "Zoning Review Application" at bounding box center [118, 545] width 132 height 11
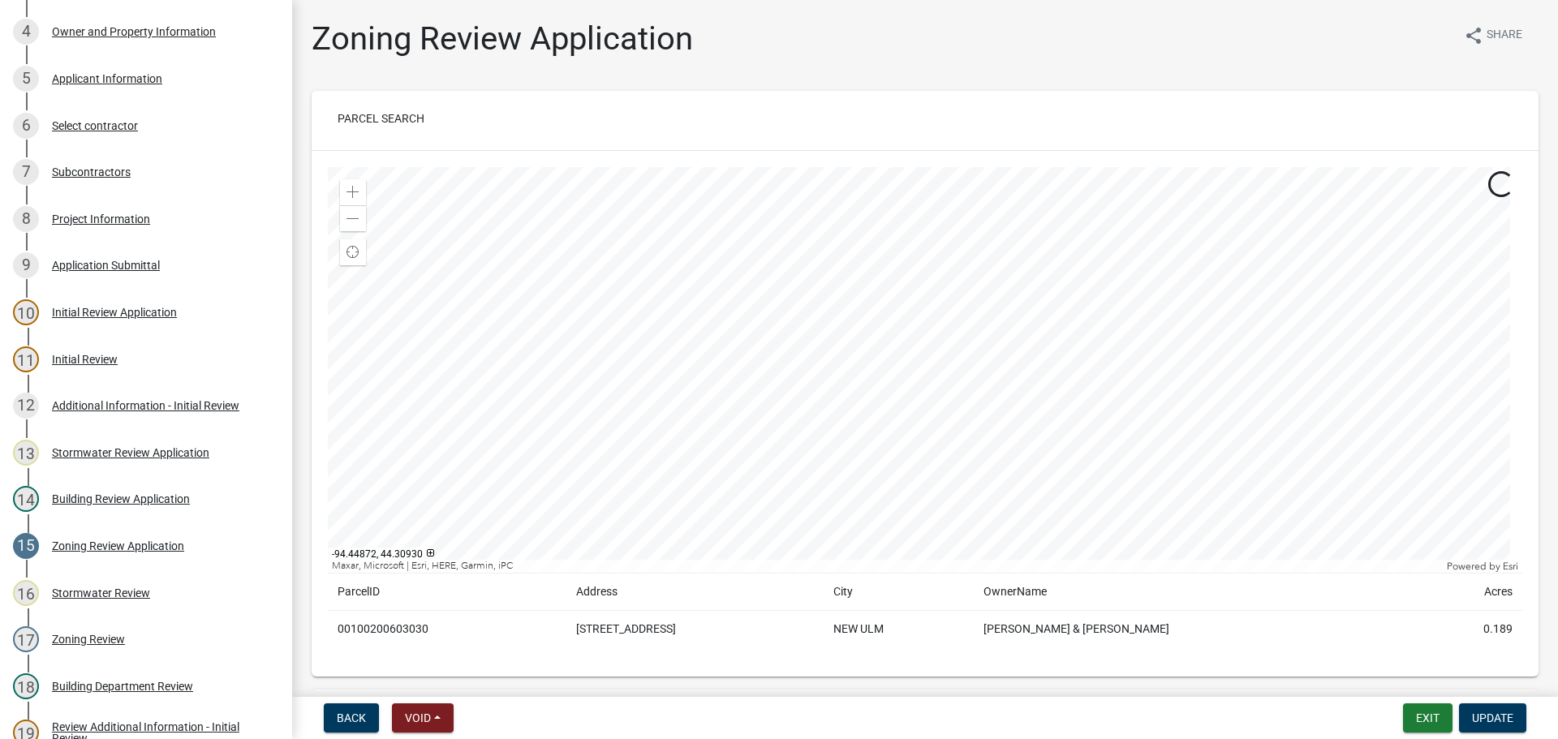
scroll to position [406, 0]
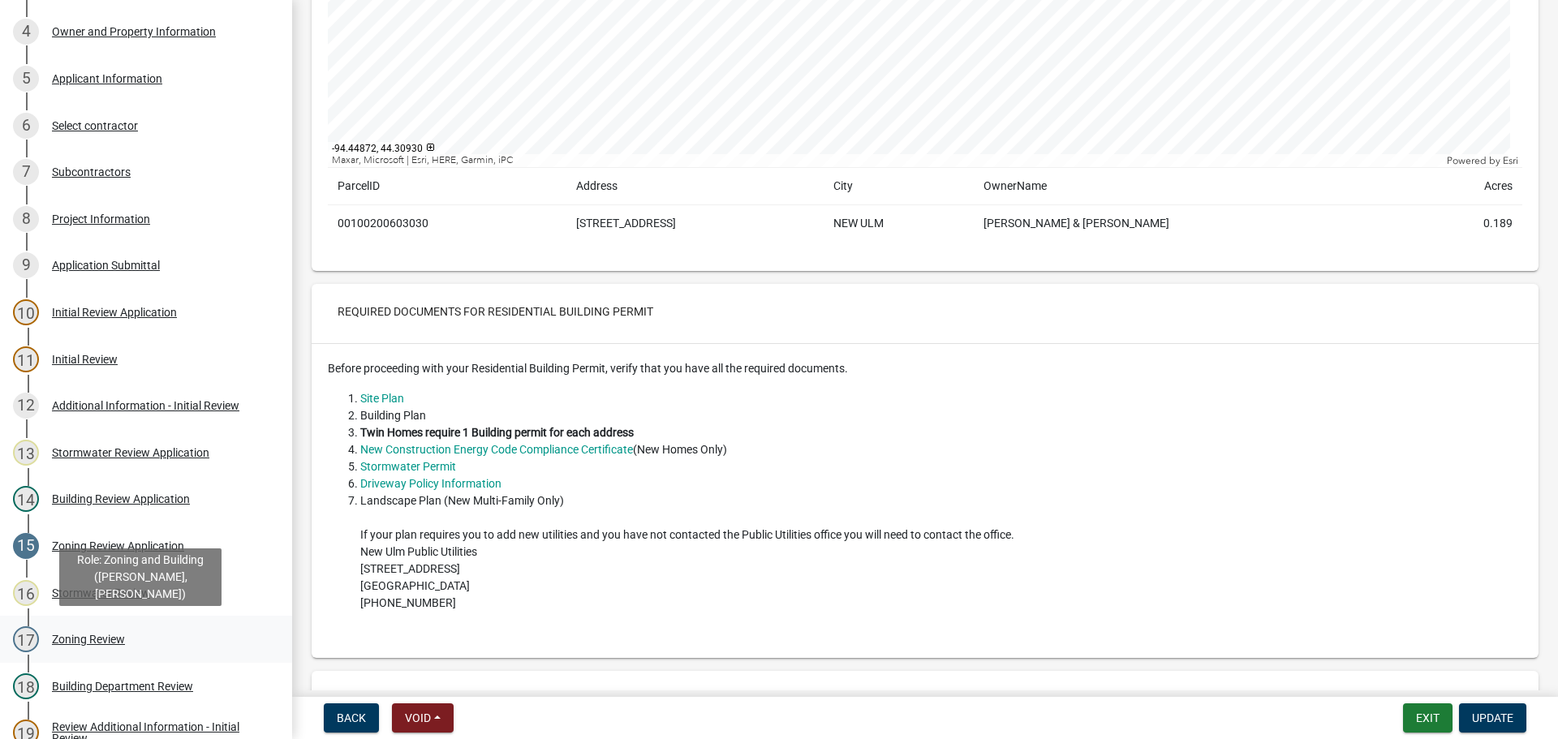
click at [103, 644] on div "Zoning Review" at bounding box center [88, 639] width 73 height 11
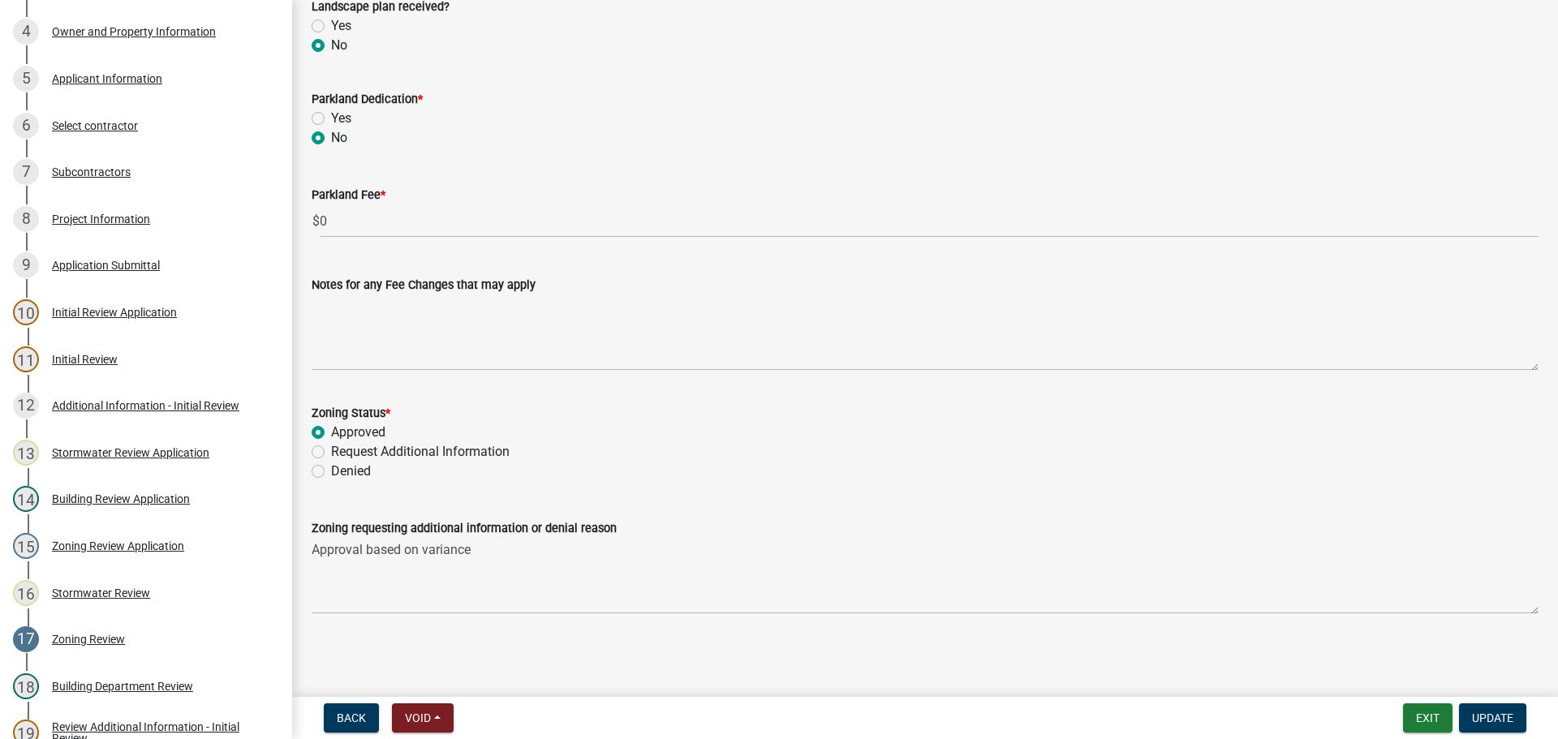
scroll to position [310, 0]
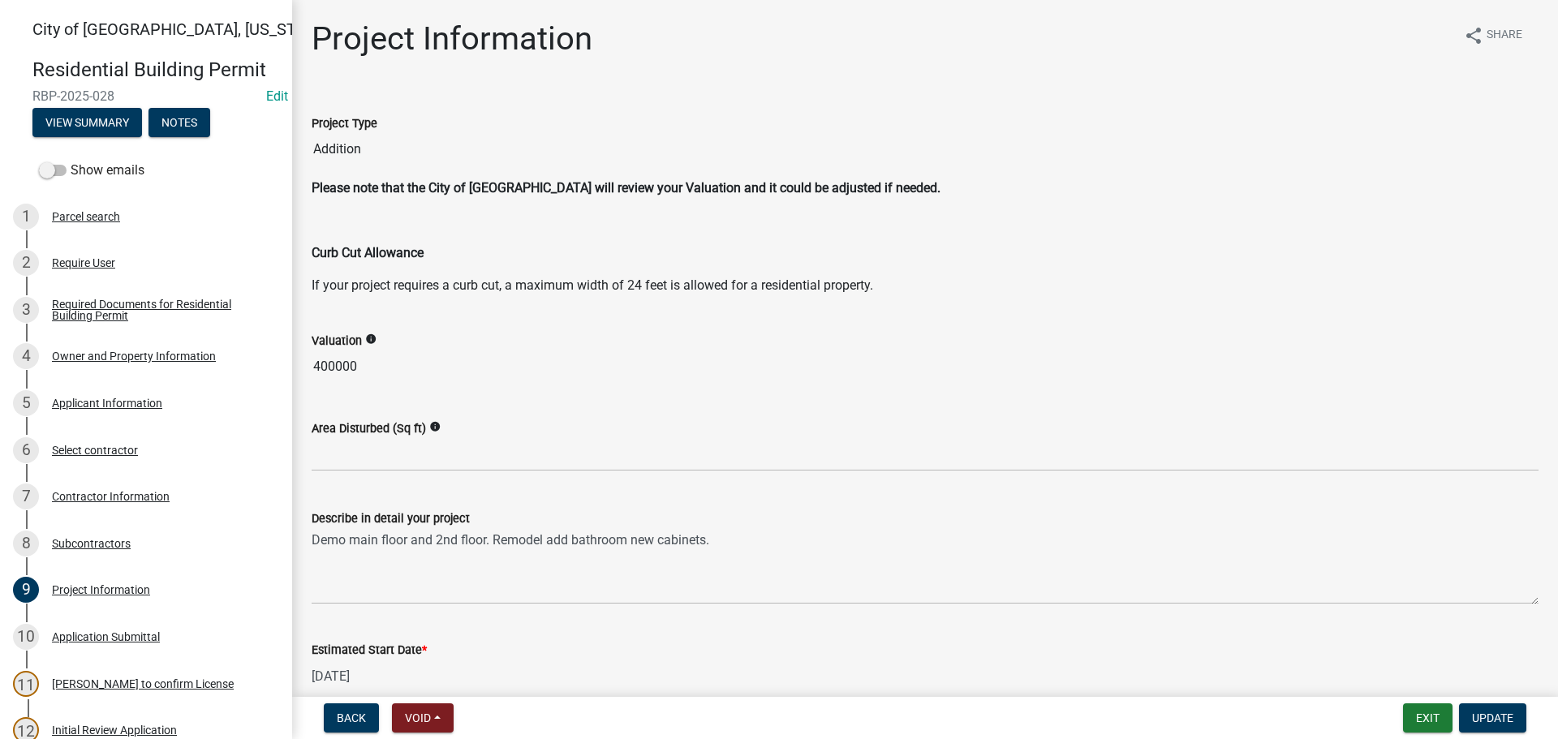
scroll to position [291, 0]
